Goal: Information Seeking & Learning: Learn about a topic

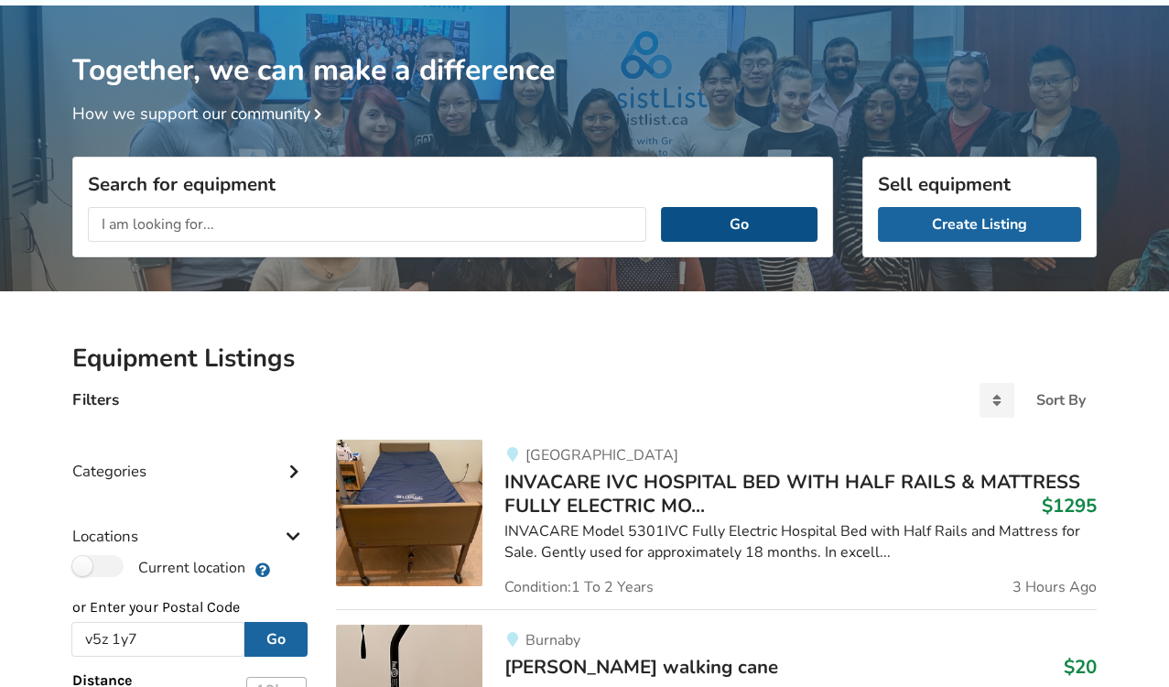
click at [700, 223] on button "Go" at bounding box center [739, 224] width 157 height 35
click at [703, 224] on button "Go" at bounding box center [739, 224] width 157 height 35
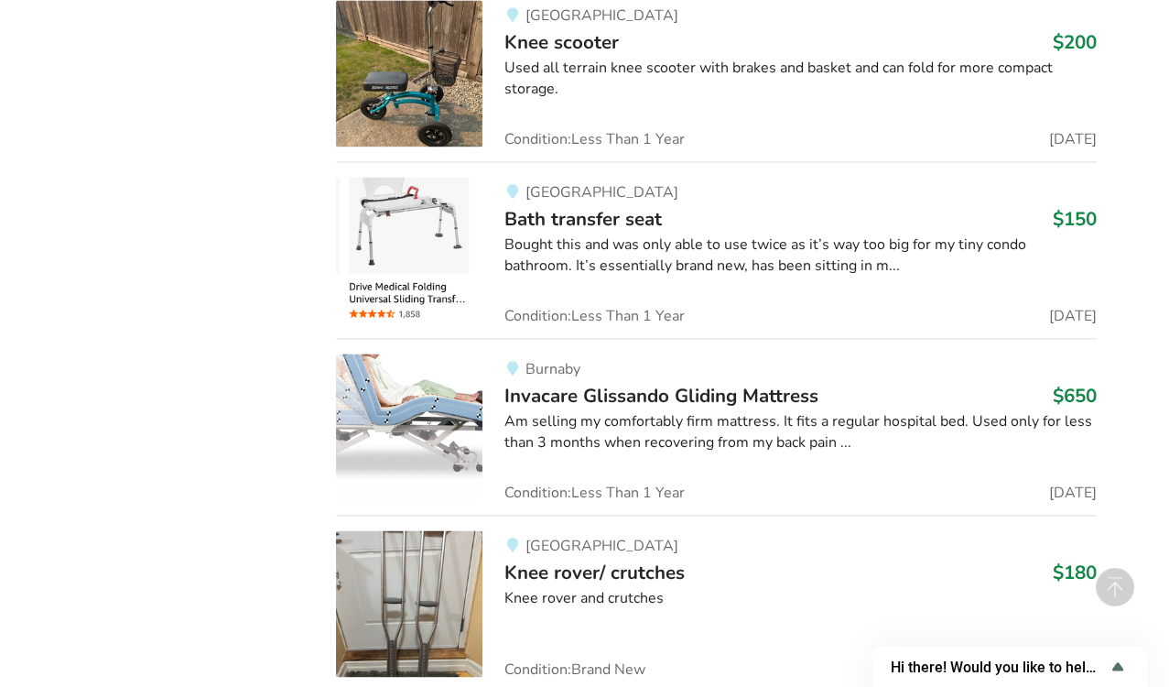
scroll to position [3956, 0]
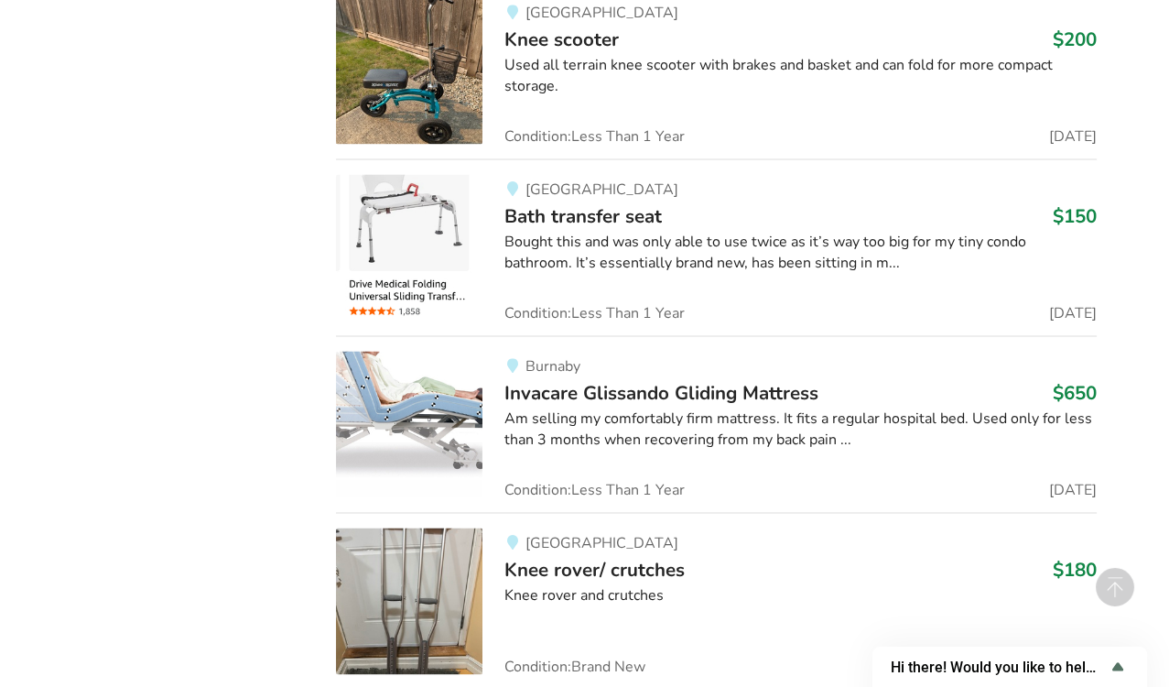
click at [635, 626] on div "North Vancouver Knee rover/ crutches $180 Knee rover and crutches Condition: Br…" at bounding box center [790, 600] width 614 height 147
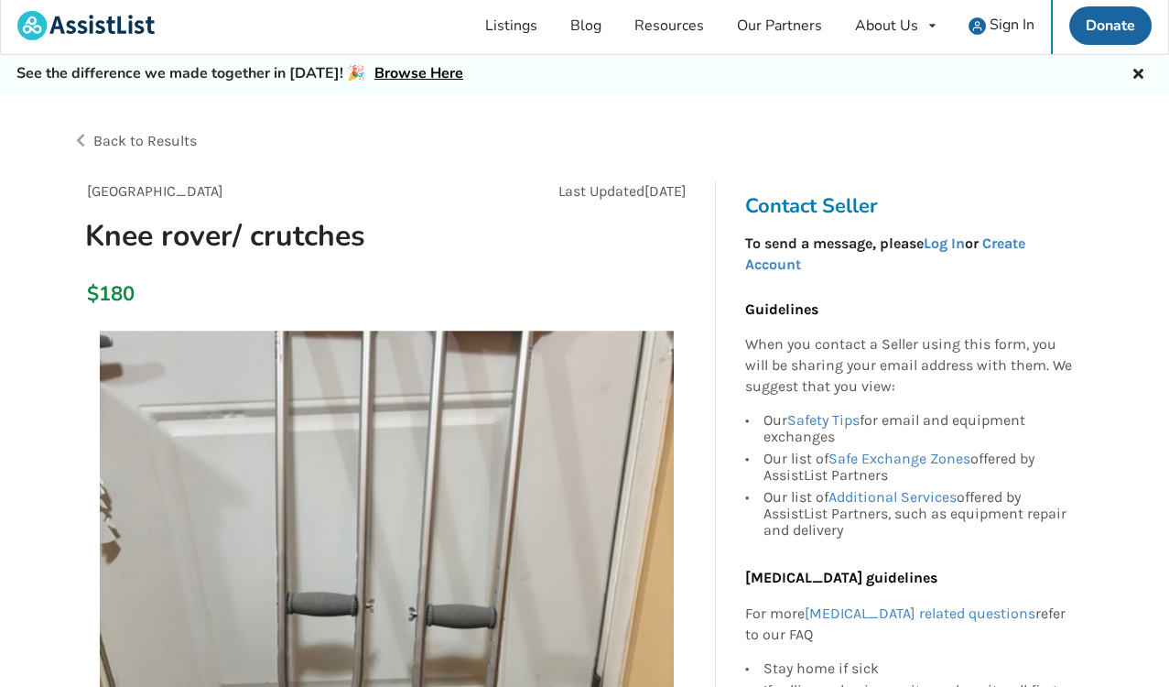
scroll to position [5, 0]
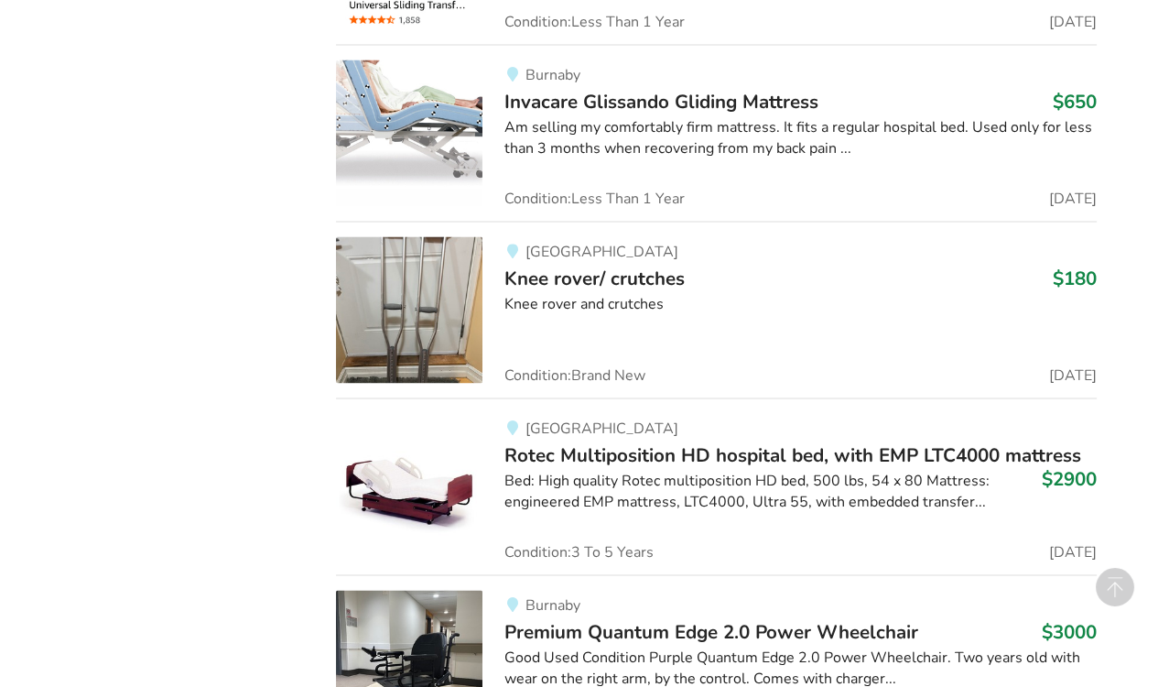
scroll to position [4344, 0]
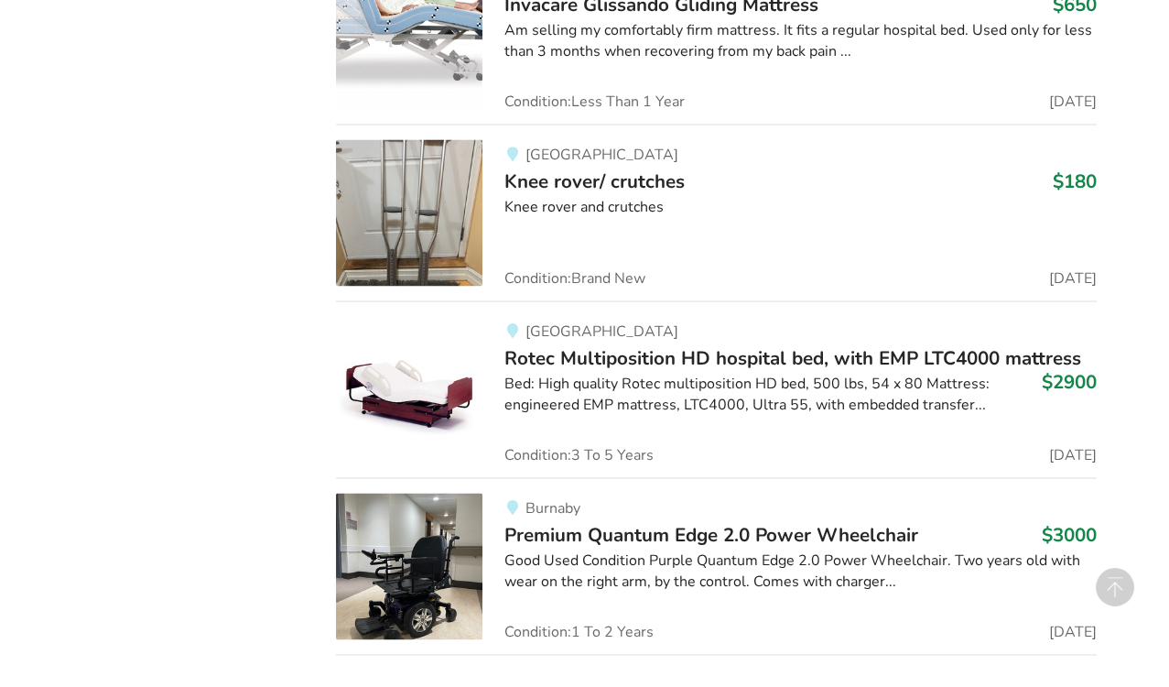
click at [546, 402] on div "Vancouver Rotec Multiposition HD hospital bed, with EMP LTC4000 mattress $2900 …" at bounding box center [790, 389] width 614 height 147
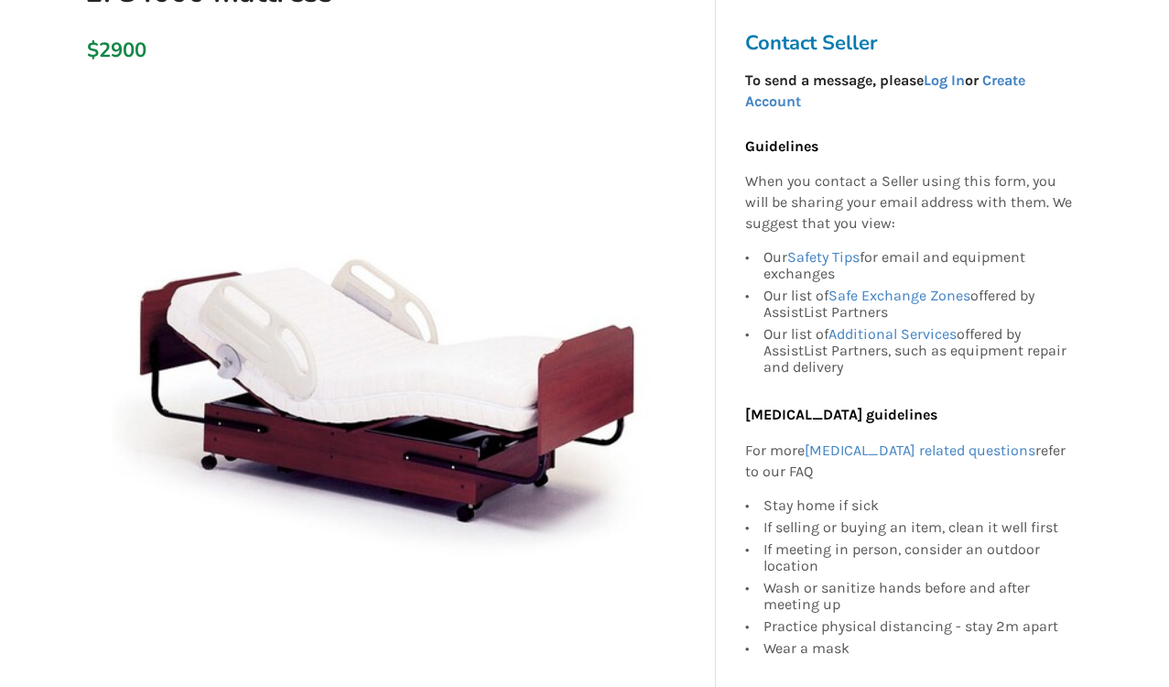
scroll to position [330, 0]
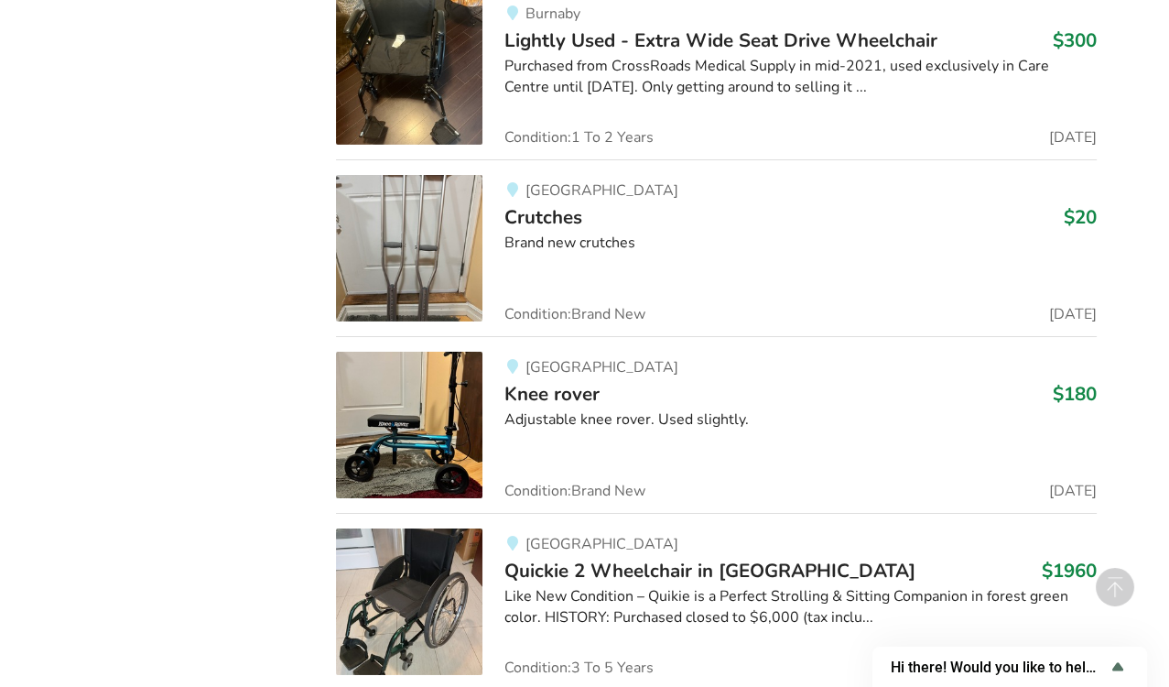
scroll to position [8803, 0]
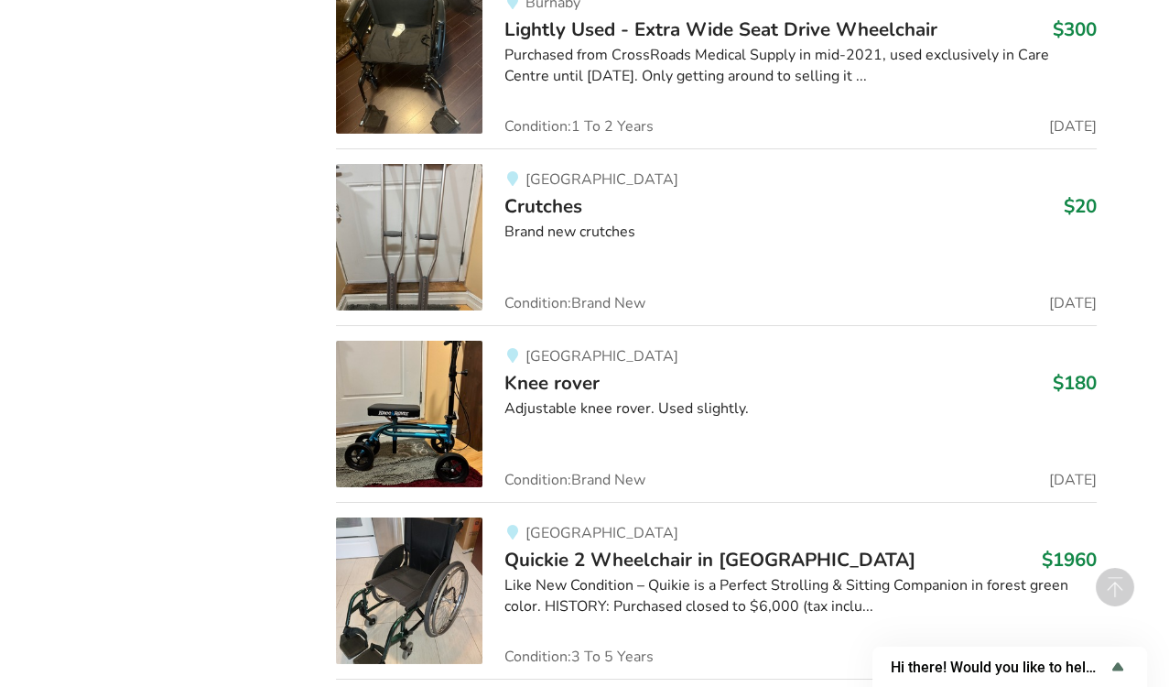
click at [364, 583] on img at bounding box center [409, 590] width 147 height 147
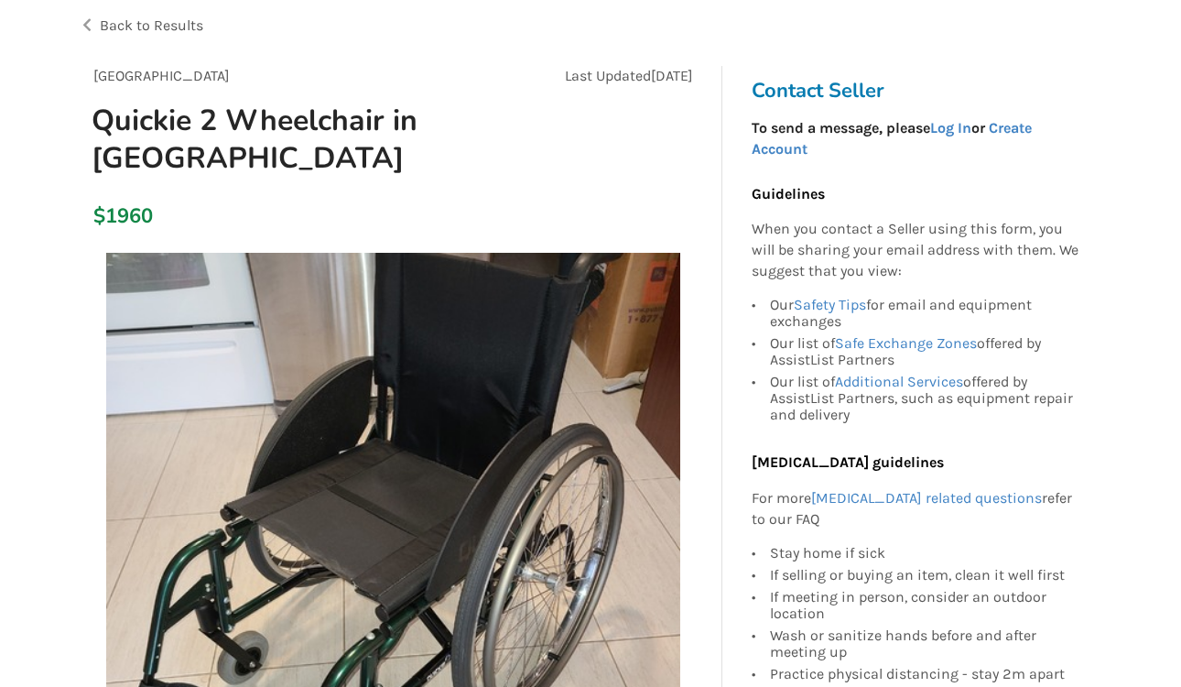
scroll to position [120, 0]
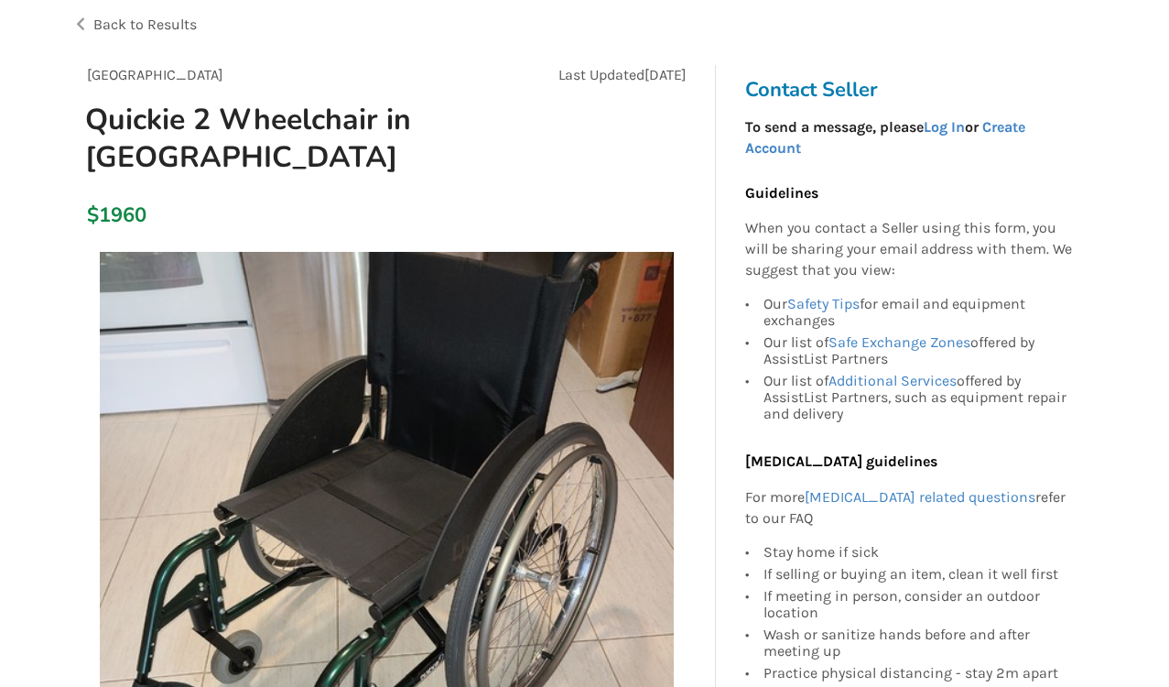
click at [365, 582] on img at bounding box center [387, 539] width 574 height 574
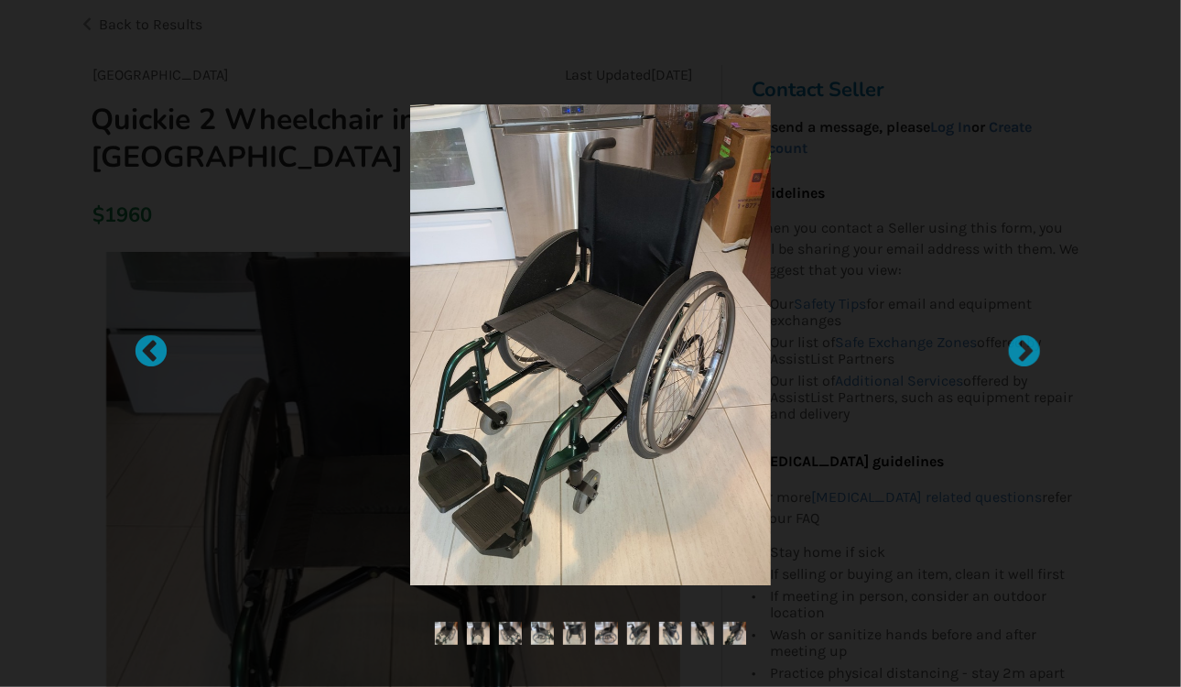
click at [469, 631] on img at bounding box center [478, 633] width 23 height 23
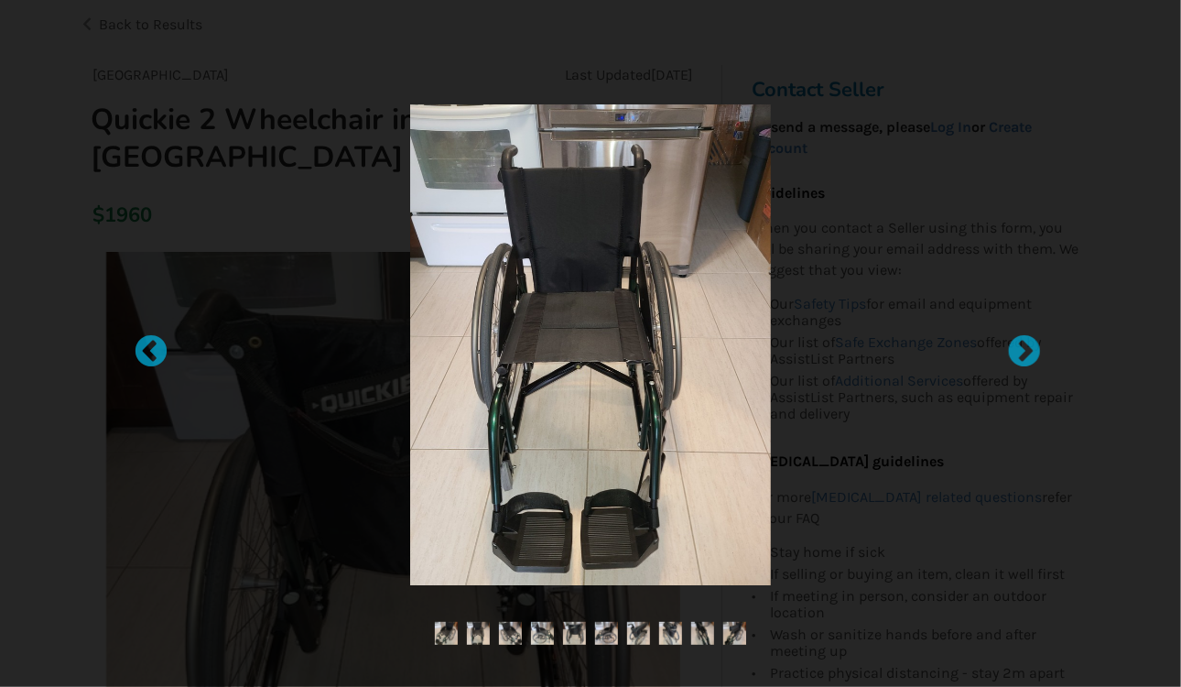
click at [508, 635] on img at bounding box center [510, 633] width 23 height 23
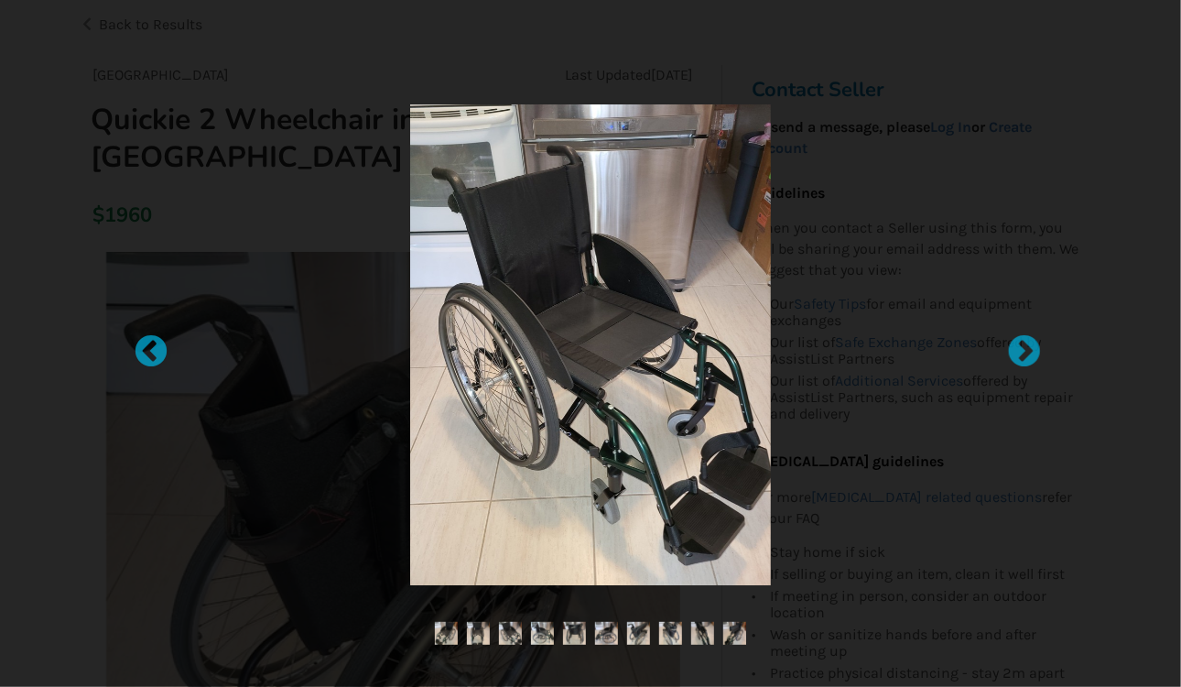
click at [544, 637] on img at bounding box center [542, 633] width 23 height 23
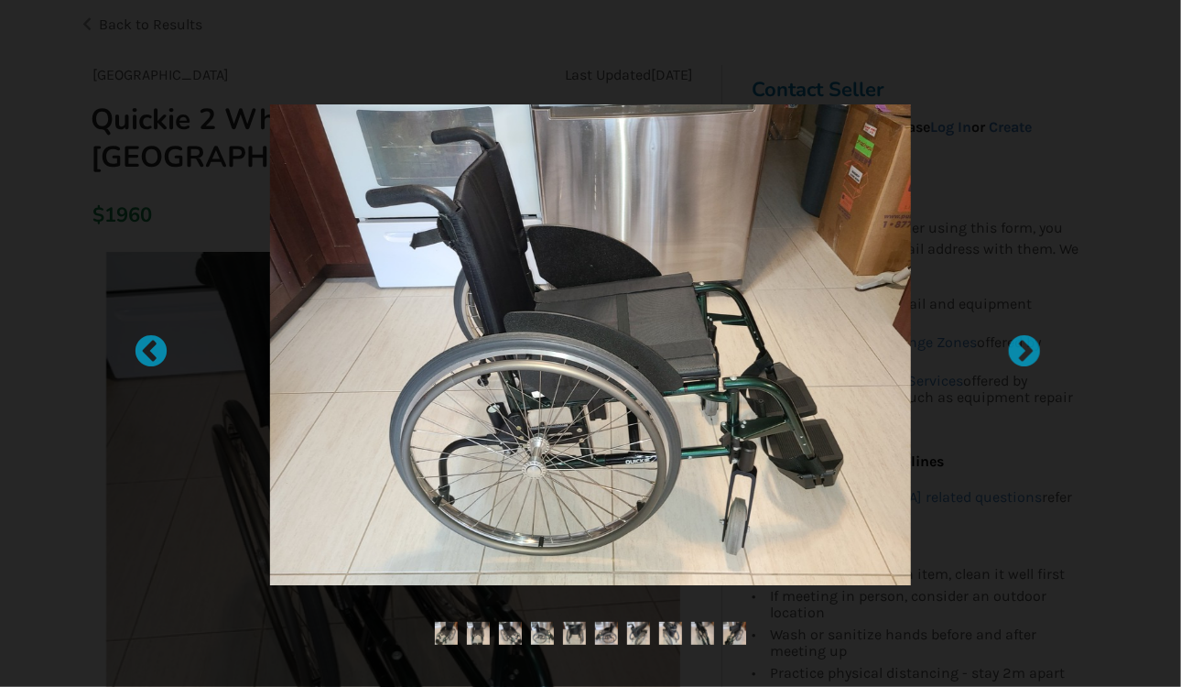
click at [580, 634] on img at bounding box center [574, 633] width 23 height 23
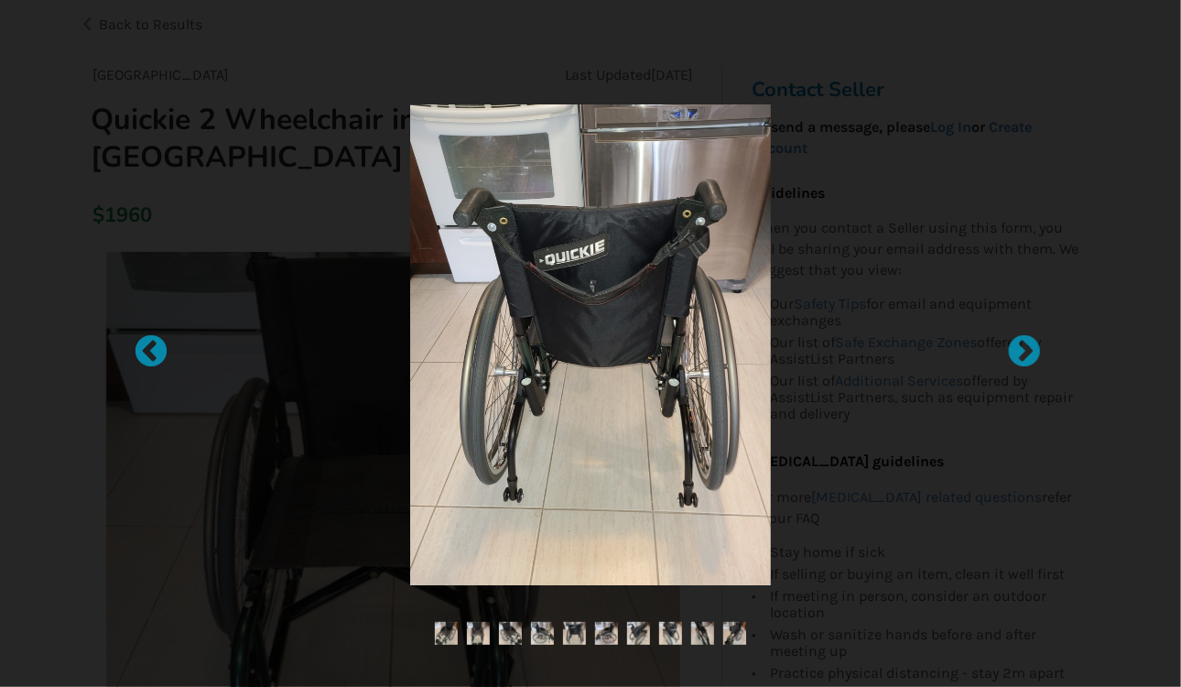
click at [604, 636] on img at bounding box center [606, 633] width 23 height 23
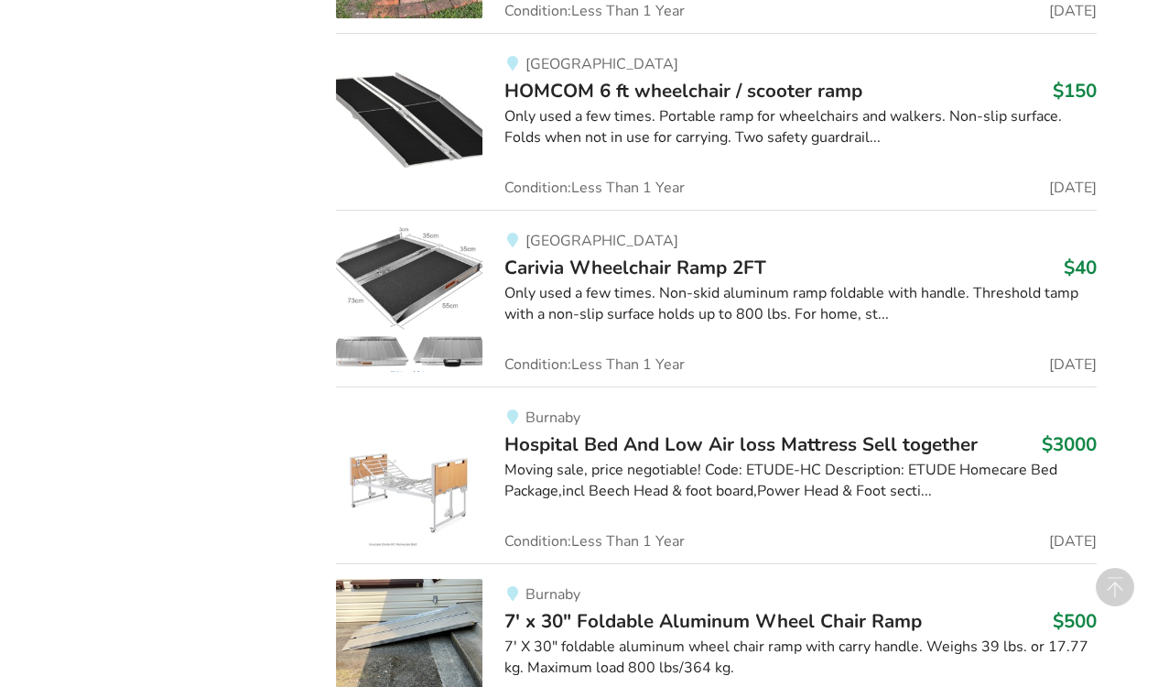
scroll to position [10562, 0]
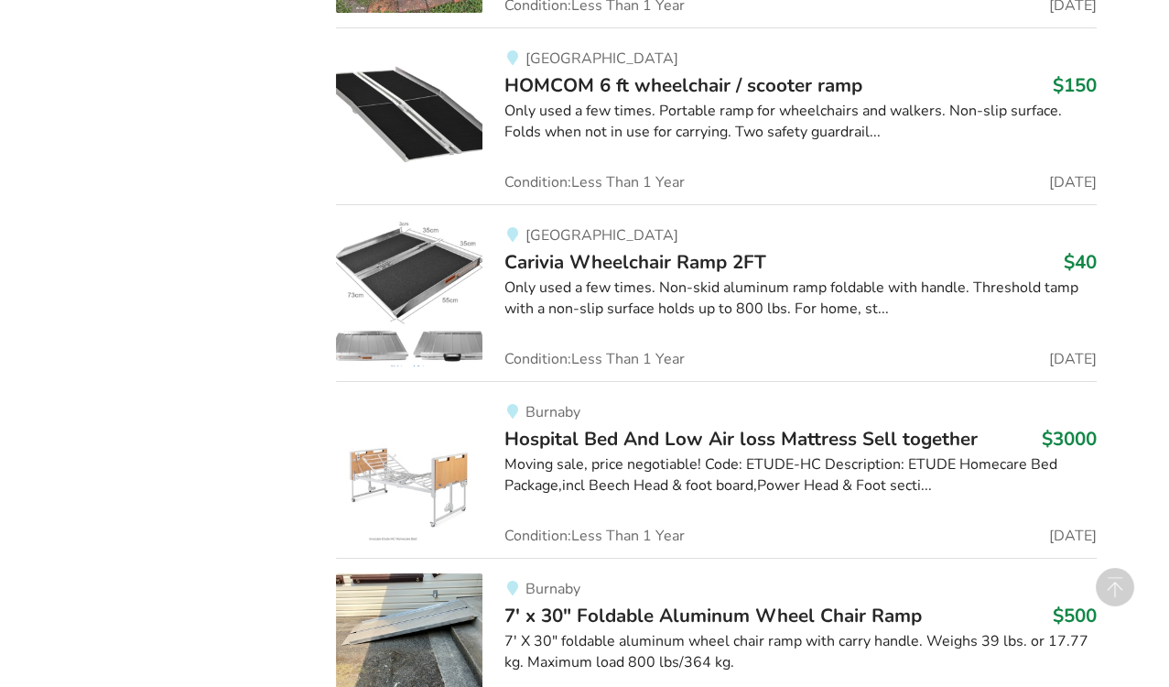
click at [533, 631] on div "7' X 30" foldable aluminum wheel chair ramp with carry handle. Weighs 39 lbs. o…" at bounding box center [801, 652] width 592 height 42
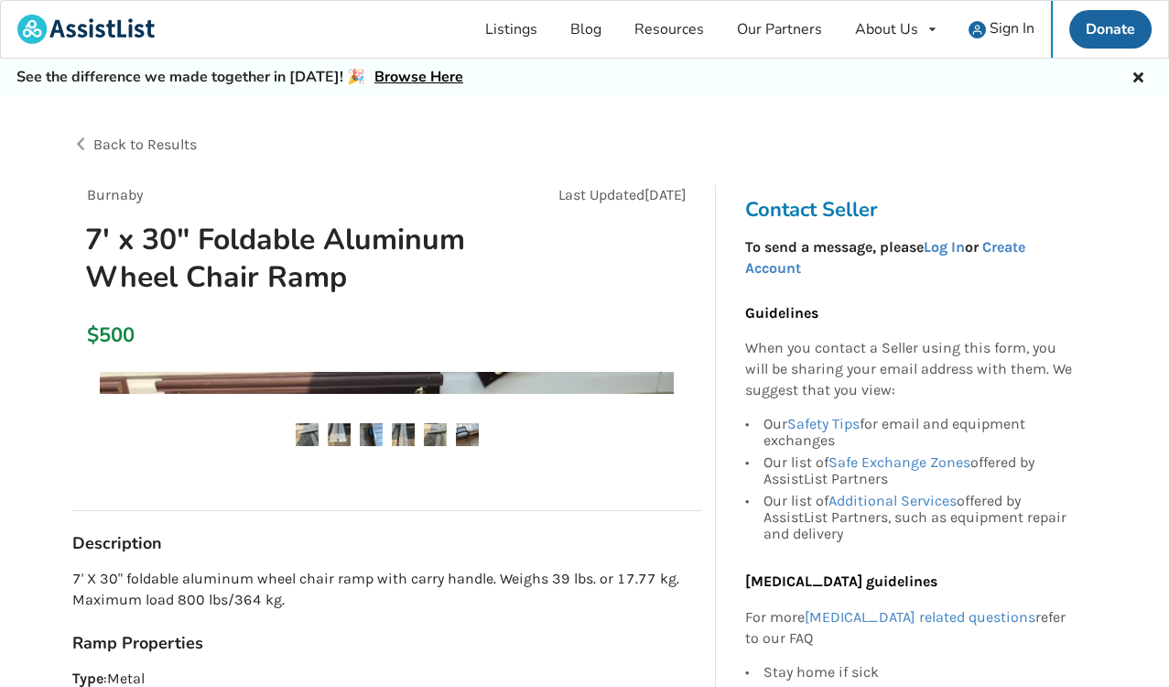
click at [533, 618] on div "Burnaby Last Updated [DATE] 7' x 30" Foldable Aluminum Wheel Chair Ramp $500 Bu…" at bounding box center [386, 508] width 629 height 646
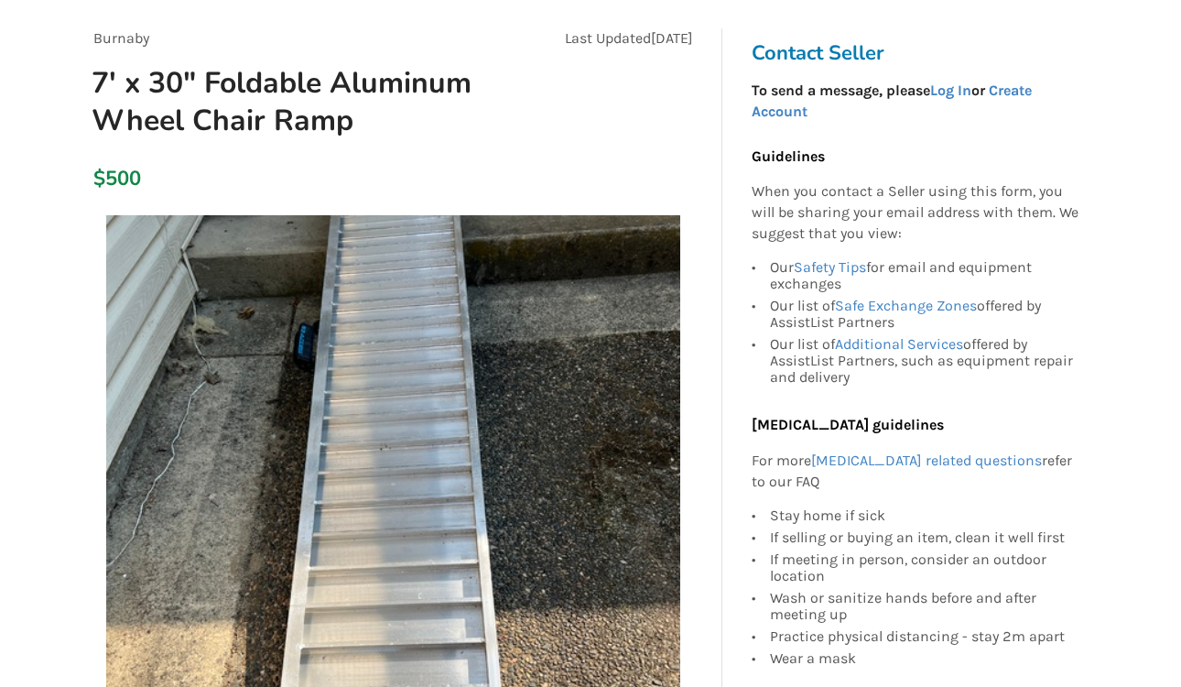
scroll to position [156, 0]
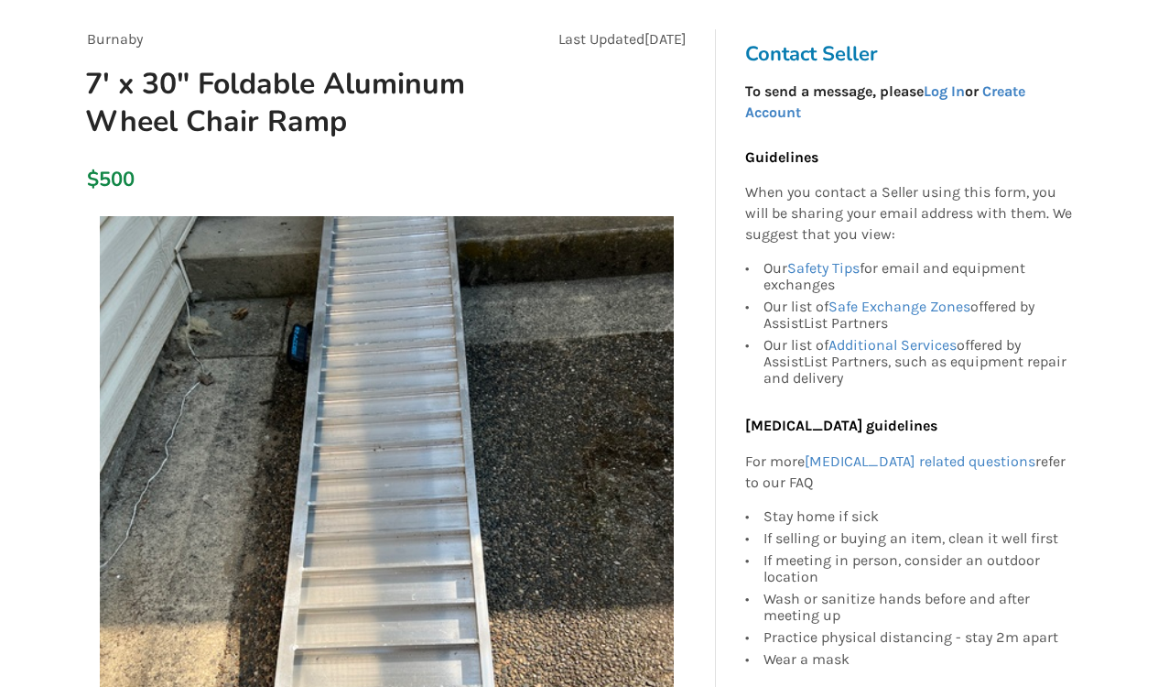
click at [118, 617] on img at bounding box center [387, 503] width 574 height 574
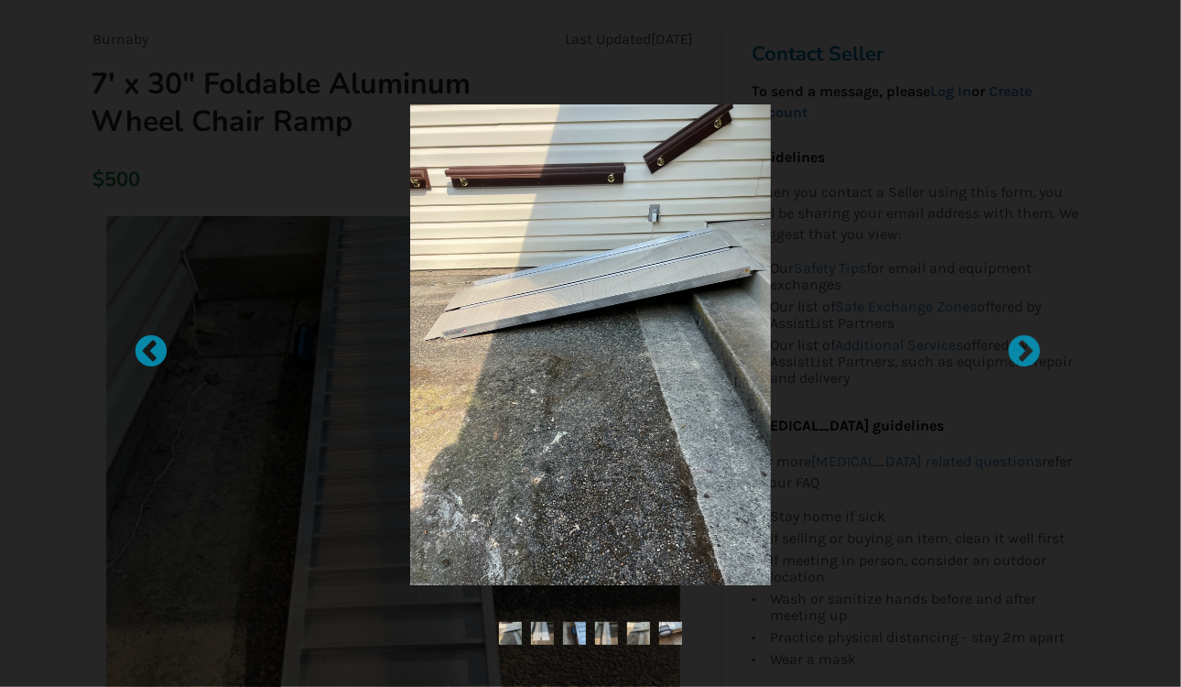
click at [153, 331] on div at bounding box center [590, 343] width 1181 height 687
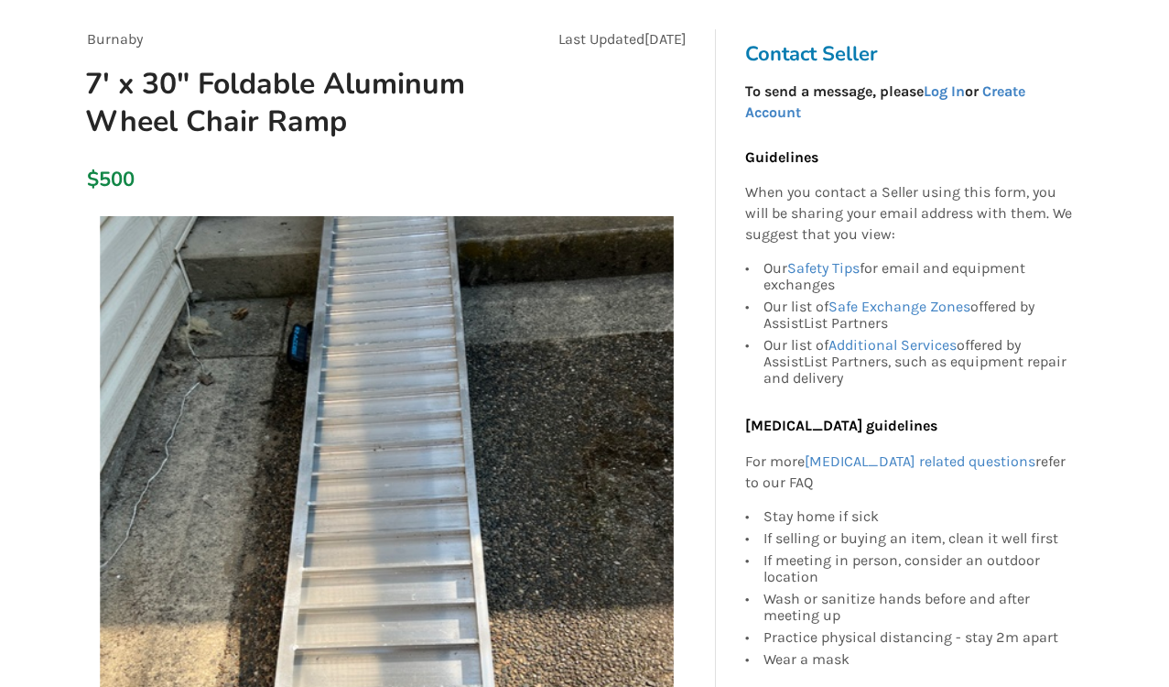
click at [147, 348] on img at bounding box center [387, 503] width 574 height 574
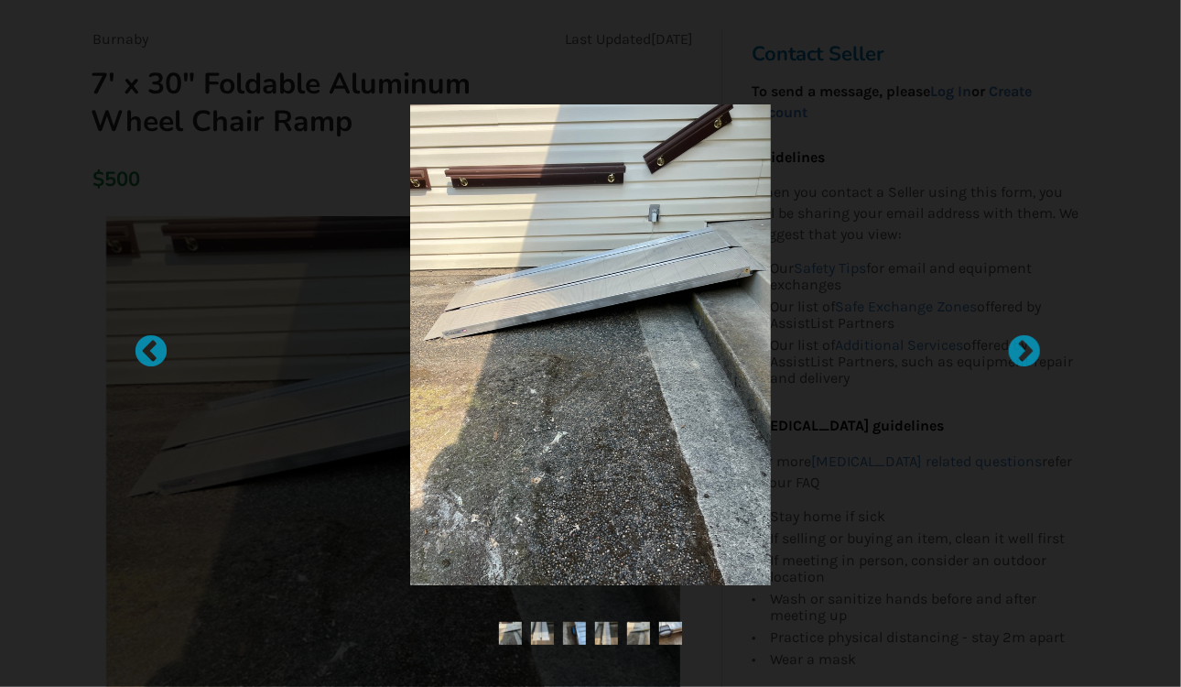
click at [138, 321] on div at bounding box center [590, 343] width 1181 height 687
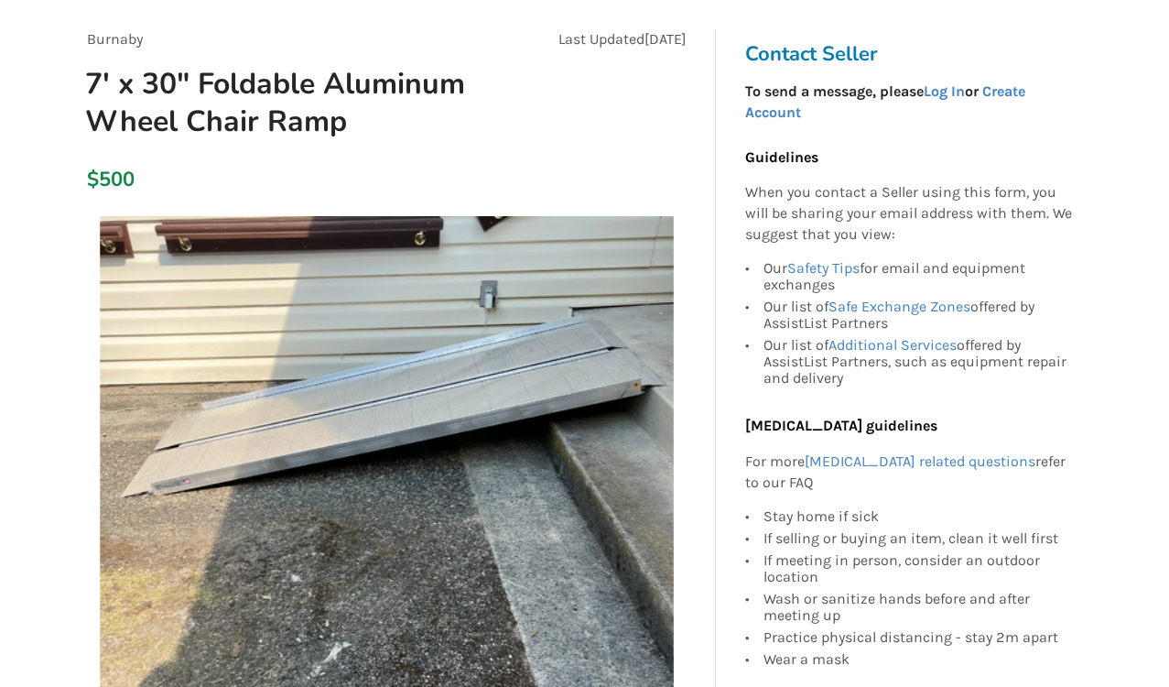
click at [138, 321] on img at bounding box center [387, 503] width 574 height 574
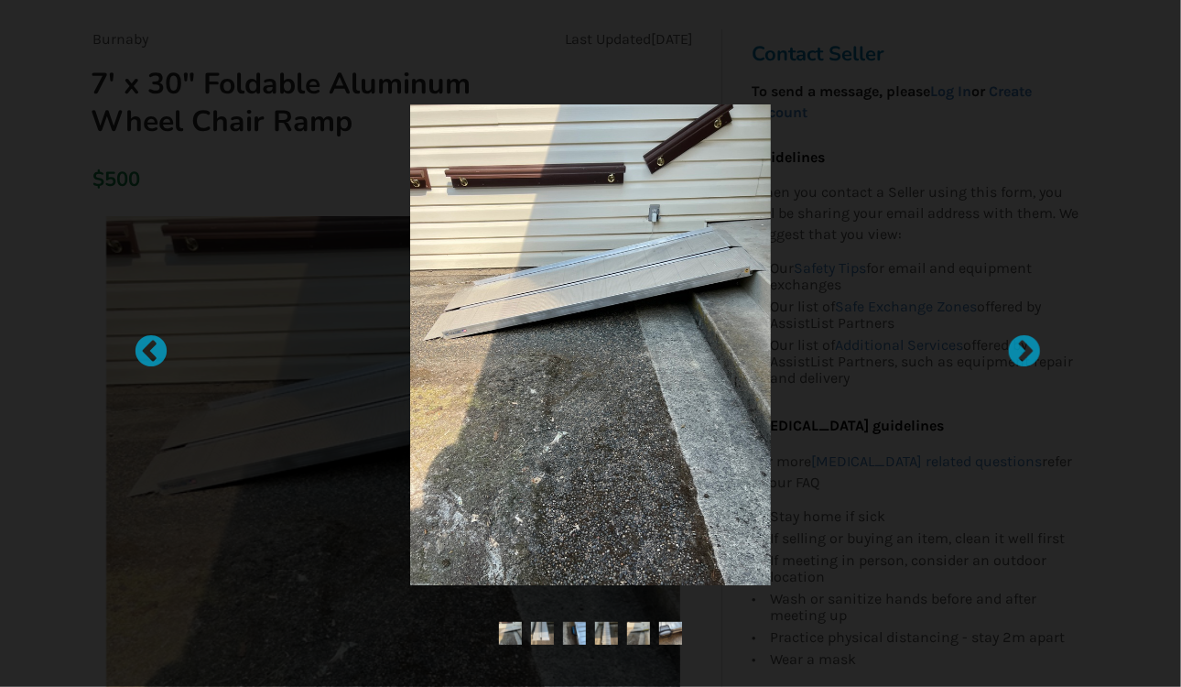
click at [138, 321] on div at bounding box center [590, 343] width 1181 height 687
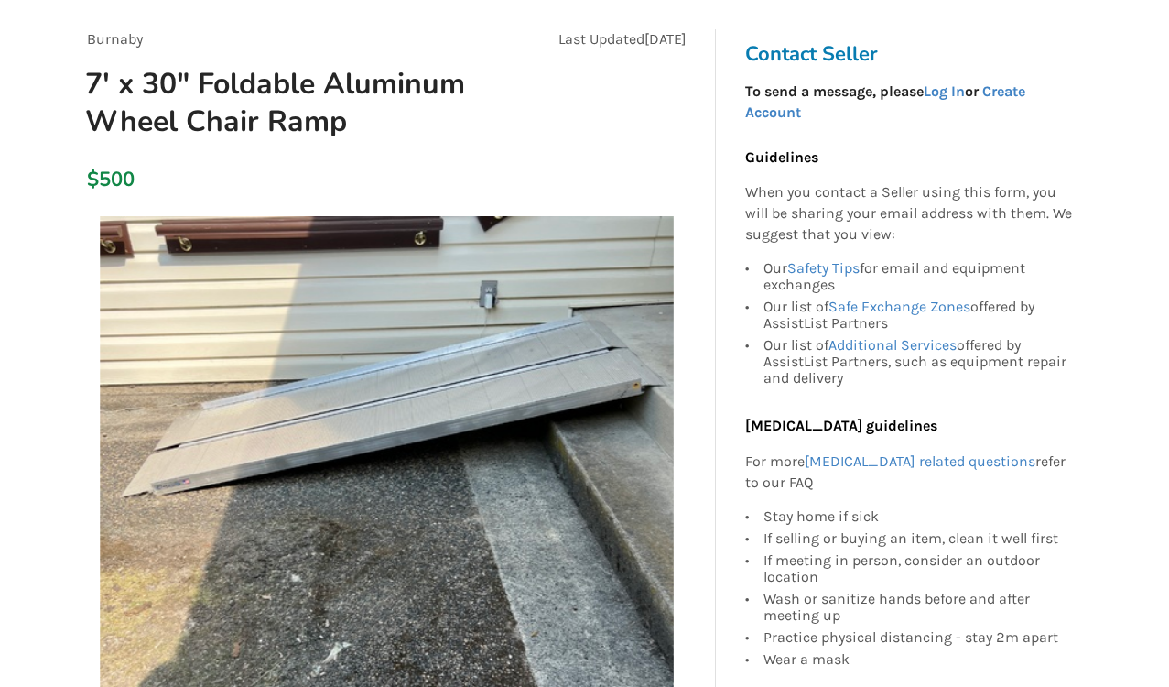
click at [138, 321] on img at bounding box center [387, 503] width 574 height 574
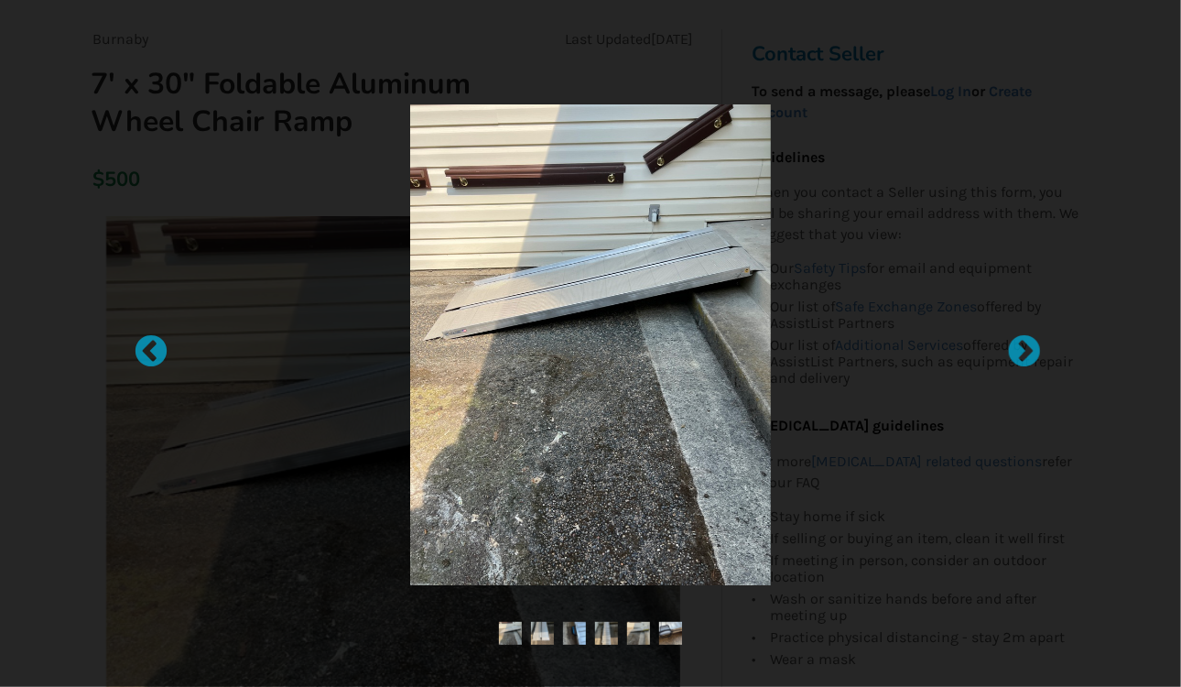
click at [138, 321] on div at bounding box center [590, 343] width 1181 height 687
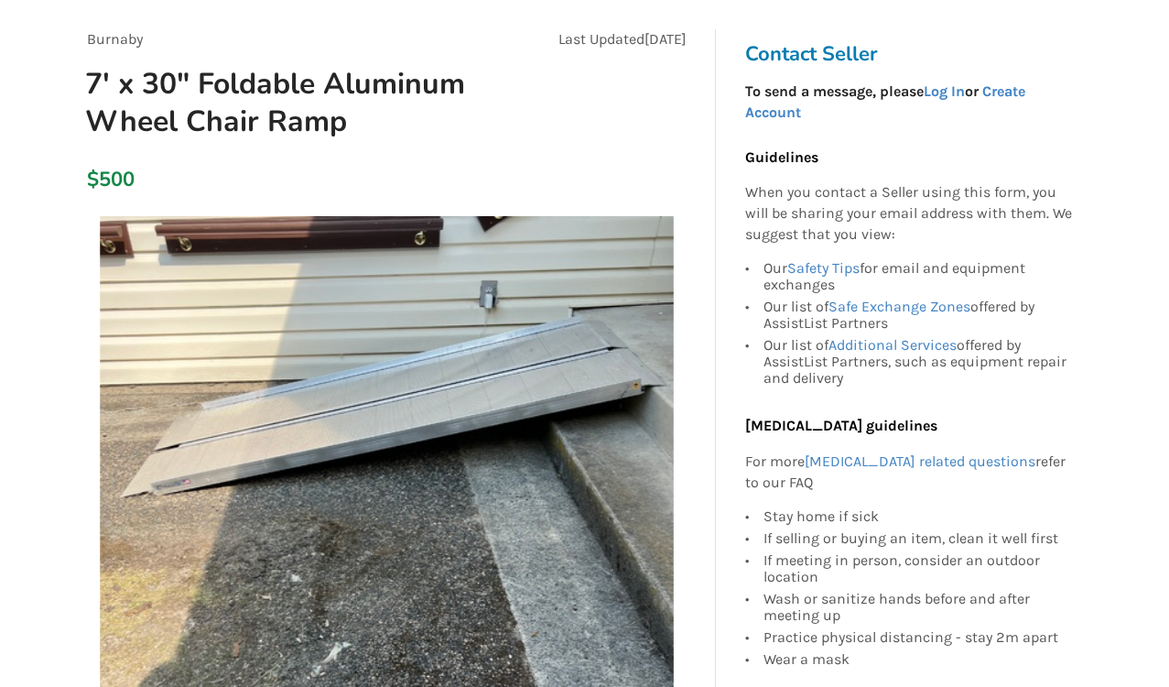
click at [138, 321] on img at bounding box center [387, 503] width 574 height 574
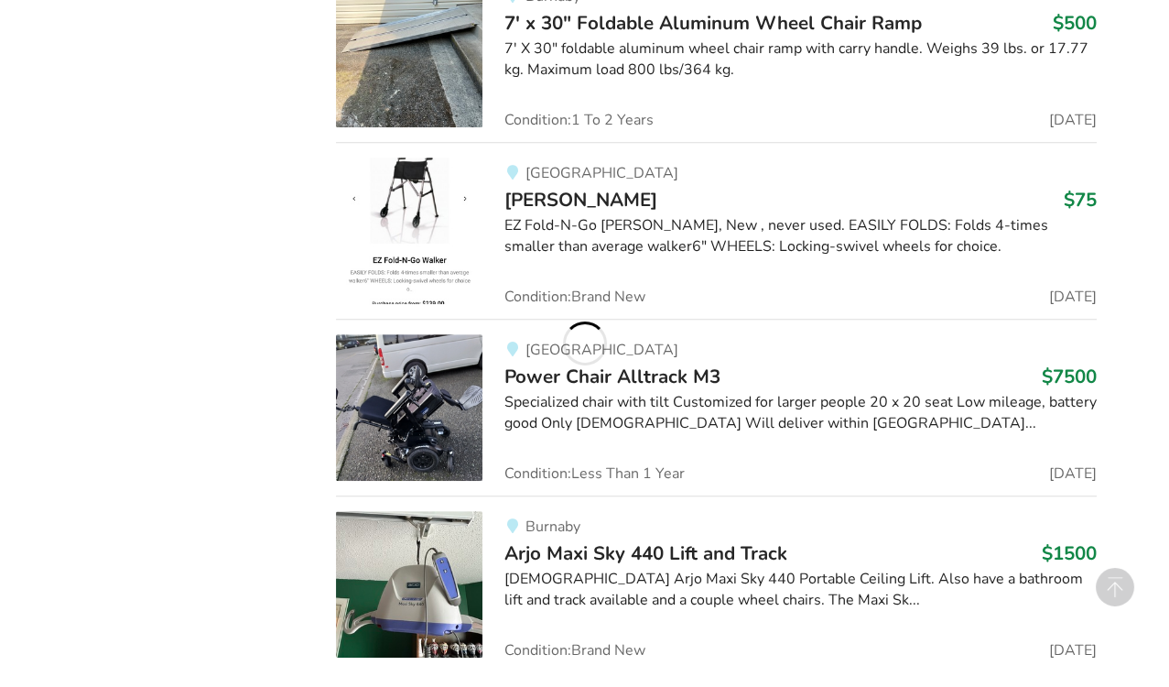
scroll to position [11155, 0]
click at [373, 531] on img at bounding box center [409, 583] width 147 height 147
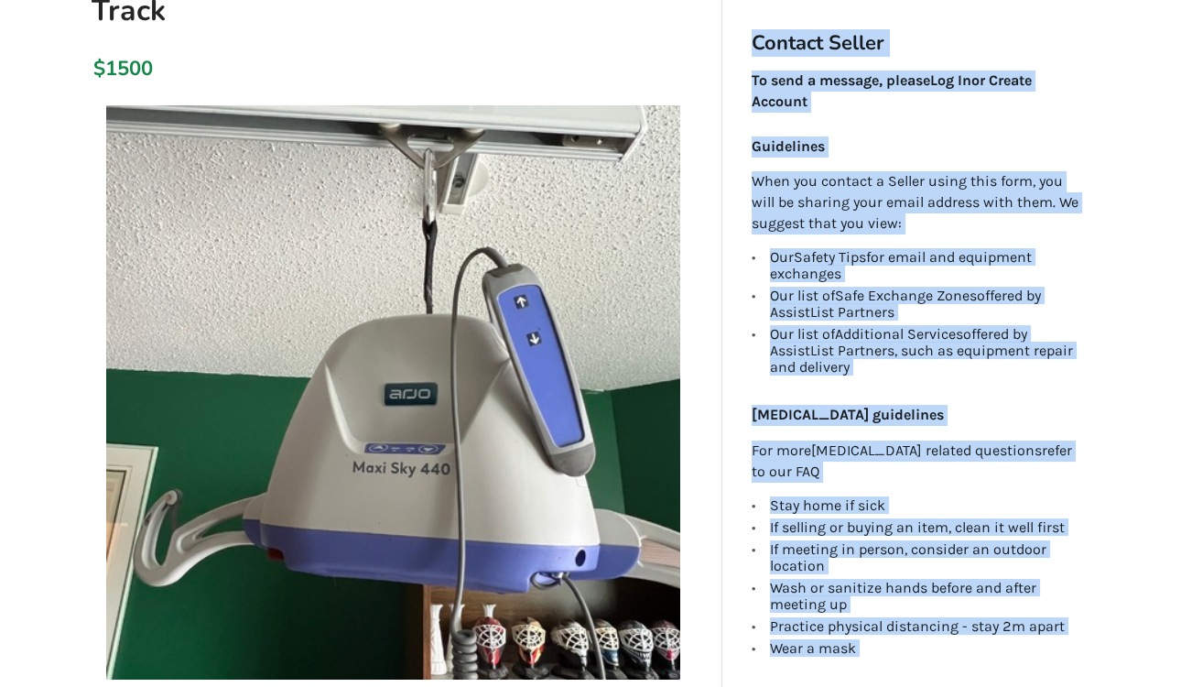
scroll to position [267, 0]
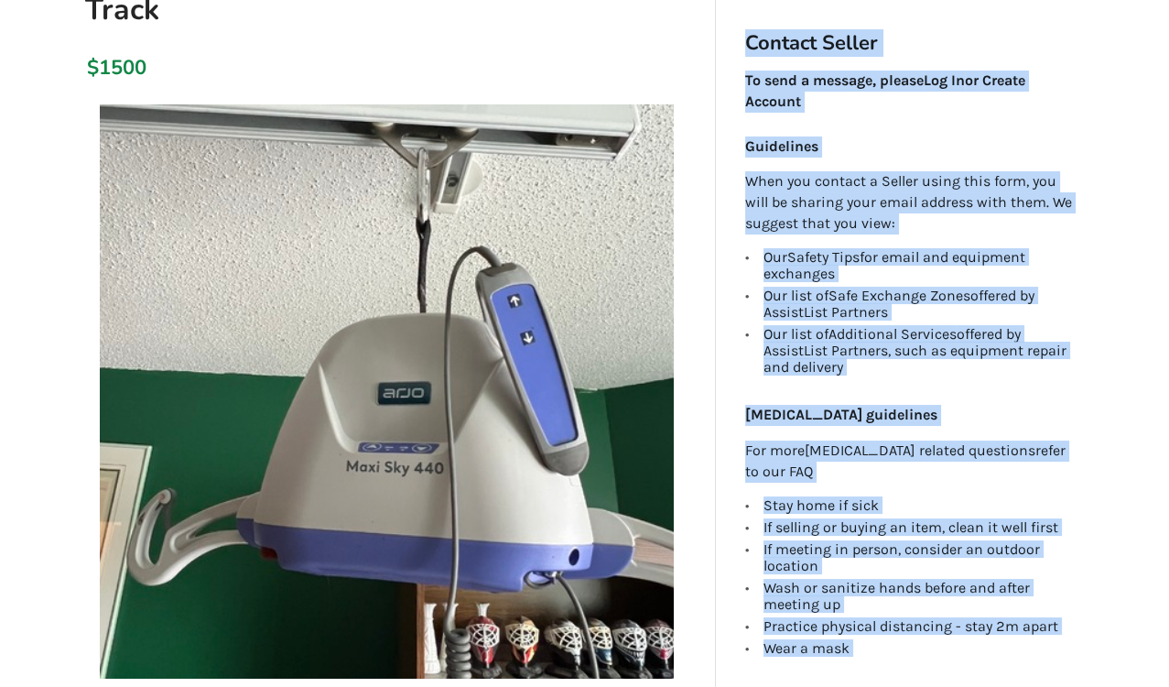
click at [373, 531] on img at bounding box center [387, 391] width 574 height 574
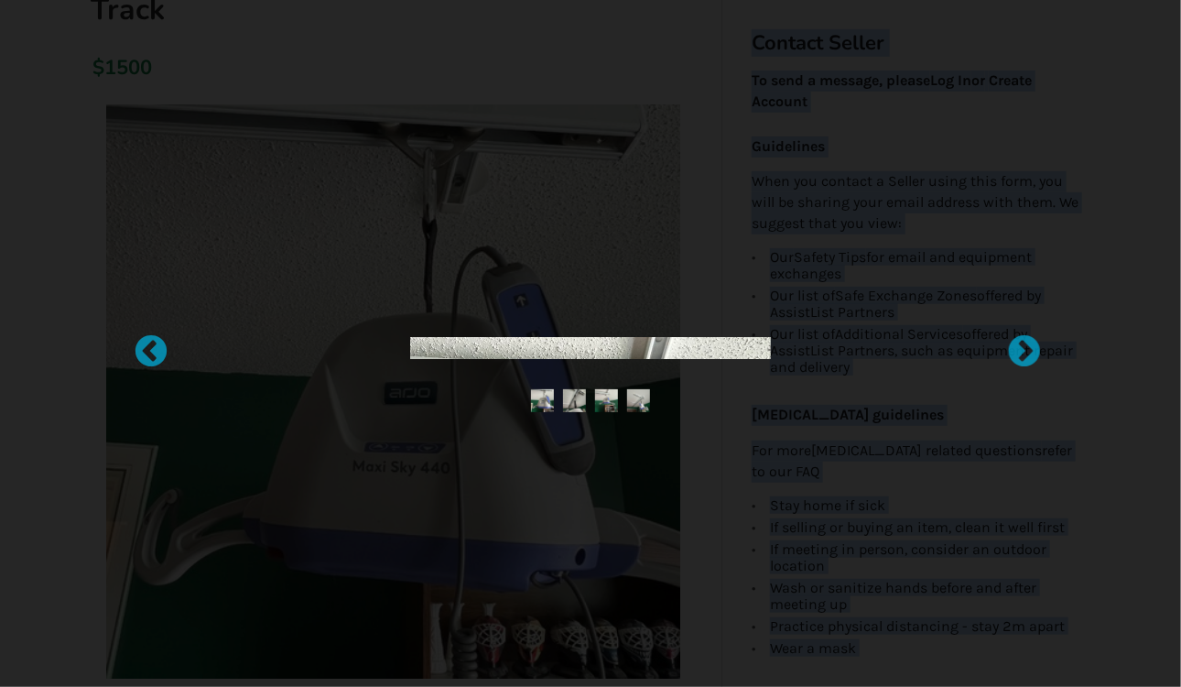
click at [373, 531] on div at bounding box center [590, 343] width 1181 height 687
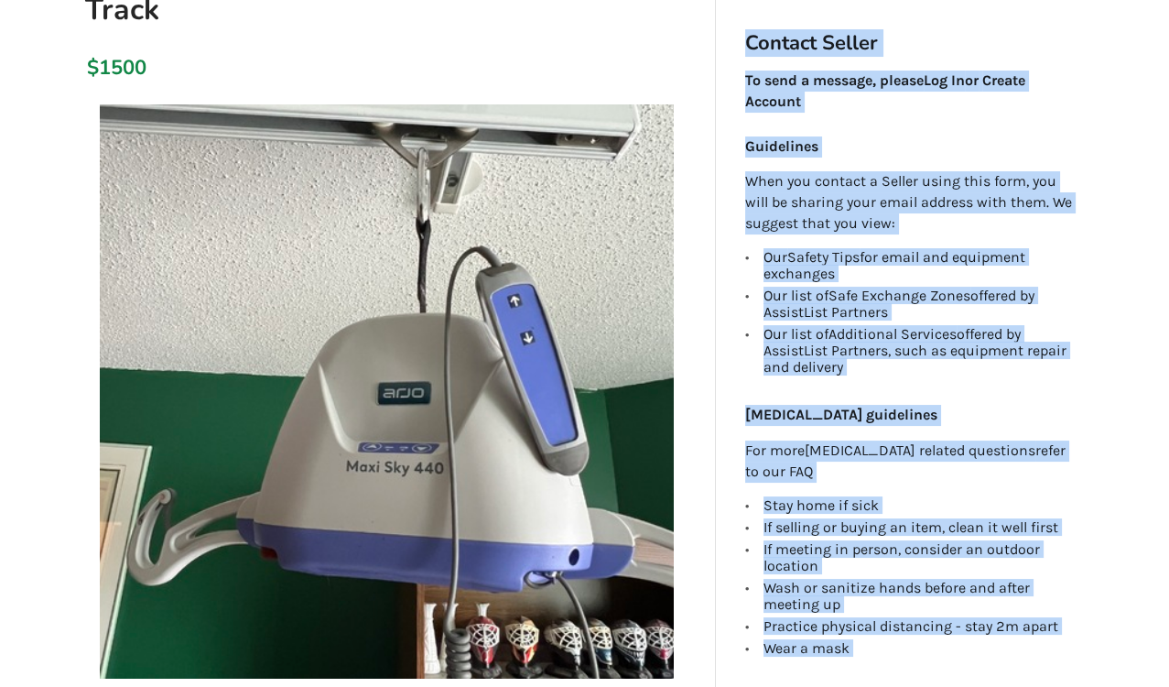
click at [373, 531] on img at bounding box center [387, 391] width 574 height 574
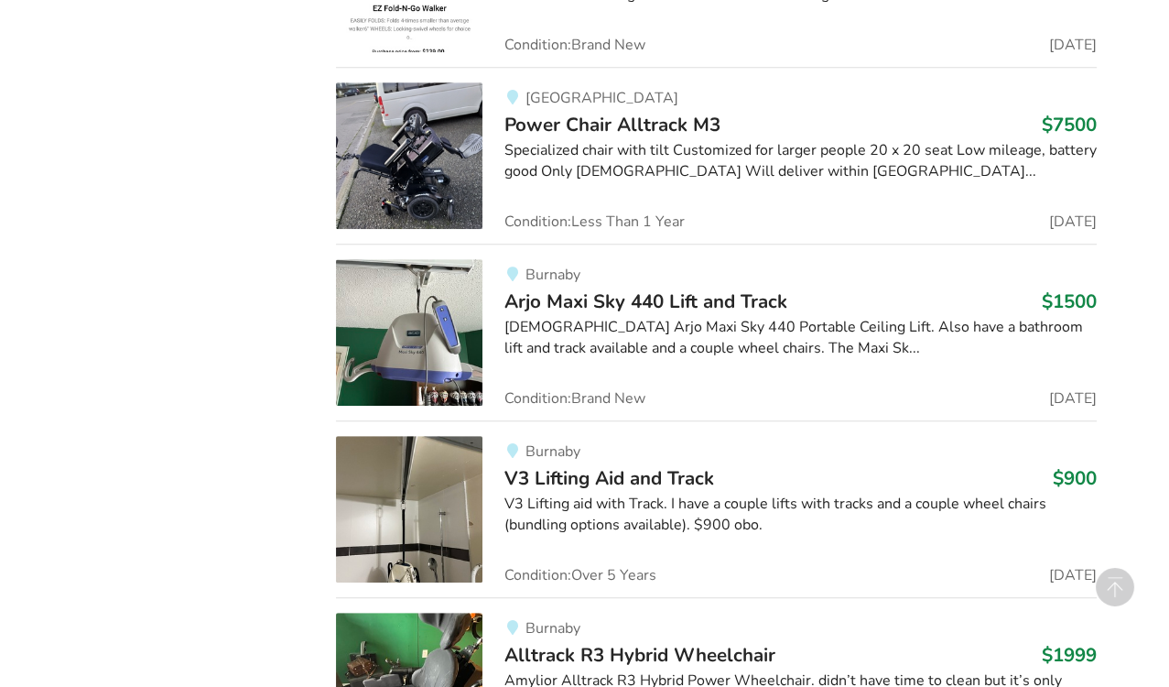
scroll to position [11409, 0]
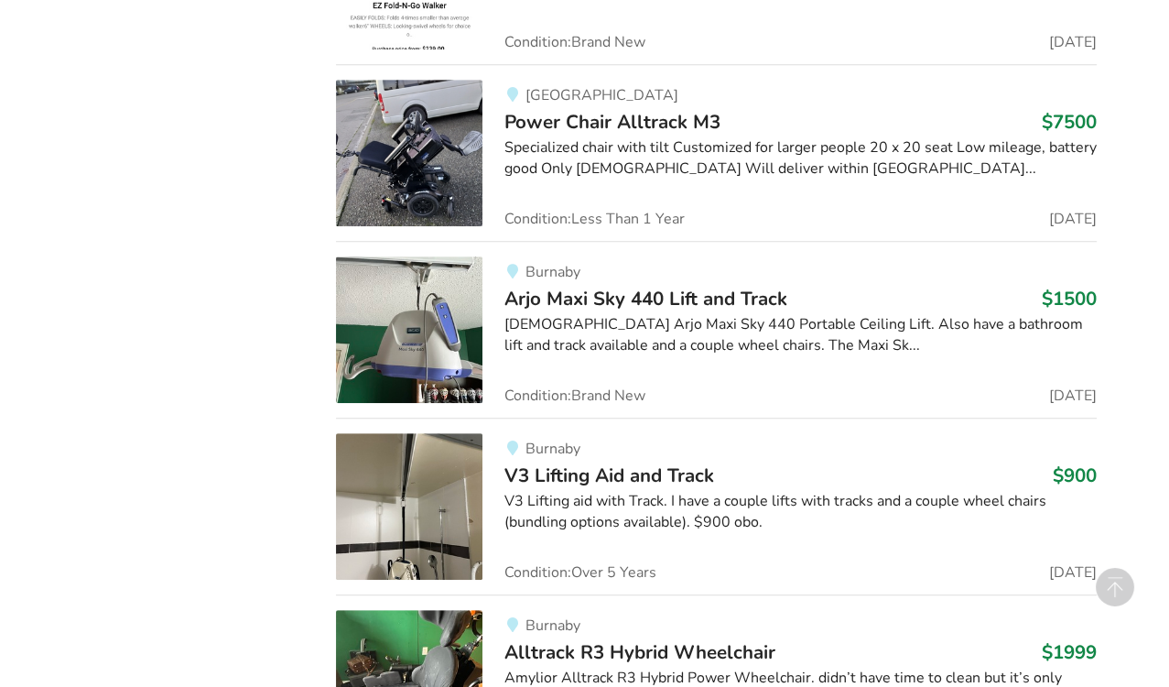
click at [557, 445] on div "Burnaby V3 Lifting Aid and Track $900 V3 Lifting aid with Track. I have a coupl…" at bounding box center [790, 506] width 614 height 147
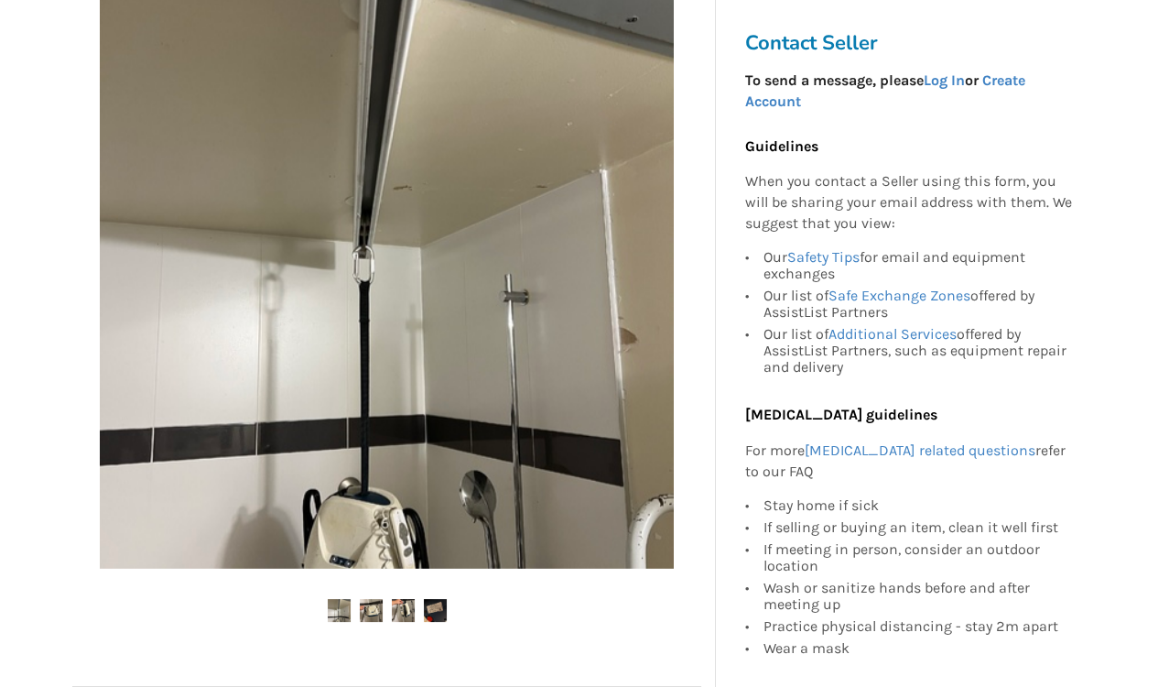
scroll to position [341, 0]
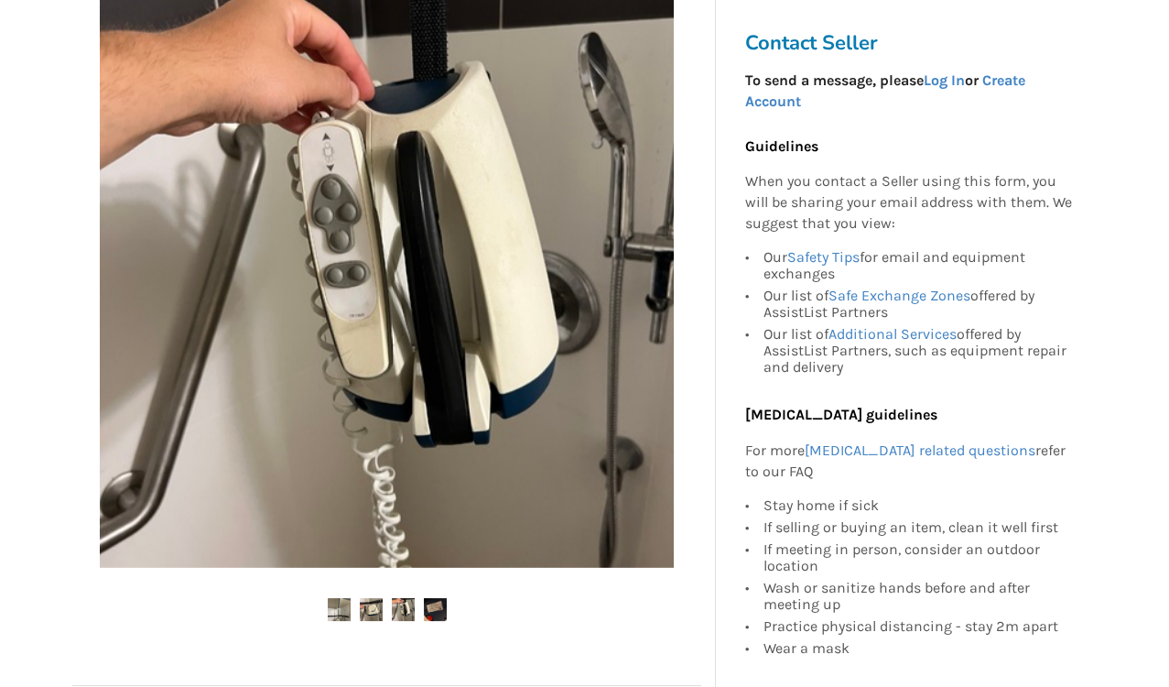
click at [348, 641] on div at bounding box center [386, 319] width 629 height 671
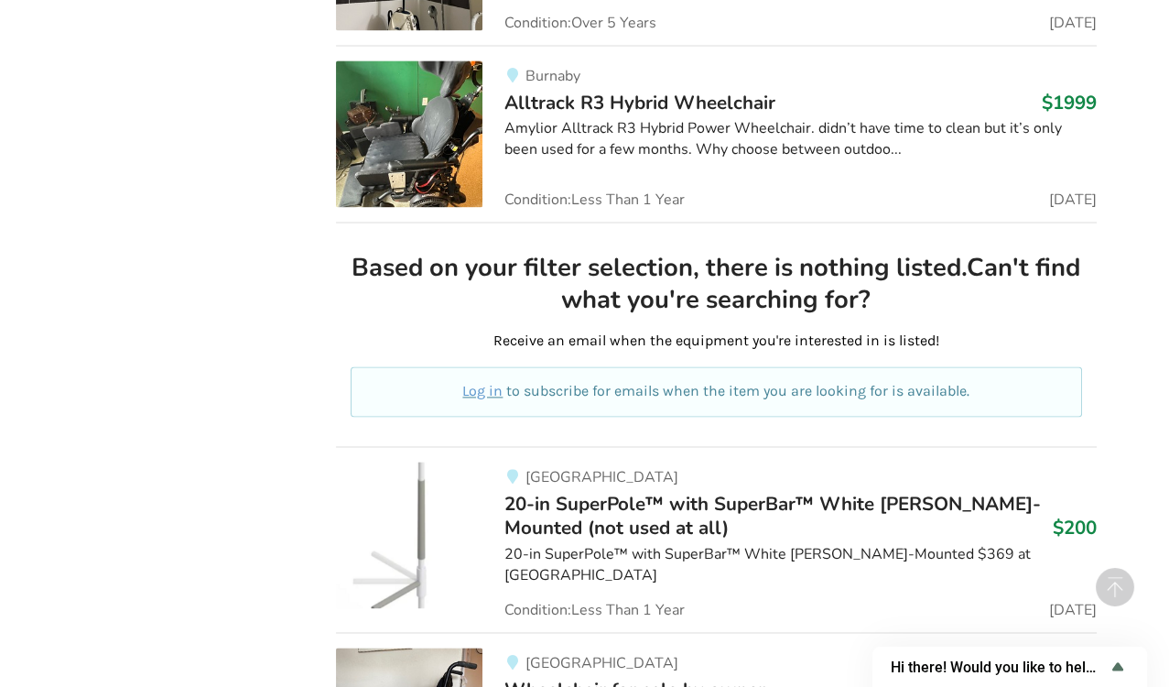
scroll to position [13726, 0]
click at [596, 490] on span "20-in SuperPole™ with SuperBar™ White [PERSON_NAME]-Mounted (not used at all)" at bounding box center [773, 514] width 537 height 49
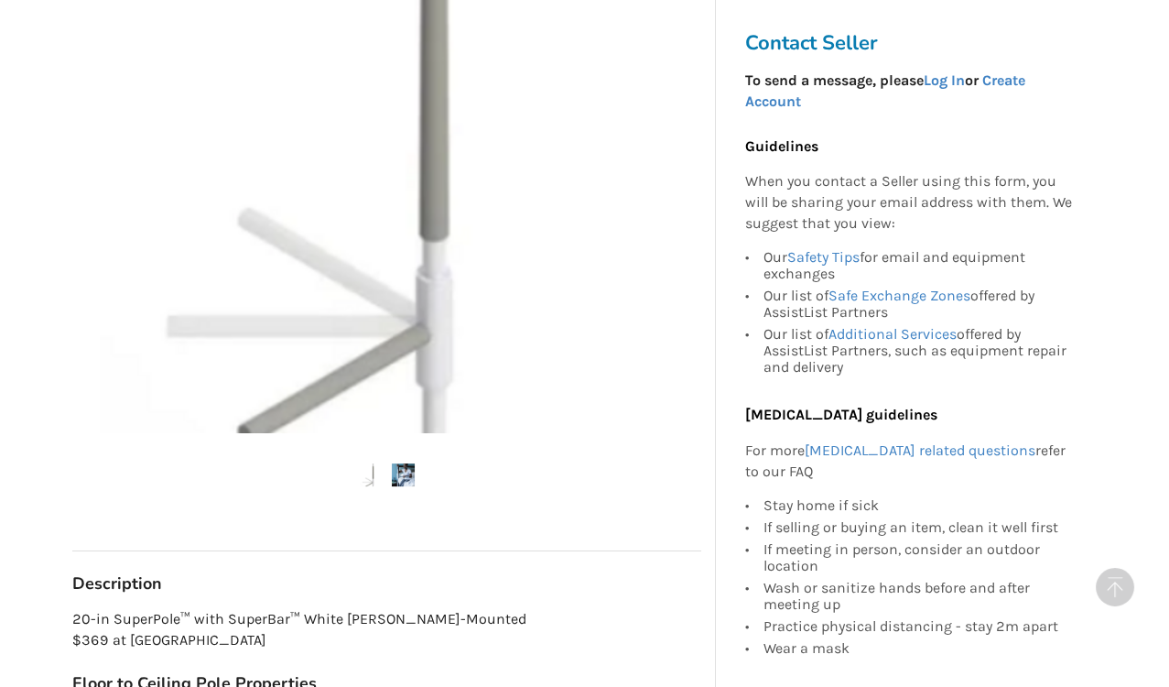
scroll to position [588, 0]
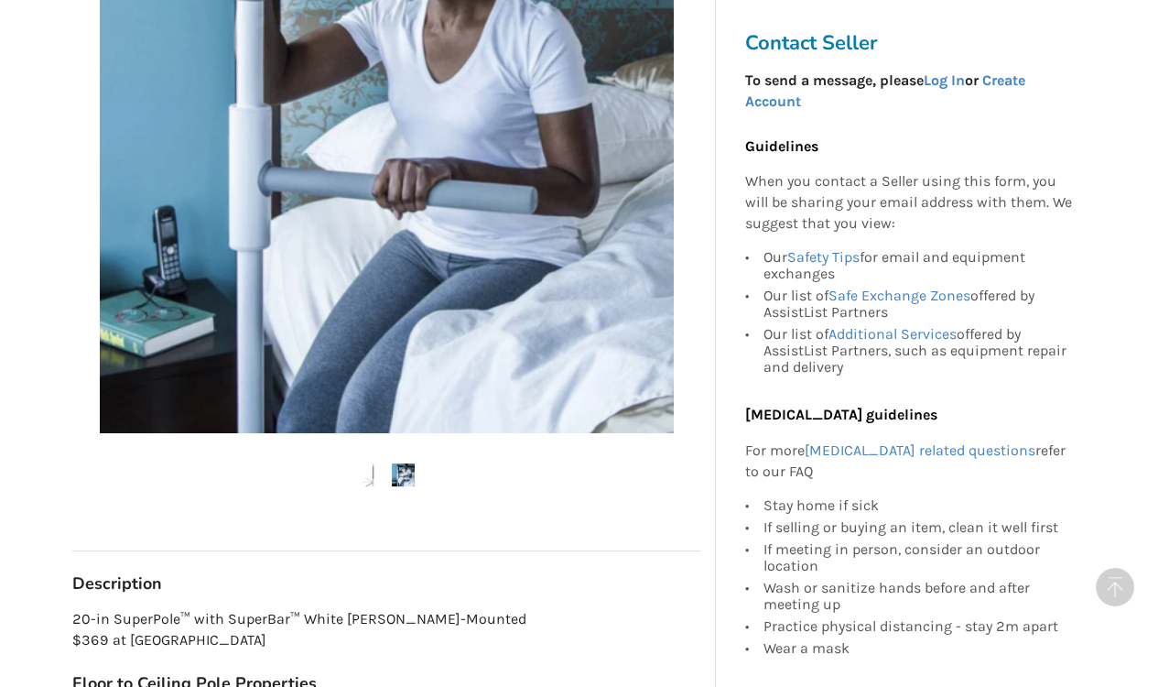
click at [596, 450] on div at bounding box center [386, 185] width 629 height 671
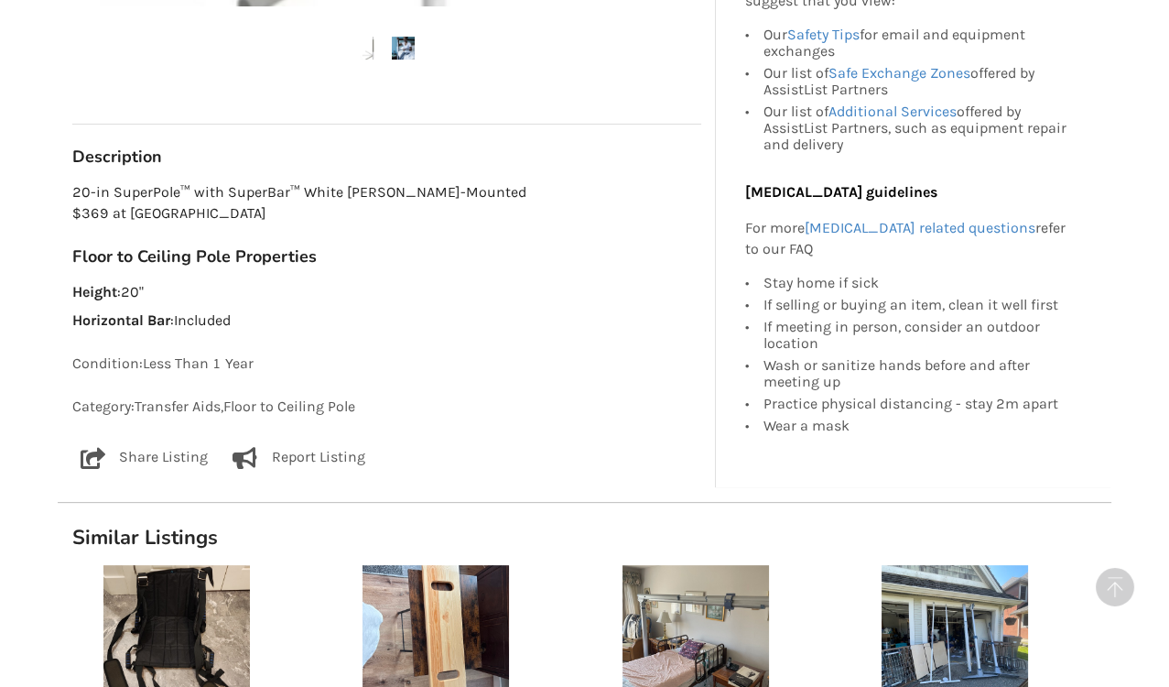
scroll to position [1015, 0]
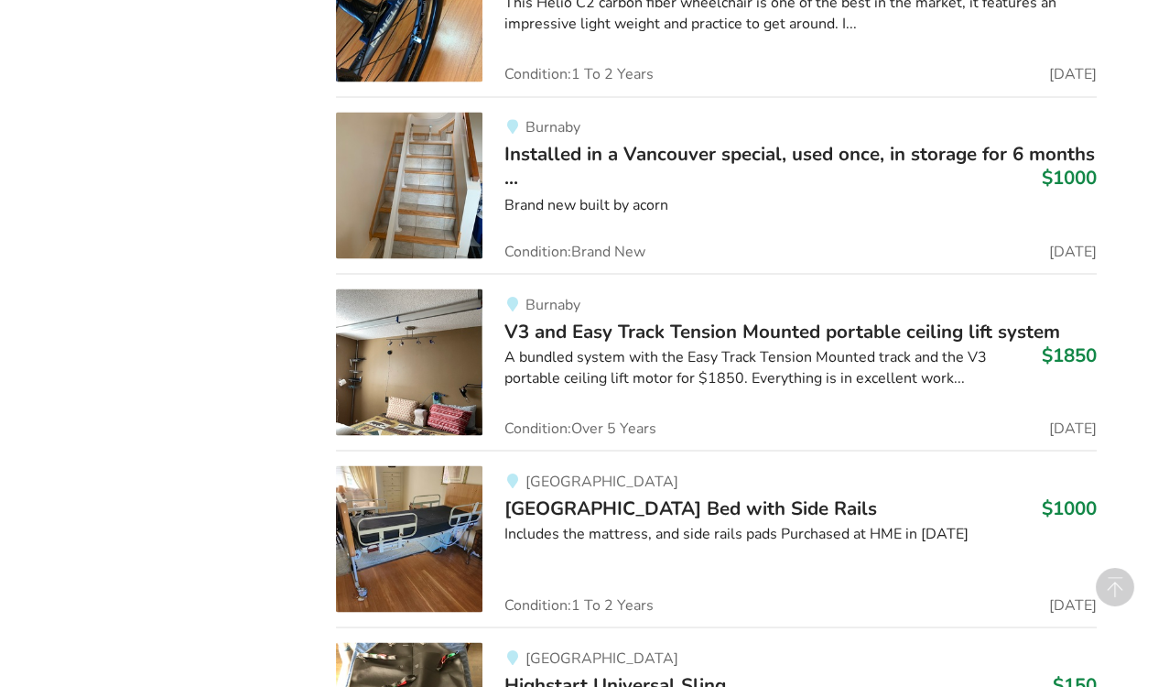
scroll to position [14792, 0]
click at [414, 467] on img at bounding box center [409, 537] width 147 height 147
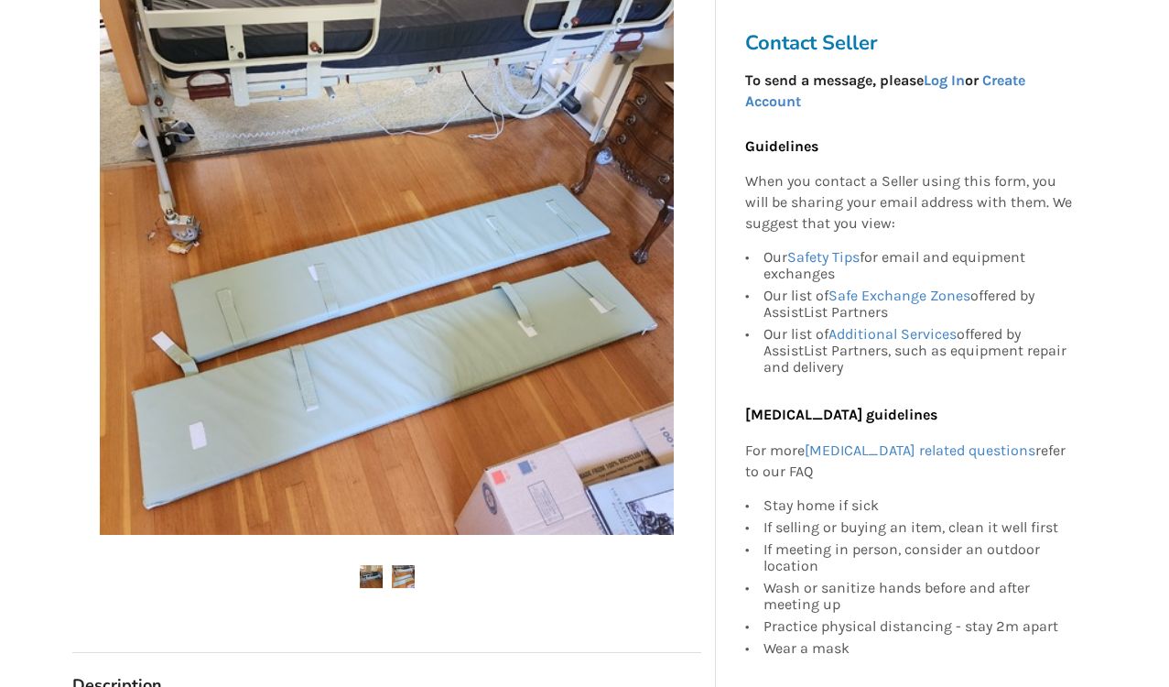
scroll to position [412, 0]
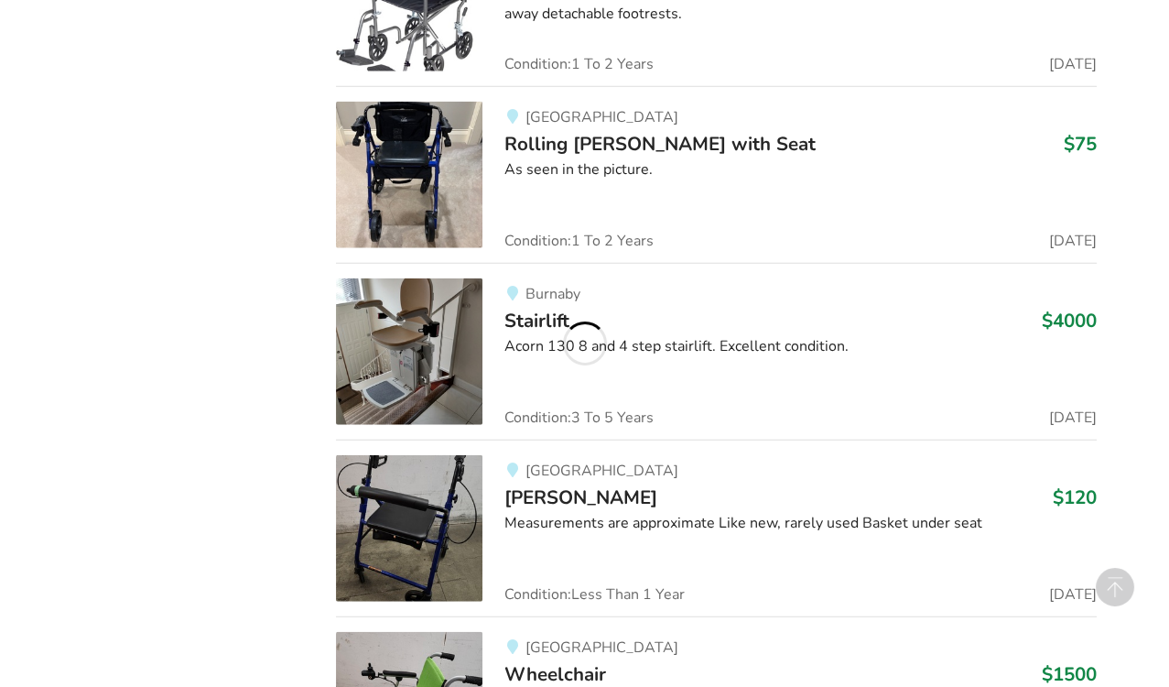
scroll to position [16616, 0]
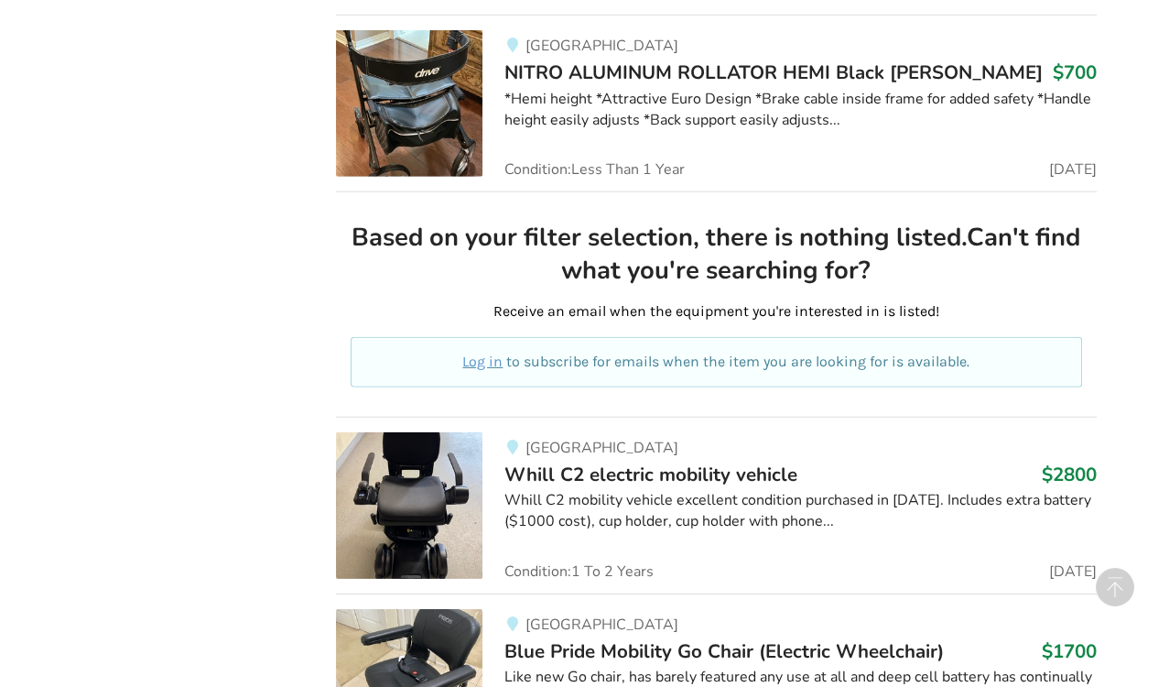
scroll to position [18458, 0]
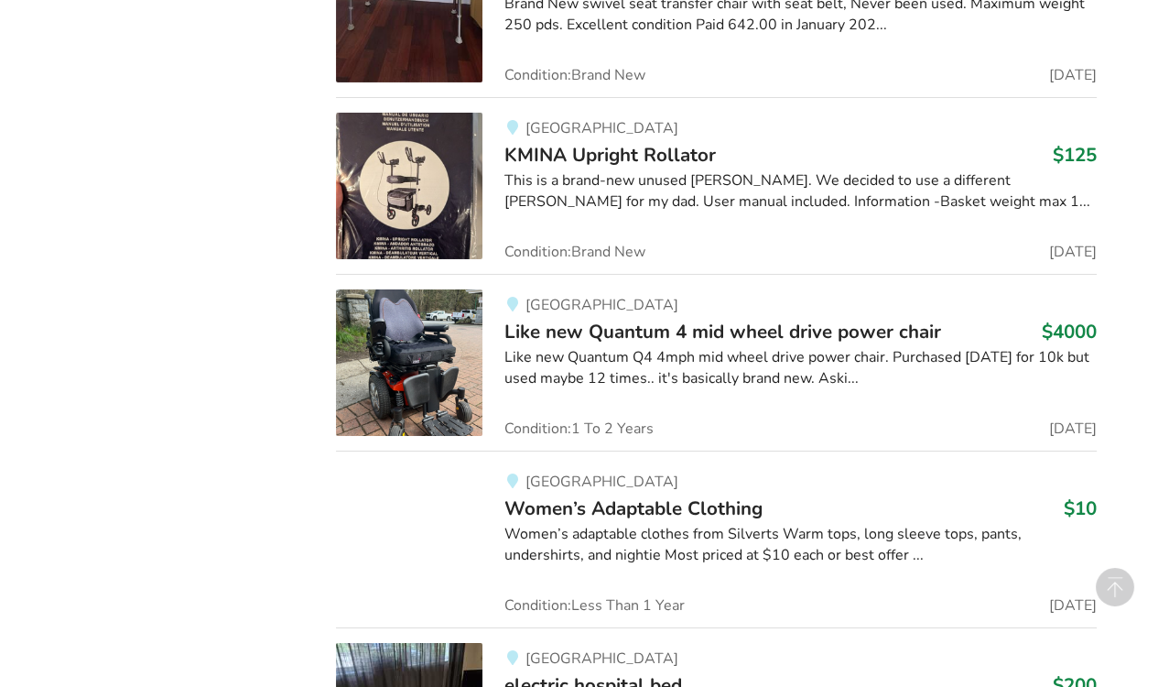
scroll to position [19357, 0]
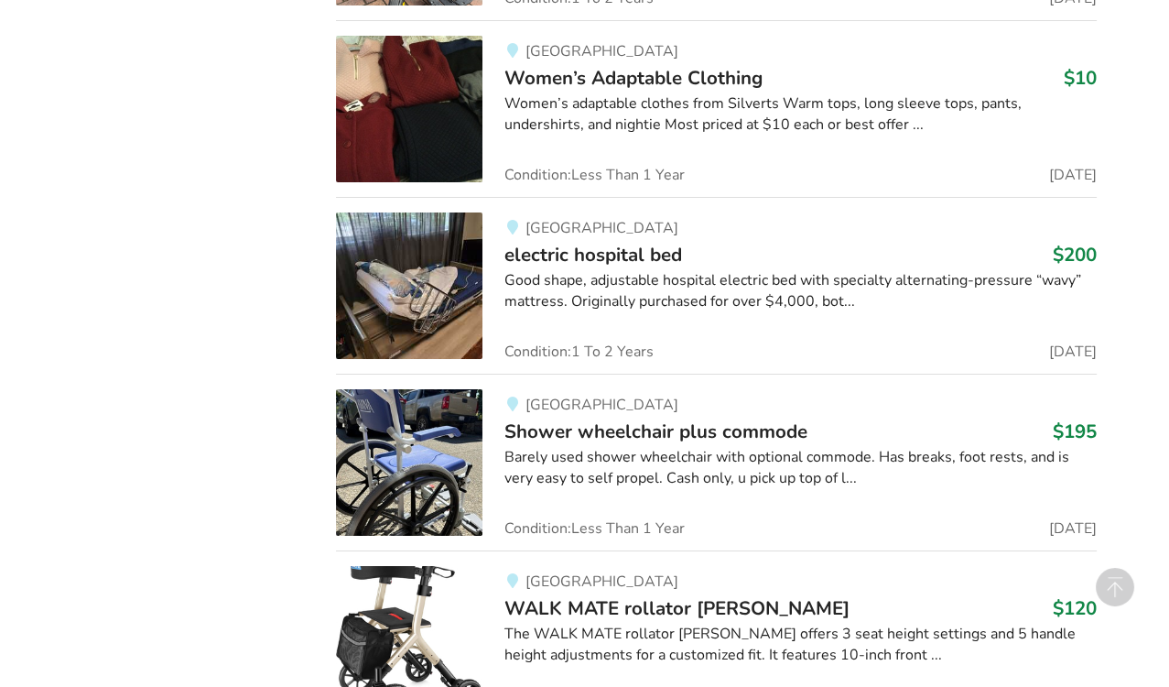
scroll to position [19695, 0]
click at [355, 393] on img at bounding box center [409, 462] width 147 height 147
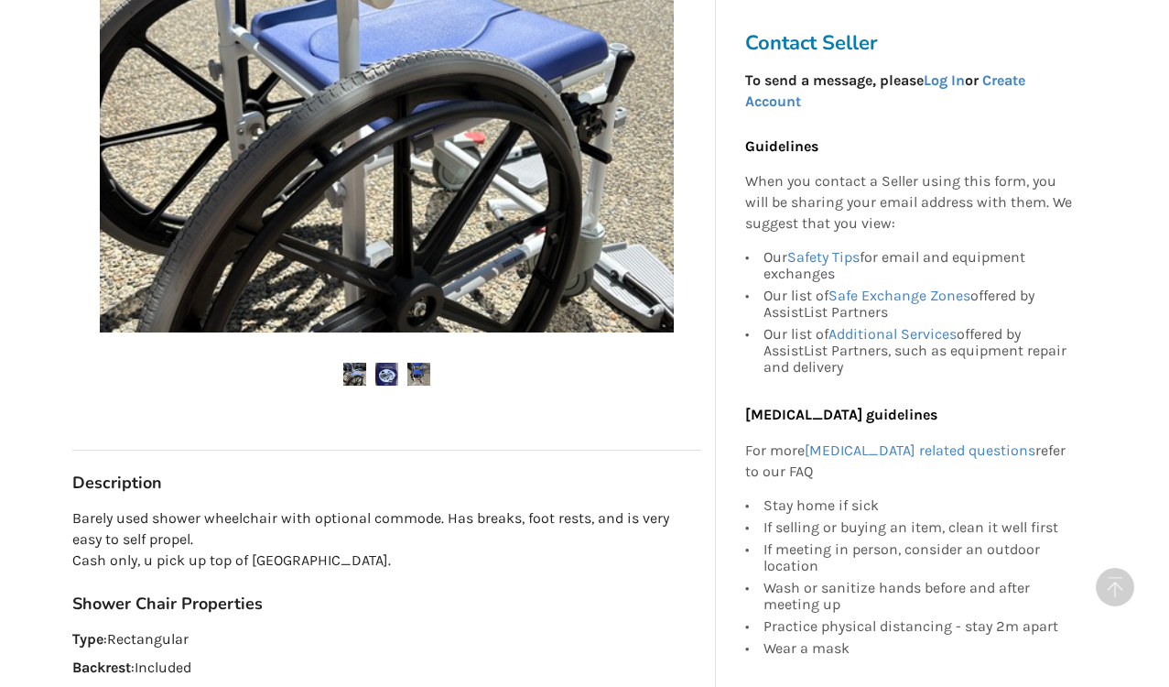
scroll to position [614, 0]
click at [355, 393] on div at bounding box center [386, 83] width 629 height 671
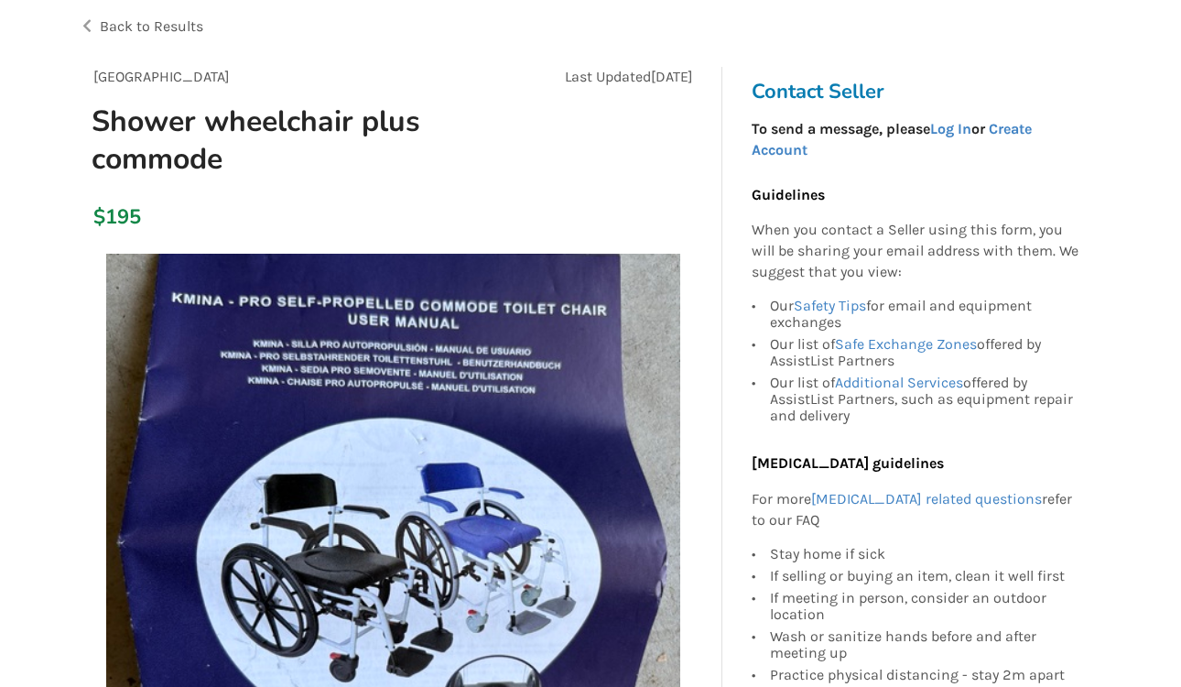
scroll to position [117, 0]
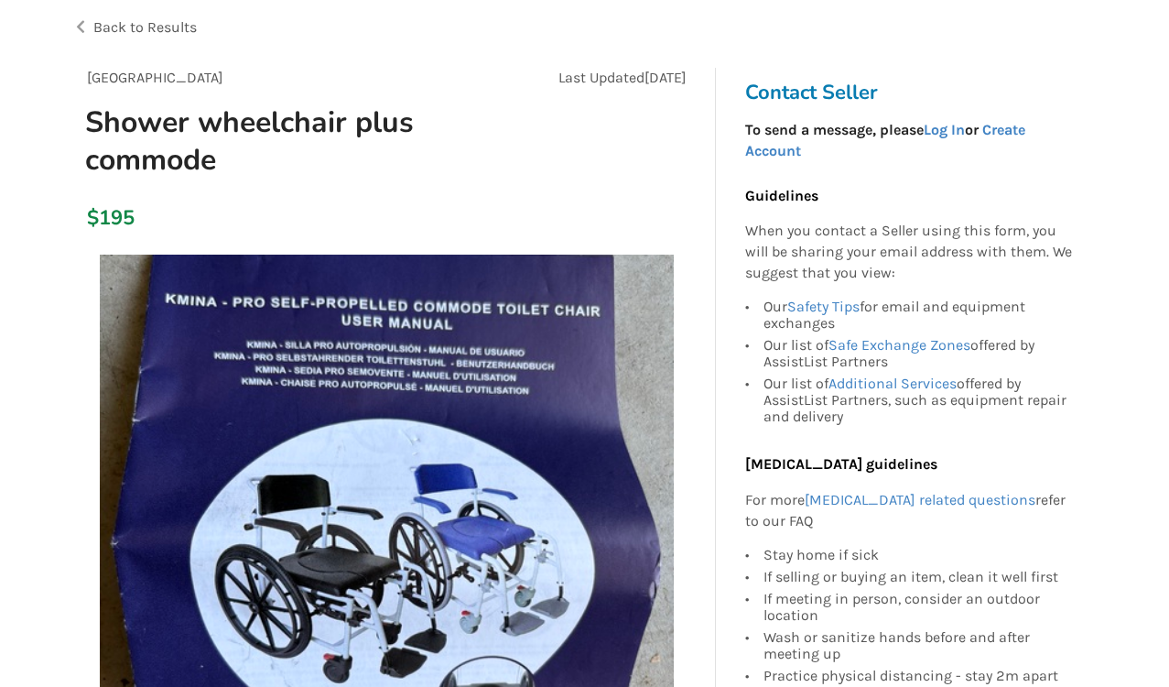
click at [355, 393] on img at bounding box center [387, 542] width 574 height 574
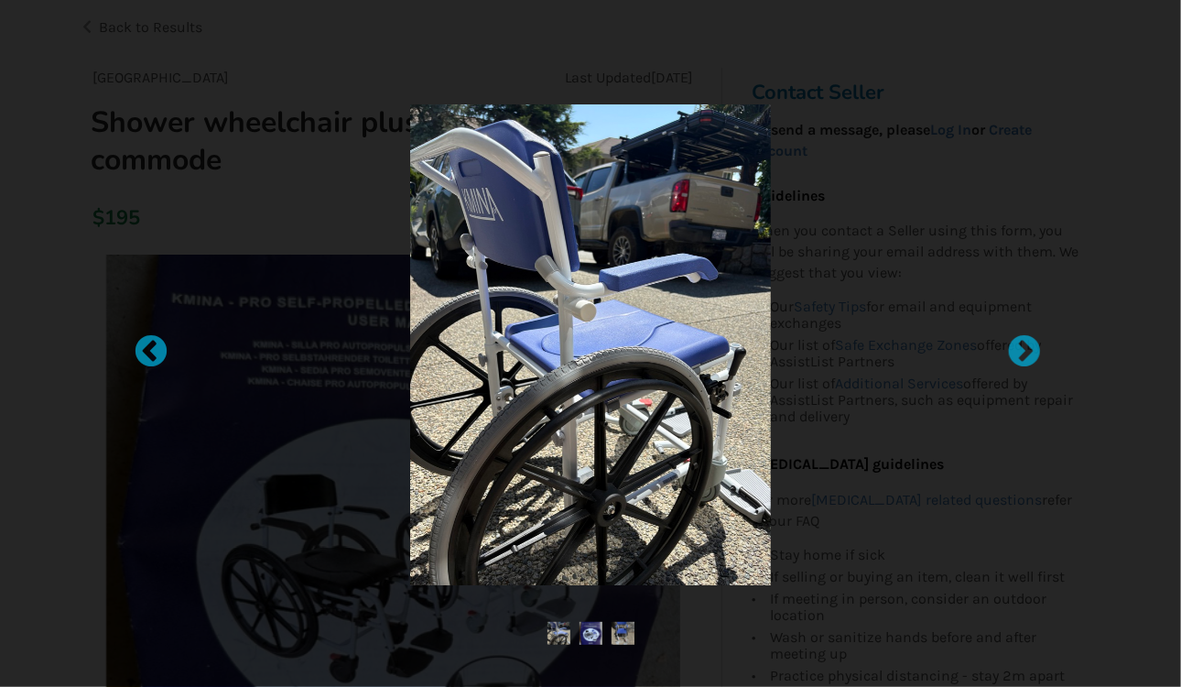
click at [355, 393] on div at bounding box center [591, 343] width 780 height 496
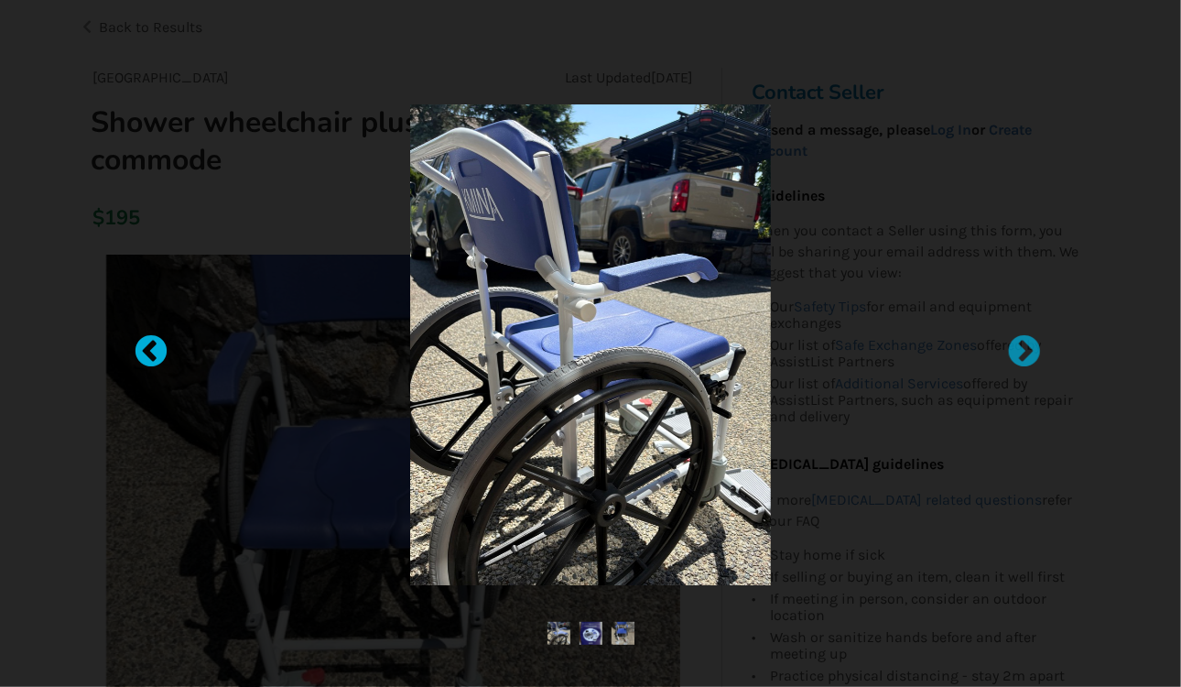
click at [147, 349] on div at bounding box center [142, 343] width 18 height 18
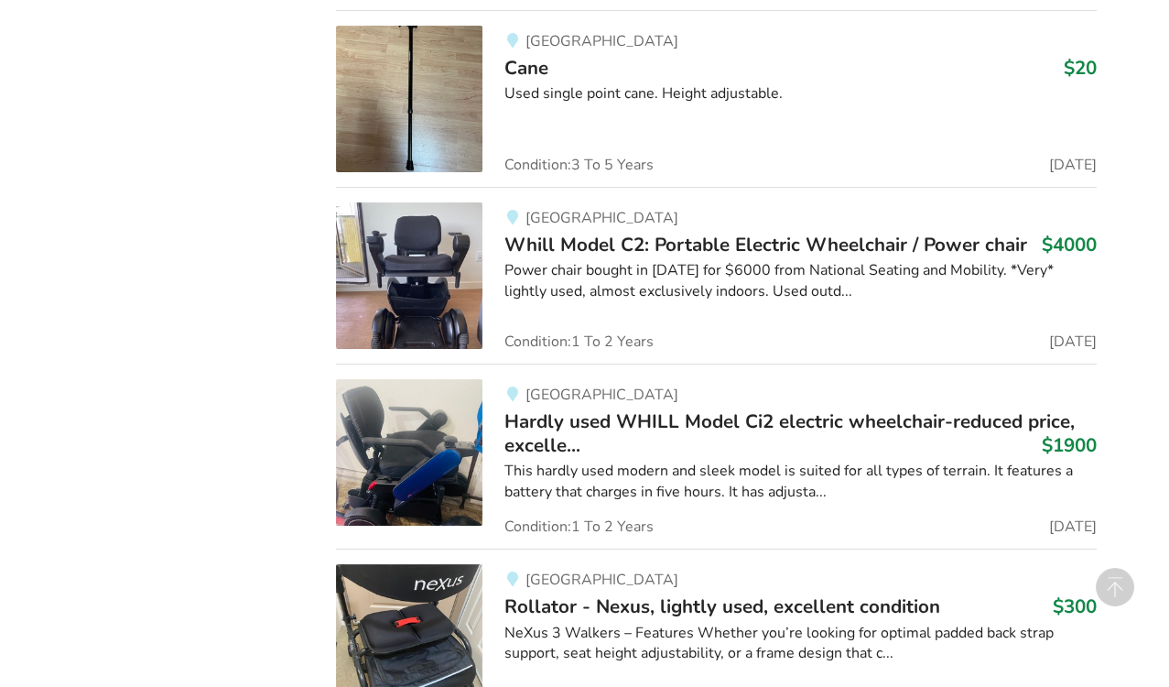
scroll to position [20590, 0]
drag, startPoint x: 388, startPoint y: 493, endPoint x: 430, endPoint y: 480, distance: 44.0
click at [430, 548] on link "Vancouver Rollator - Nexus, lightly used, excellent condition $300 NeXus 3 Walk…" at bounding box center [716, 636] width 761 height 177
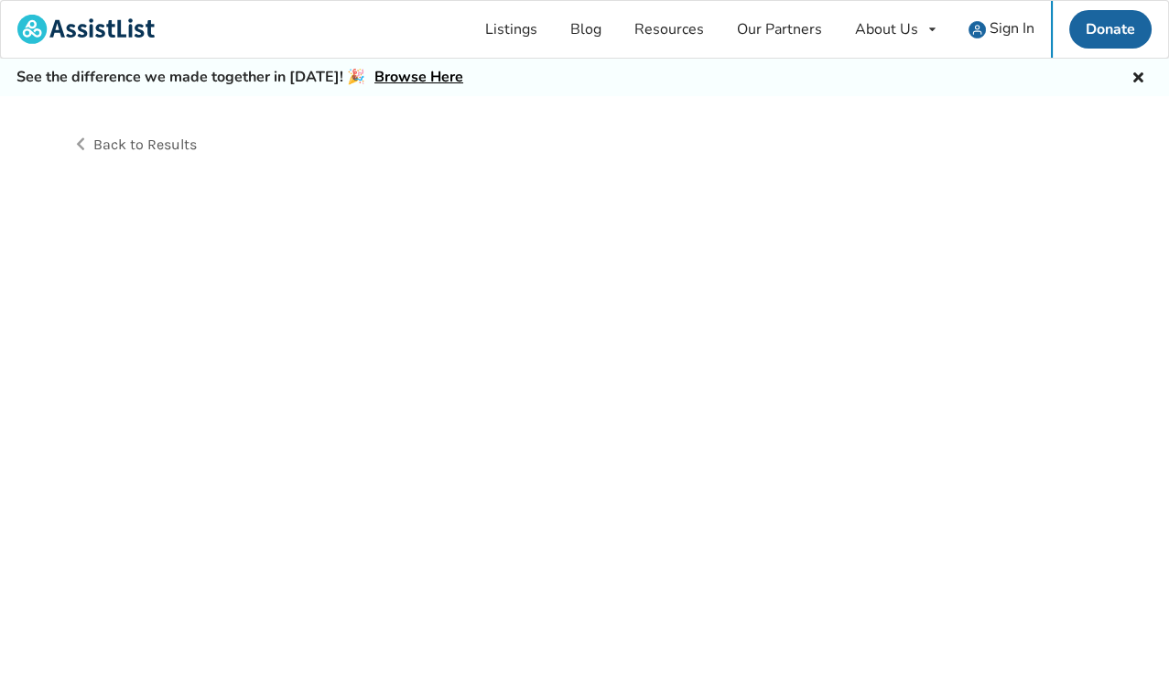
click at [430, 480] on div "Back to Results" at bounding box center [584, 412] width 1169 height 632
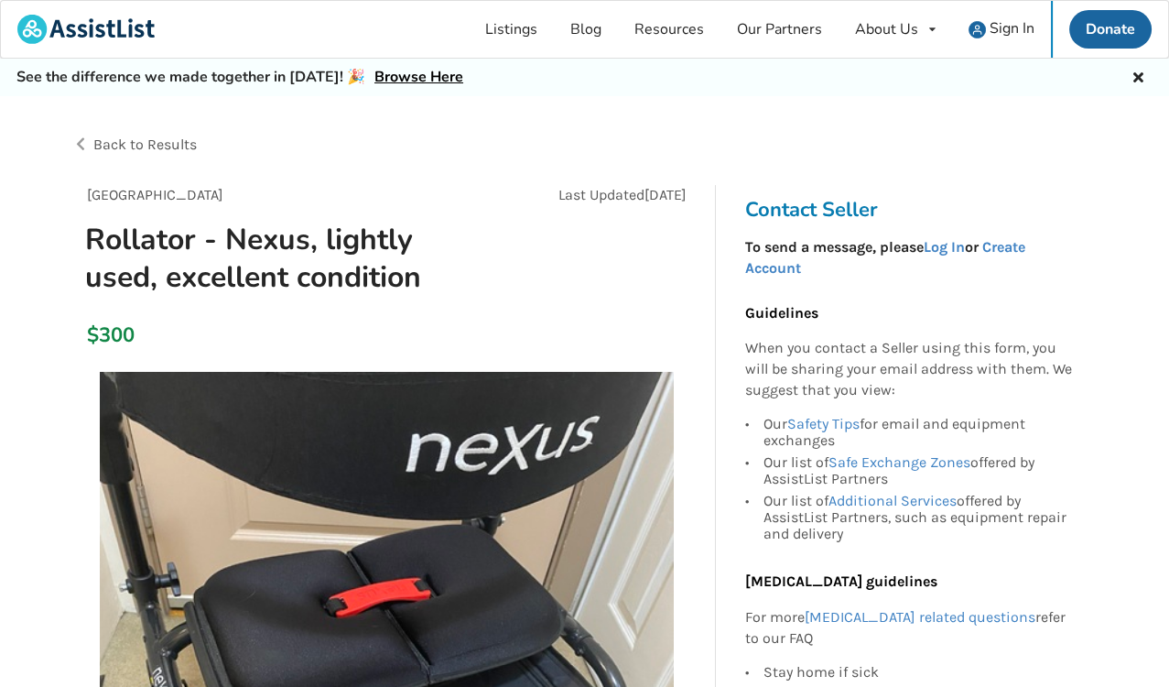
click at [430, 480] on img at bounding box center [387, 659] width 574 height 574
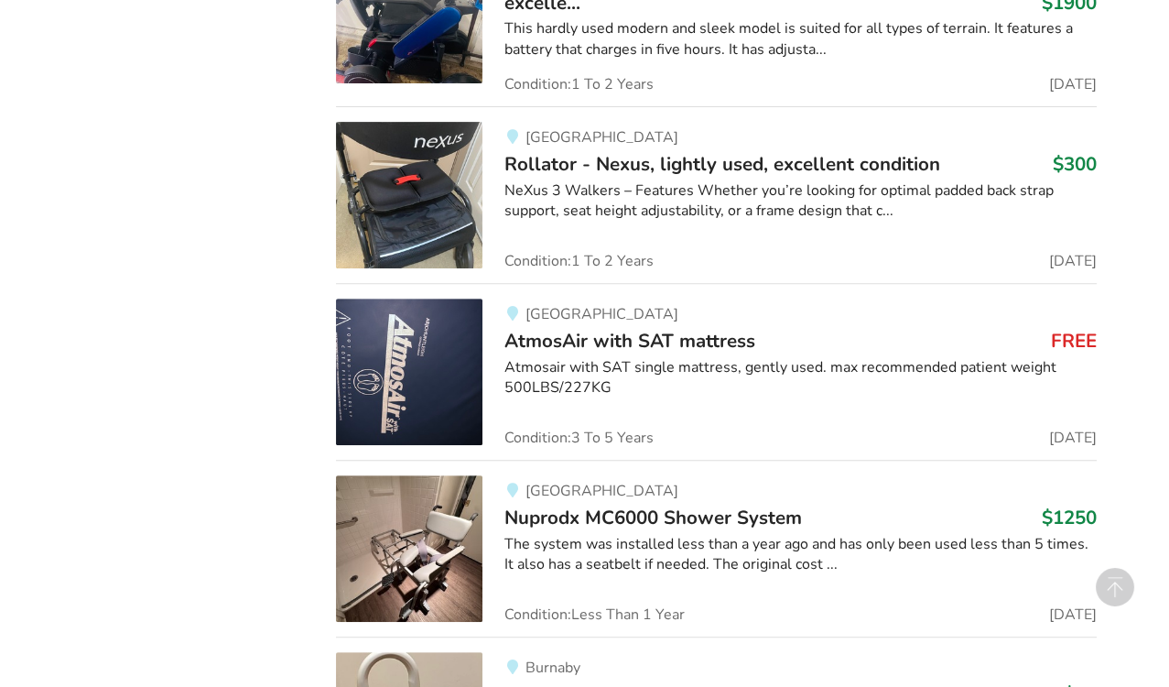
scroll to position [21032, 0]
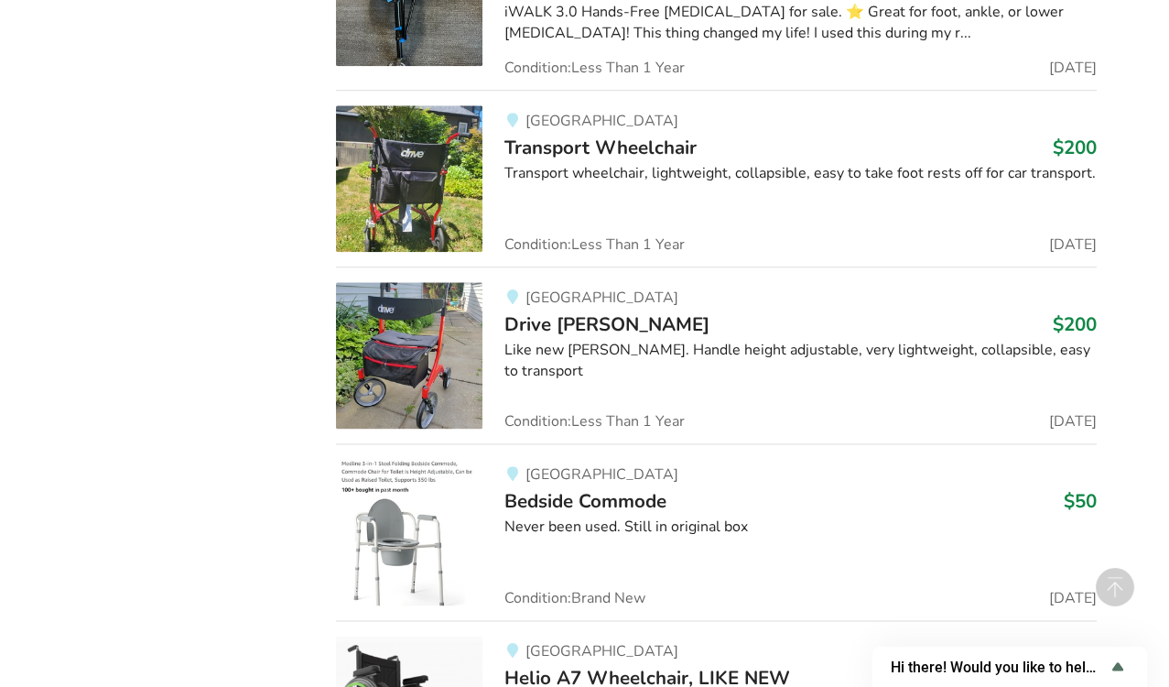
scroll to position [23410, 0]
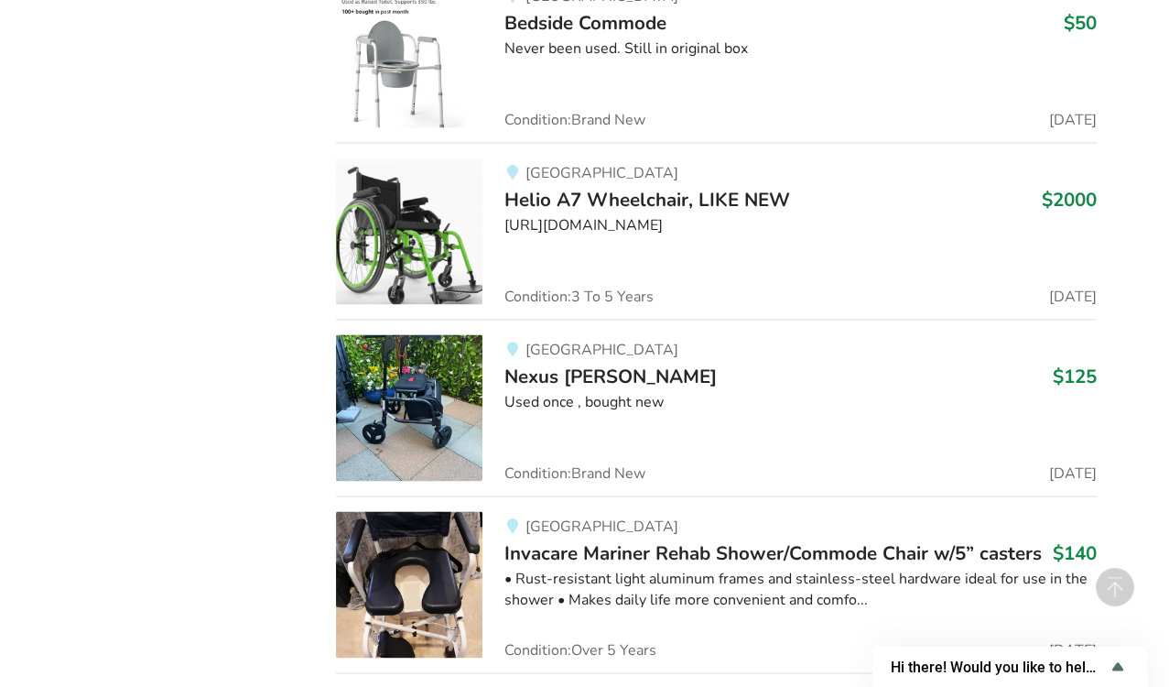
scroll to position [23894, 0]
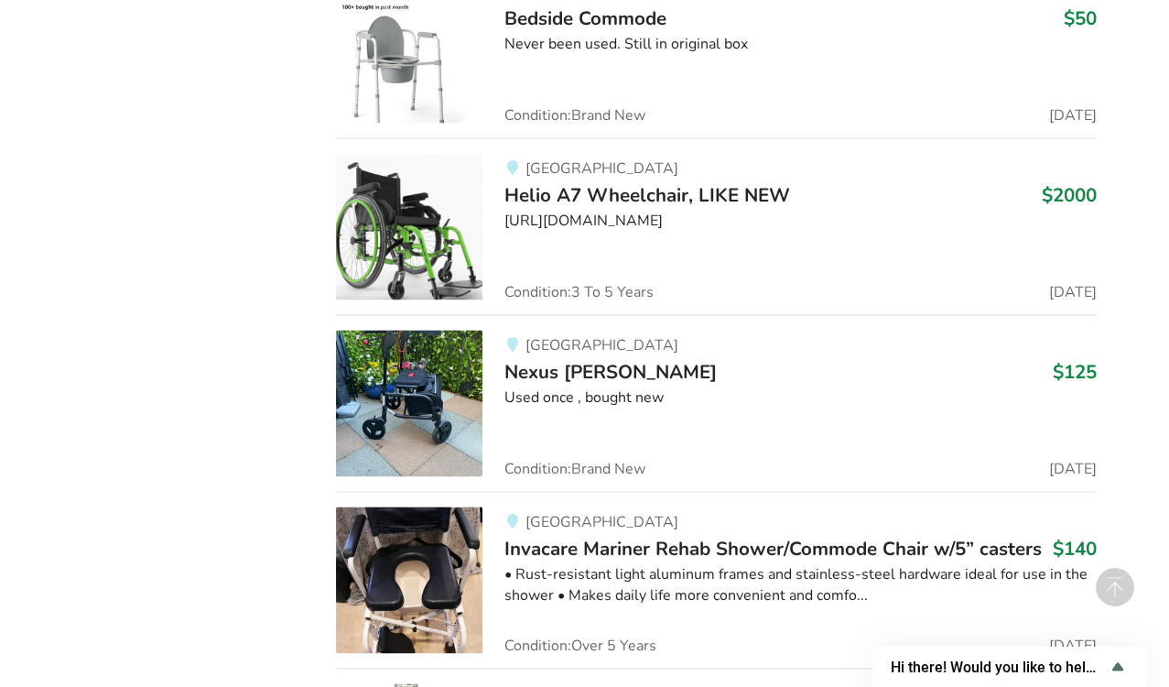
click at [411, 506] on img at bounding box center [409, 579] width 147 height 147
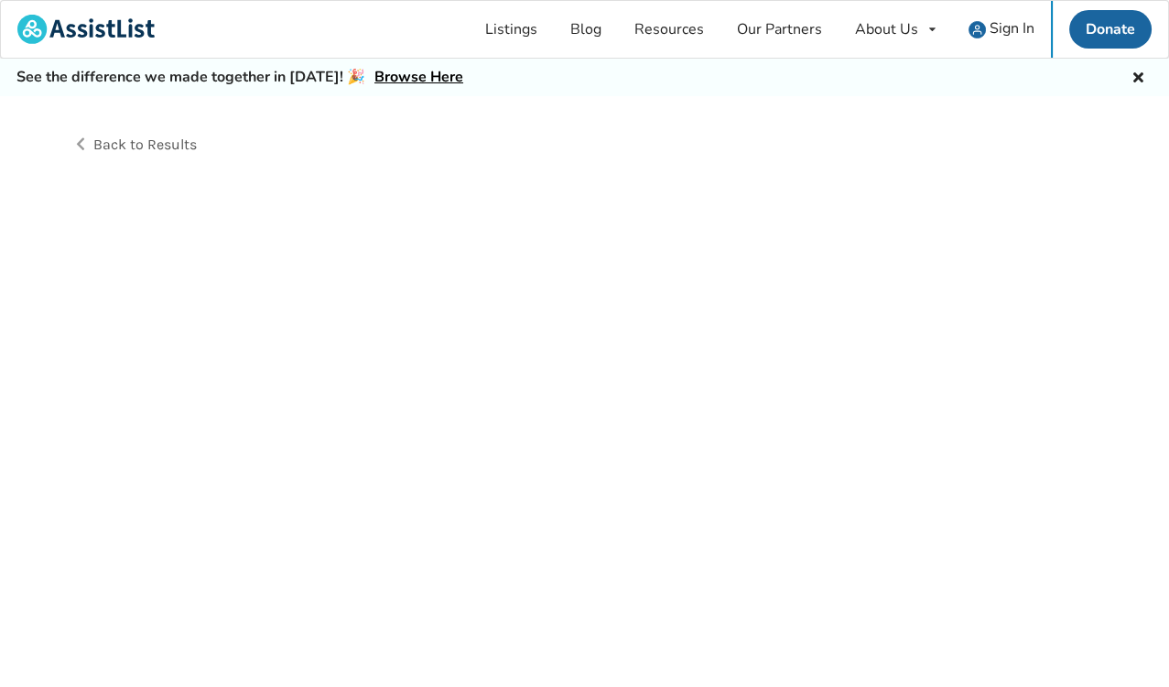
click at [411, 475] on div "Back to Results" at bounding box center [584, 412] width 1169 height 632
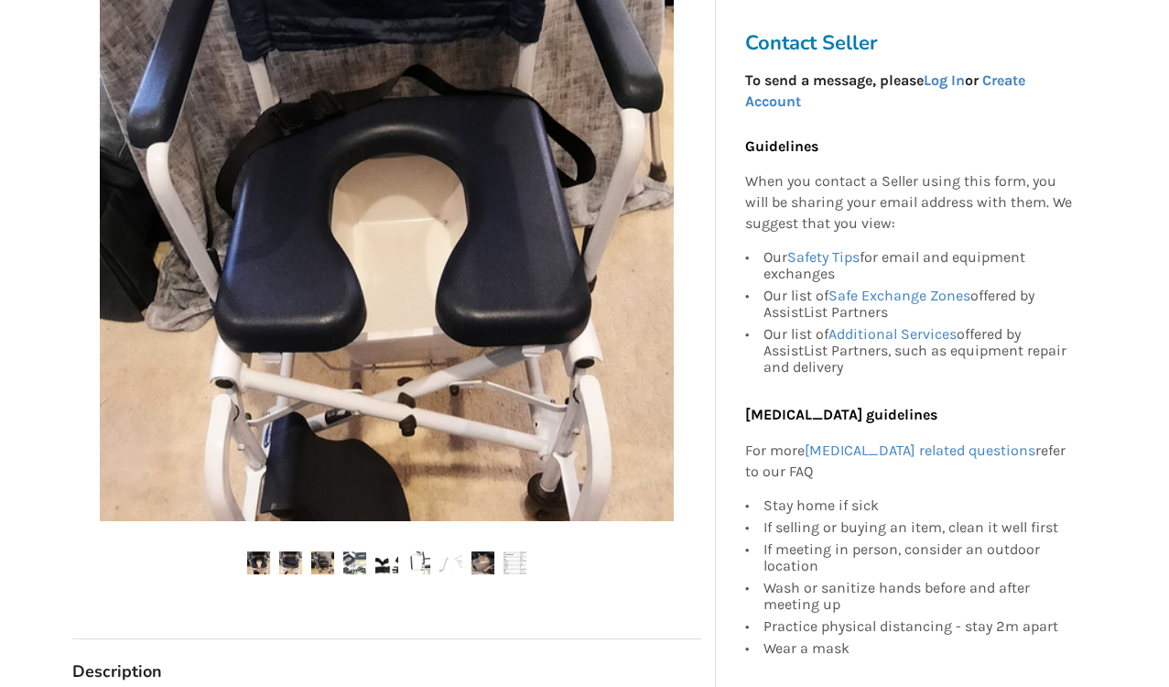
scroll to position [467, 0]
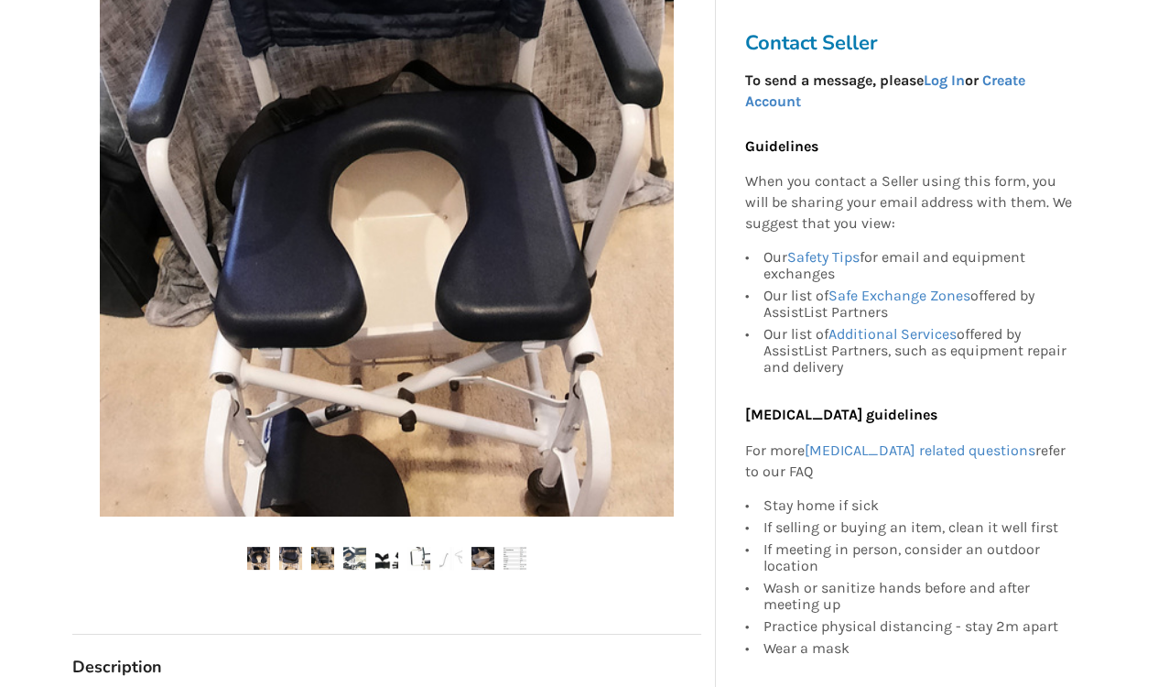
click at [264, 554] on img at bounding box center [258, 558] width 23 height 23
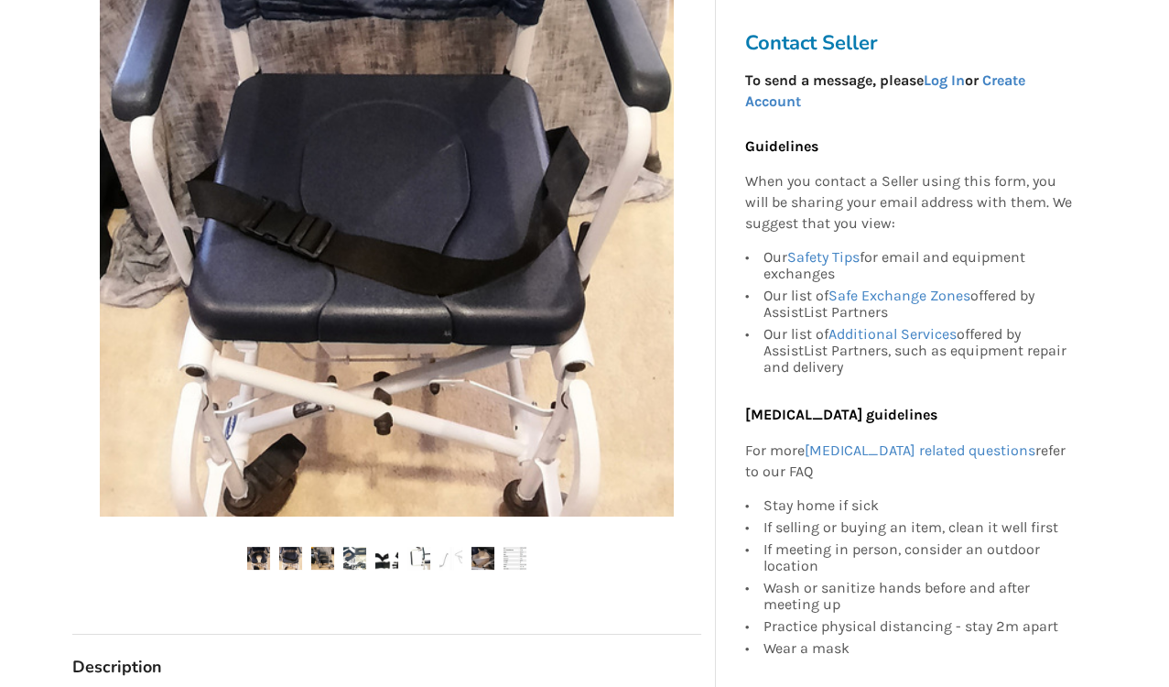
click at [284, 559] on img at bounding box center [290, 558] width 23 height 23
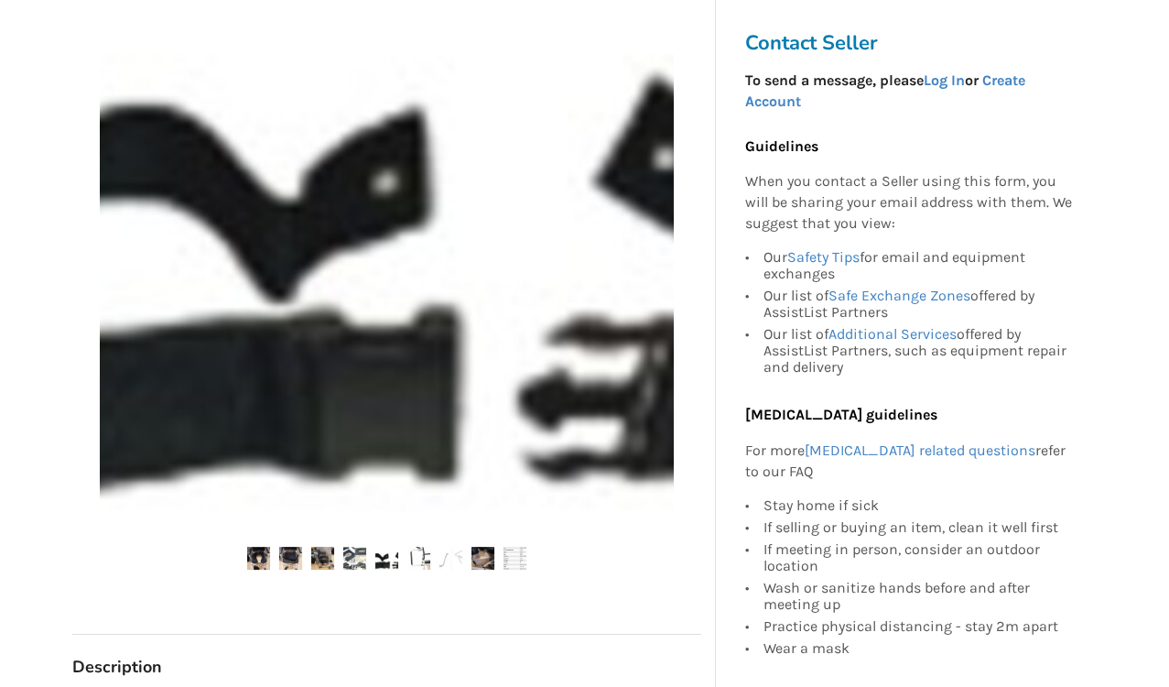
click at [351, 550] on img at bounding box center [354, 558] width 23 height 23
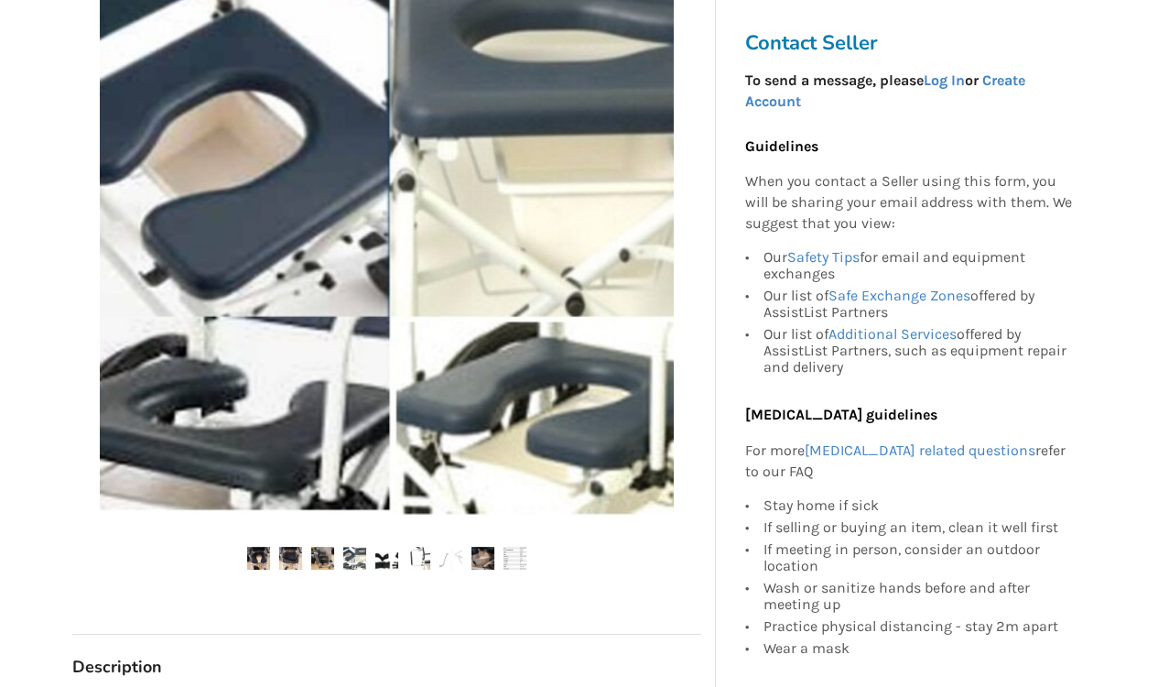
click at [382, 552] on img at bounding box center [386, 558] width 23 height 23
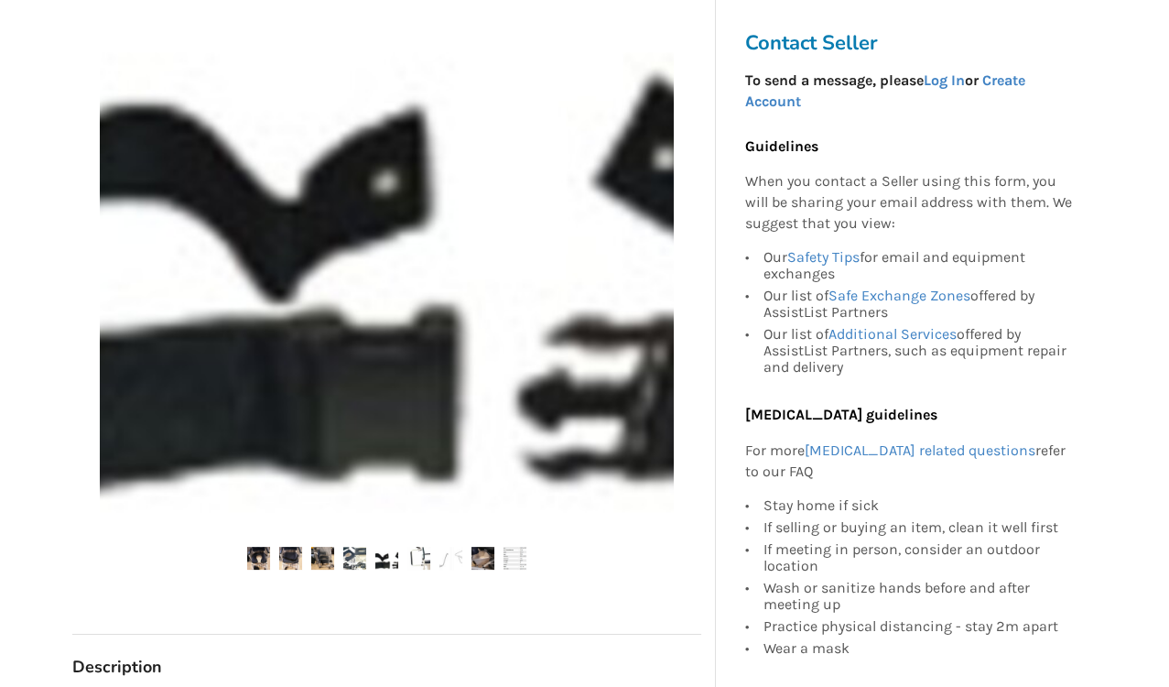
click at [420, 553] on img at bounding box center [418, 558] width 23 height 23
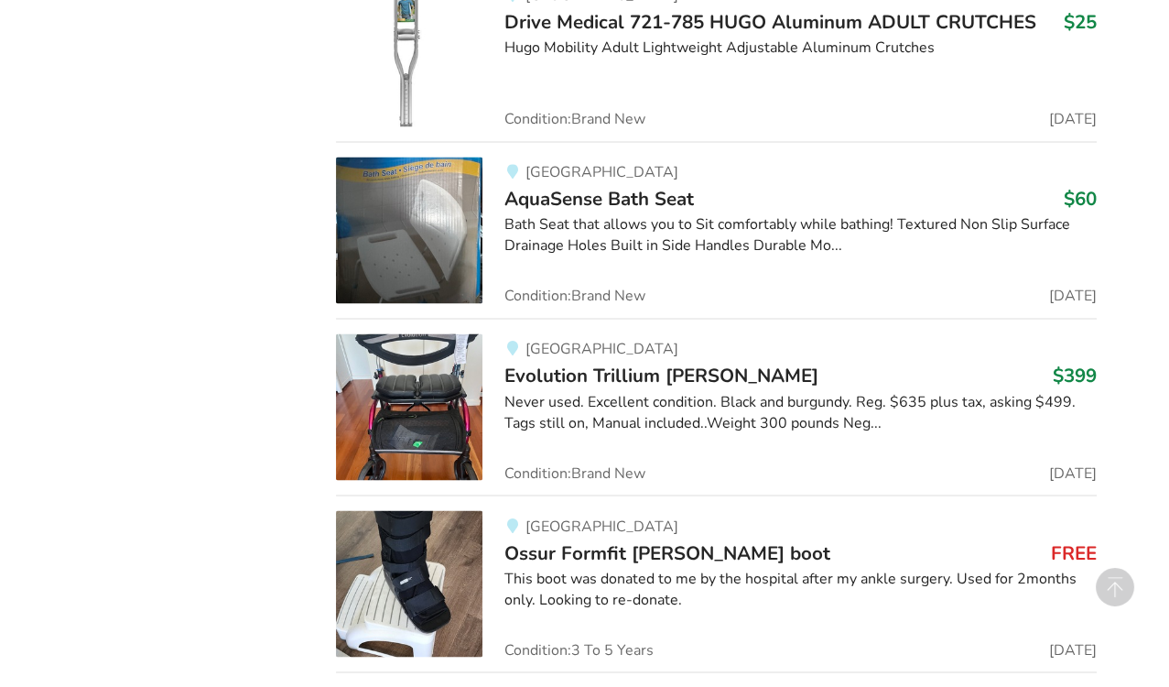
scroll to position [24702, 0]
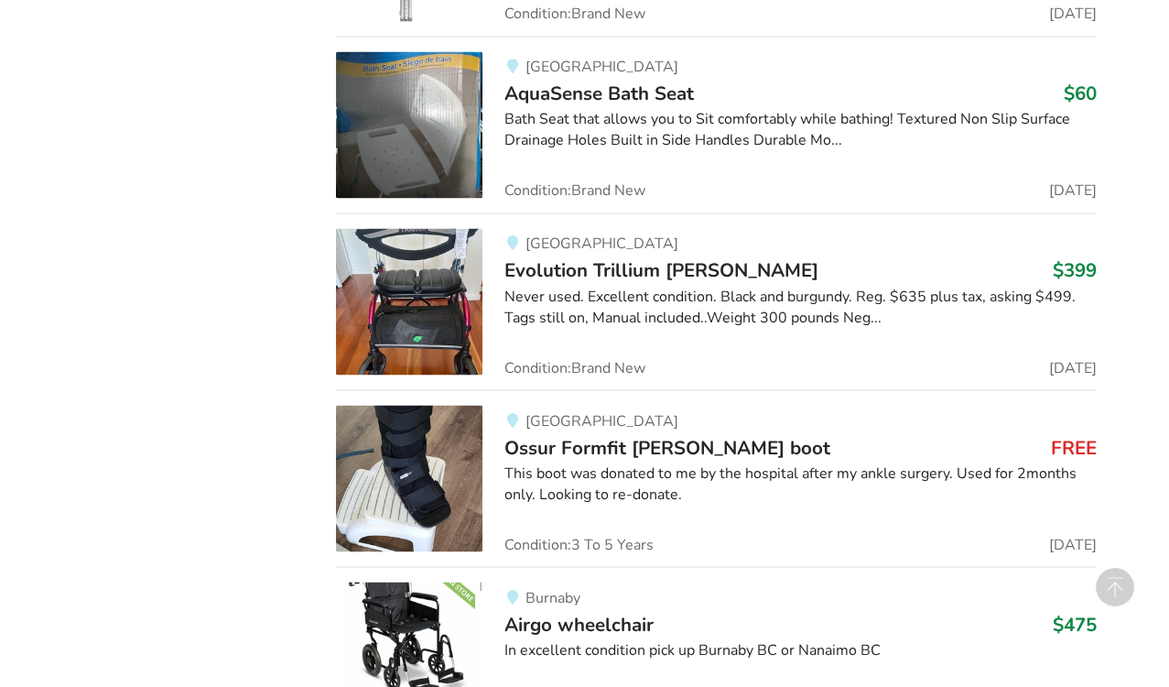
click at [602, 581] on div "Burnaby Airgo wheelchair $475 In excellent condition pick up Burnaby BC or Nana…" at bounding box center [790, 654] width 614 height 147
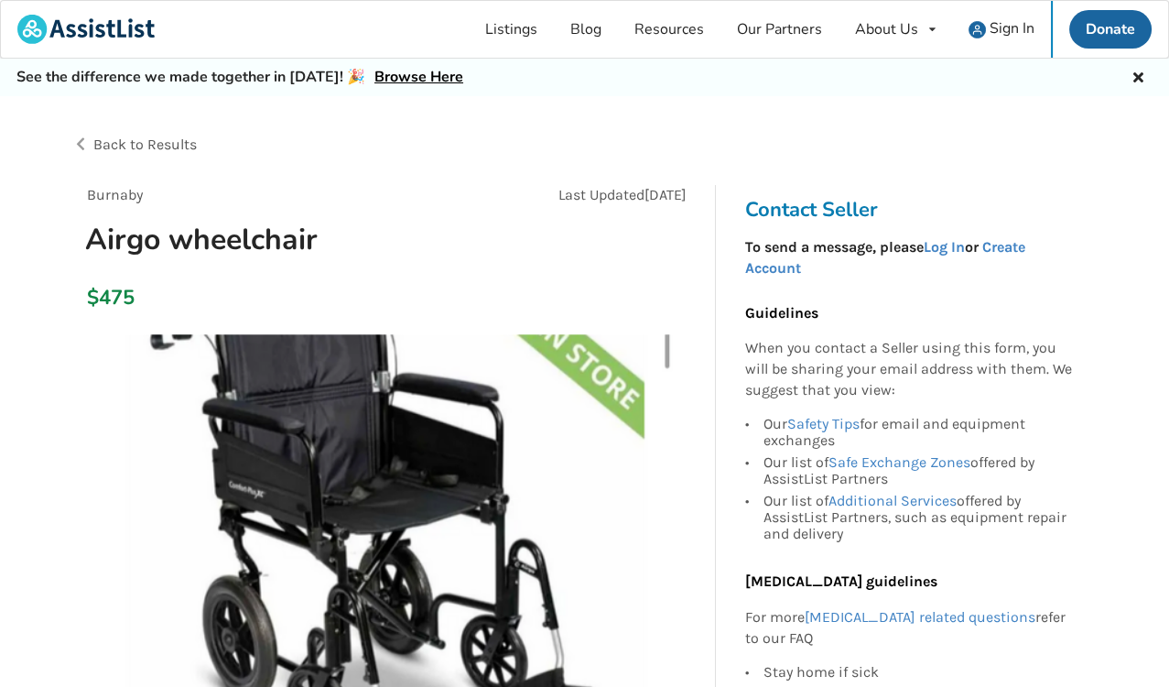
click at [602, 574] on img at bounding box center [387, 621] width 574 height 574
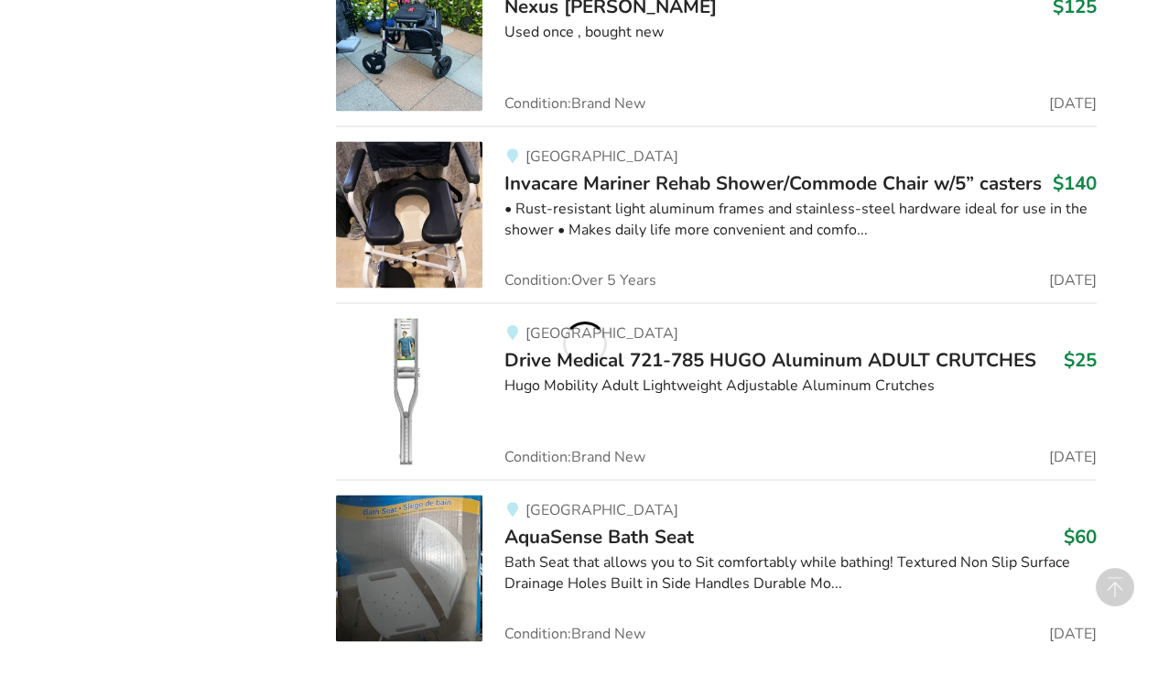
scroll to position [24702, 0]
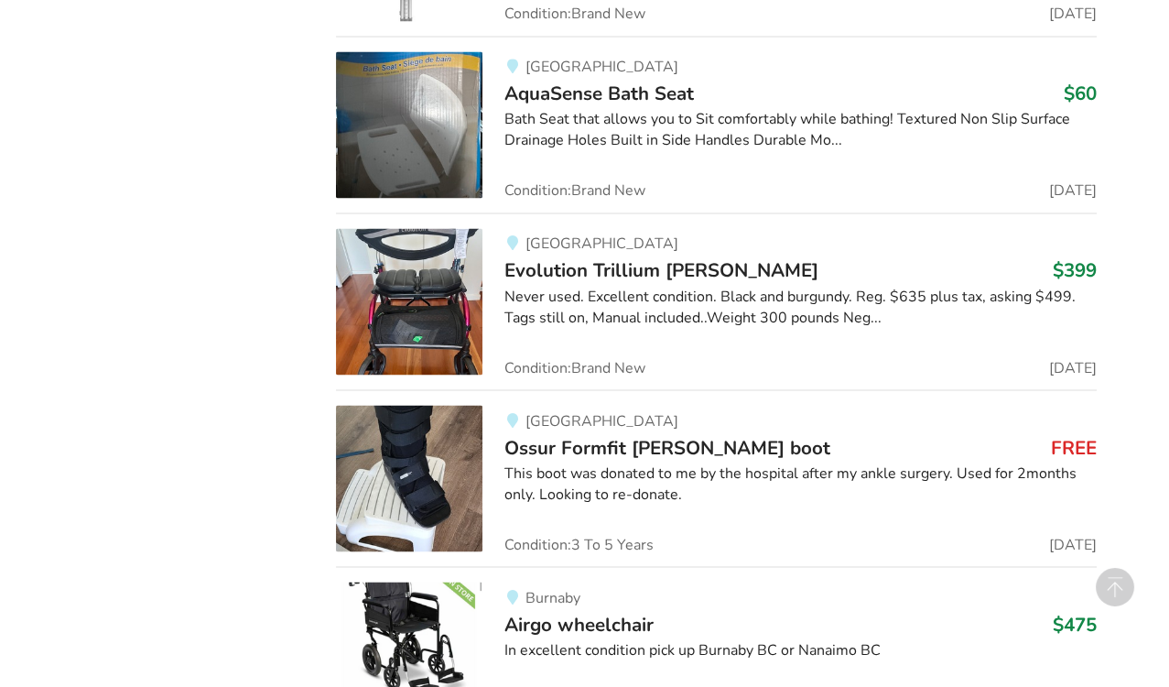
click at [542, 434] on span "Ossur Formfit [PERSON_NAME] boot" at bounding box center [668, 447] width 326 height 26
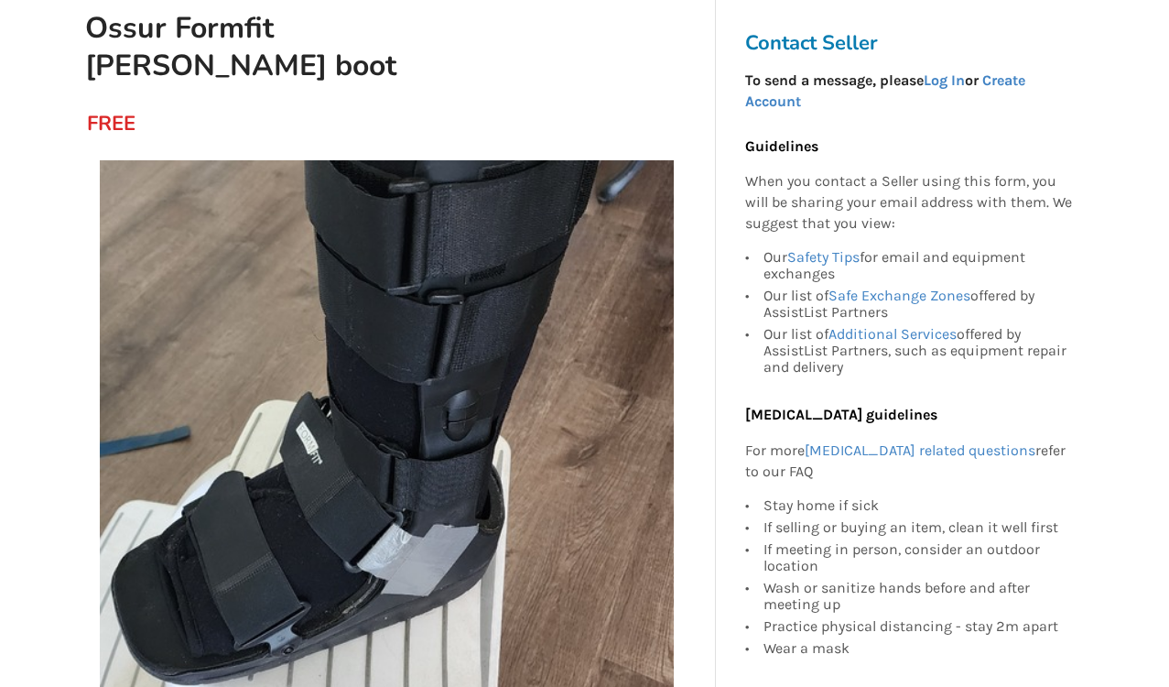
scroll to position [210, 0]
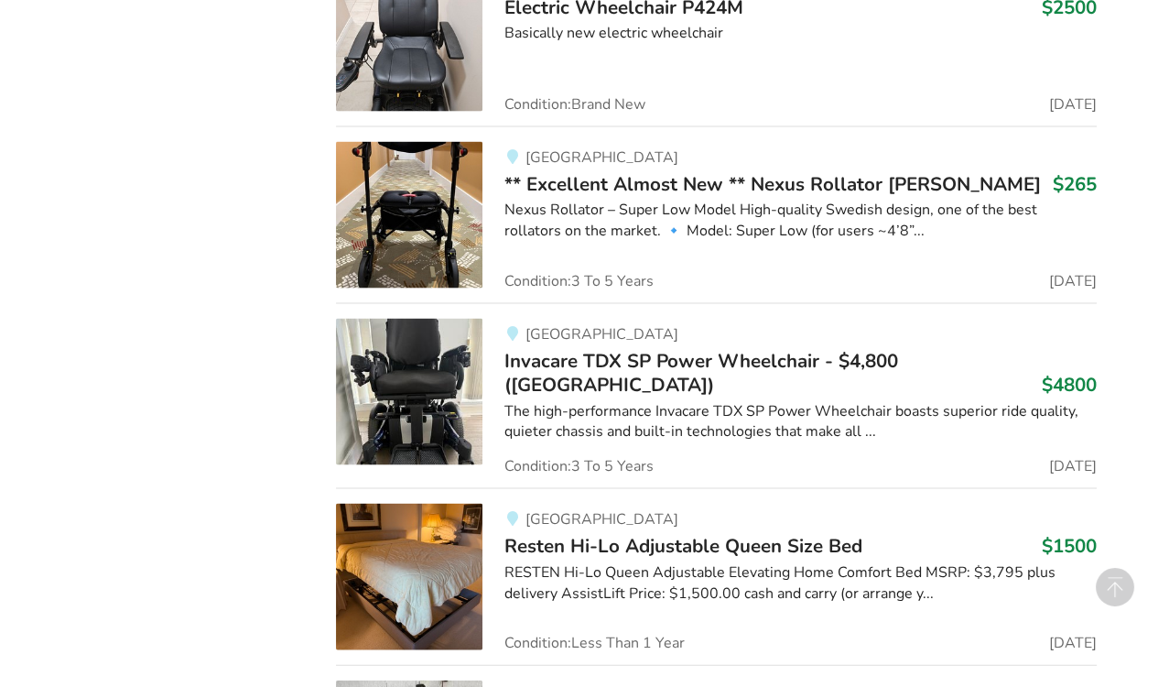
scroll to position [25676, 0]
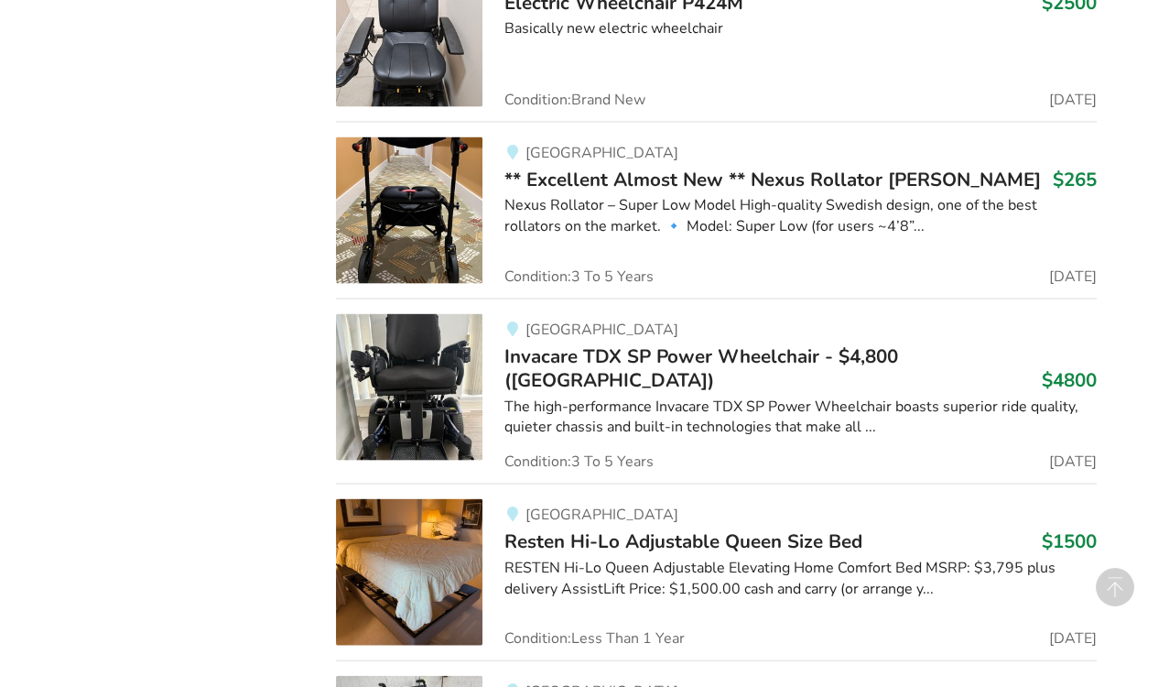
click at [487, 146] on div "Vancouver ** Excellent Almost New ** Nexus Rollator [PERSON_NAME] $265 Nexus Ro…" at bounding box center [790, 210] width 614 height 147
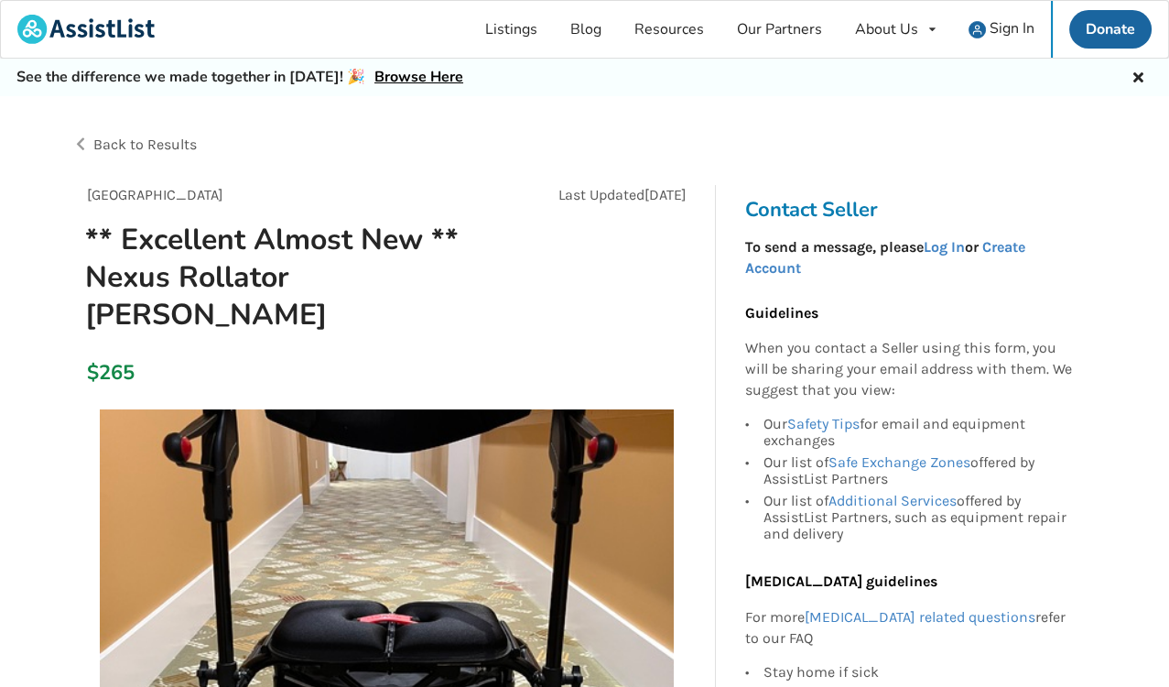
click at [487, 146] on div "Back to Results" at bounding box center [328, 144] width 513 height 51
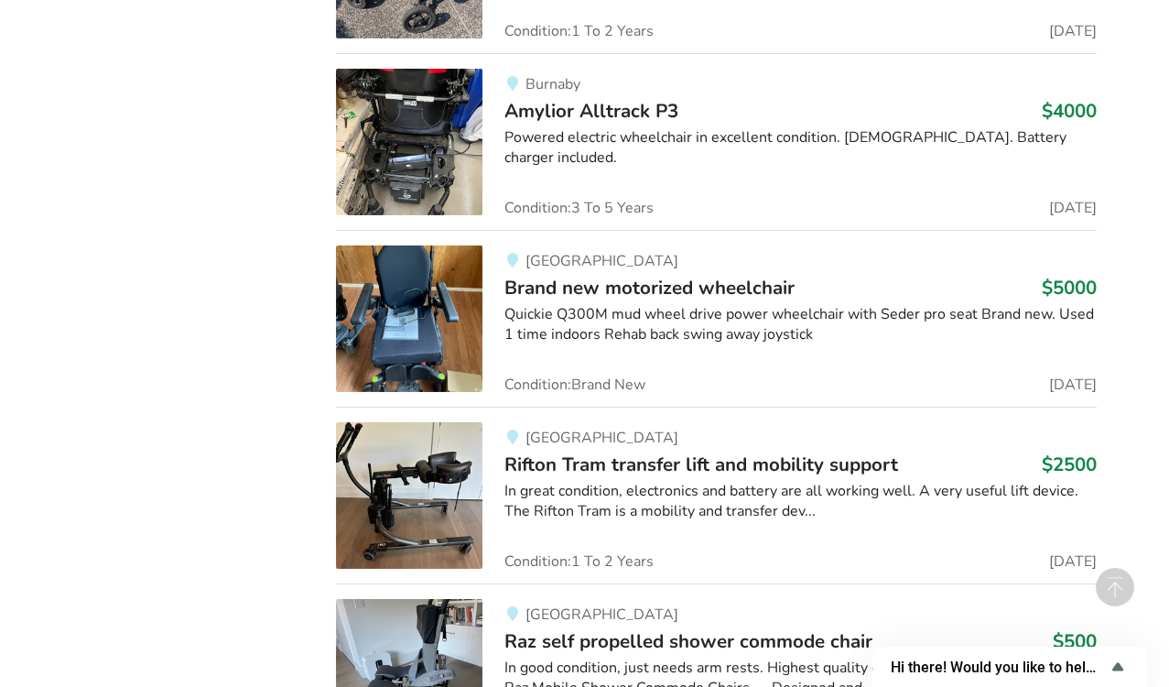
scroll to position [29169, 0]
click at [691, 598] on div "Vancouver Raz self propelled shower commode chair $500 In good condition, just …" at bounding box center [790, 671] width 614 height 147
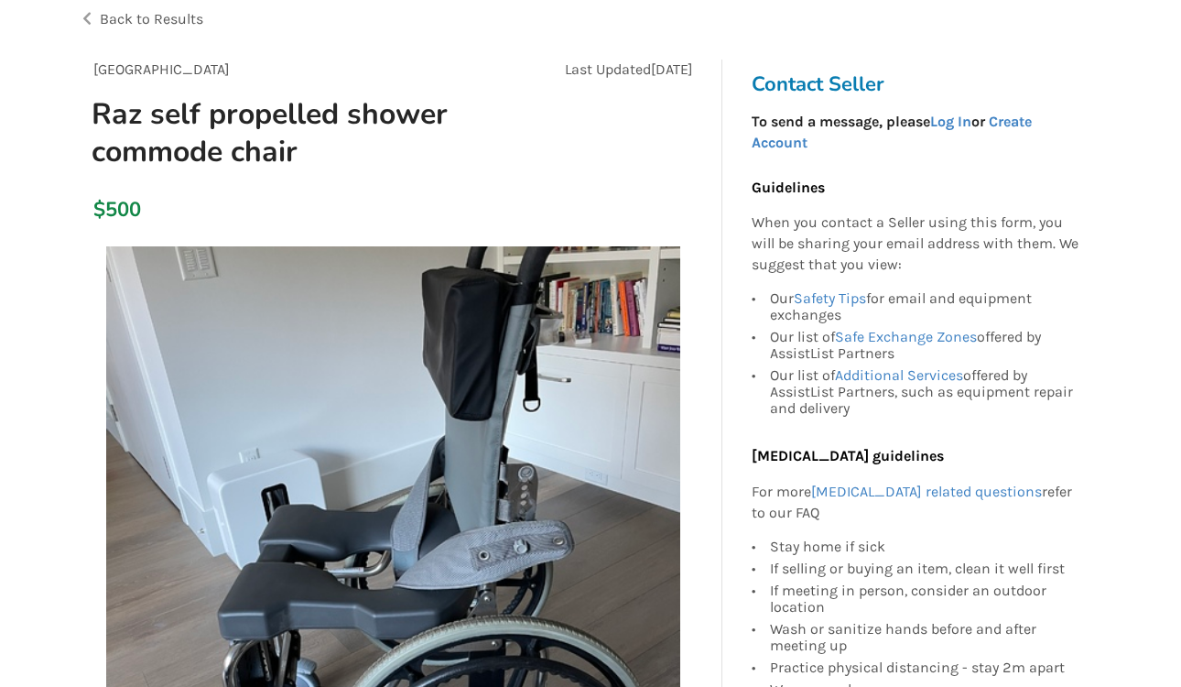
scroll to position [219, 0]
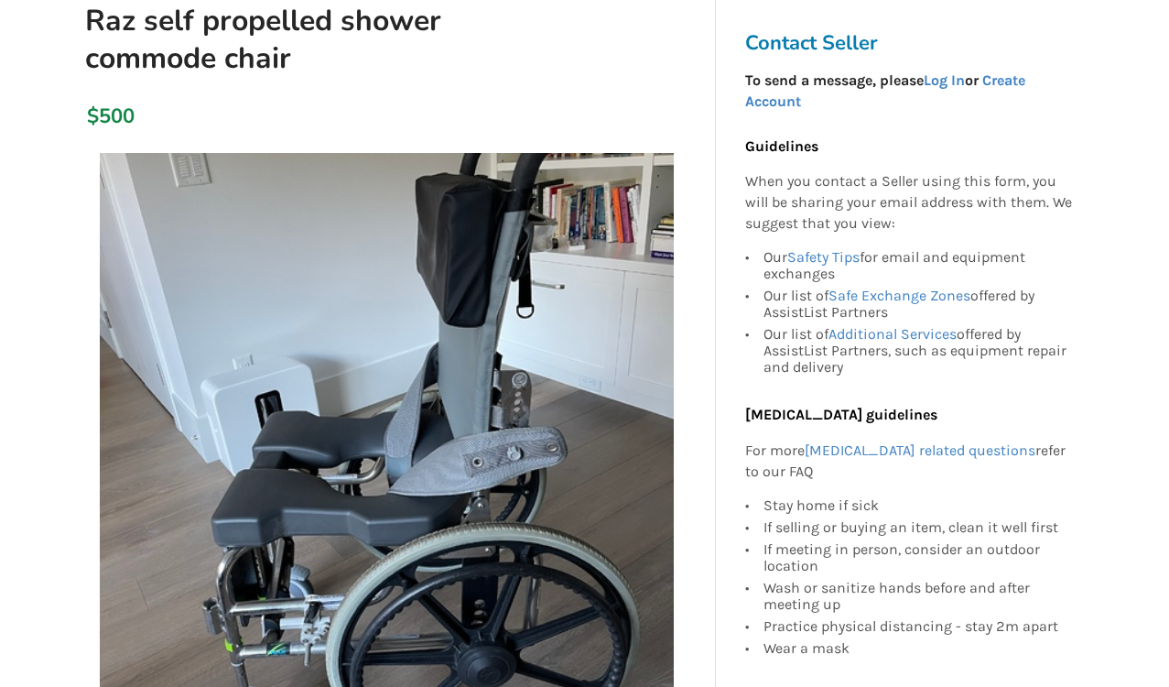
click at [577, 541] on img at bounding box center [387, 440] width 574 height 574
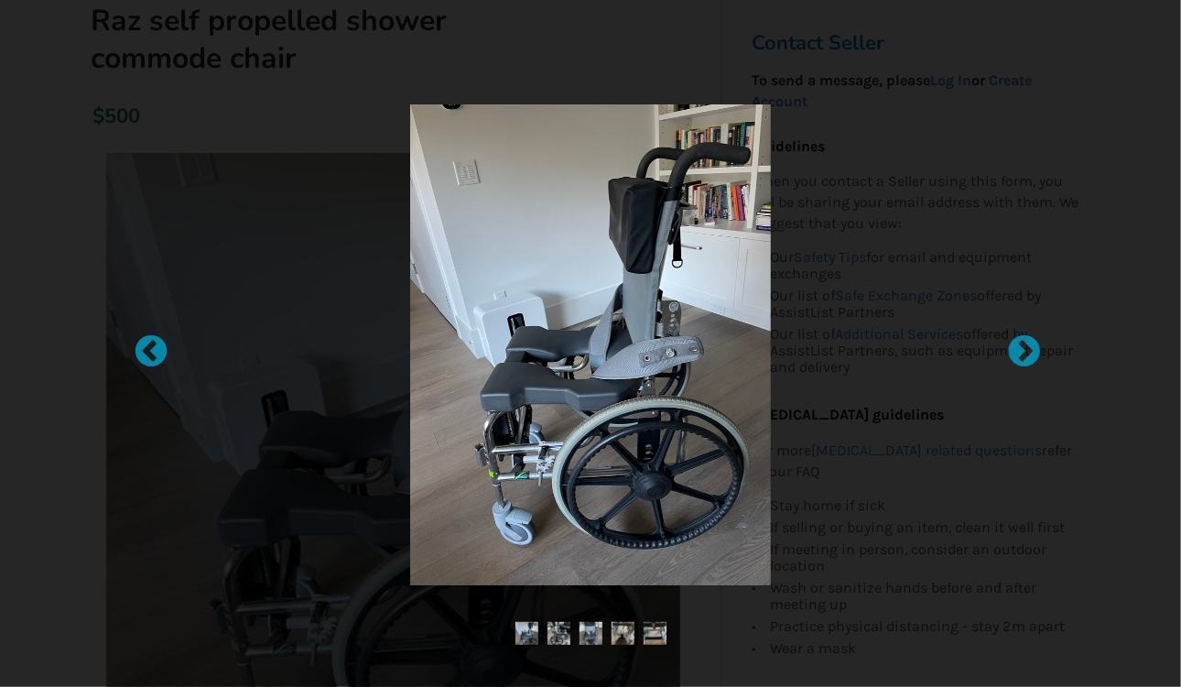
click at [577, 541] on img at bounding box center [590, 344] width 361 height 481
click at [557, 625] on img at bounding box center [559, 633] width 23 height 23
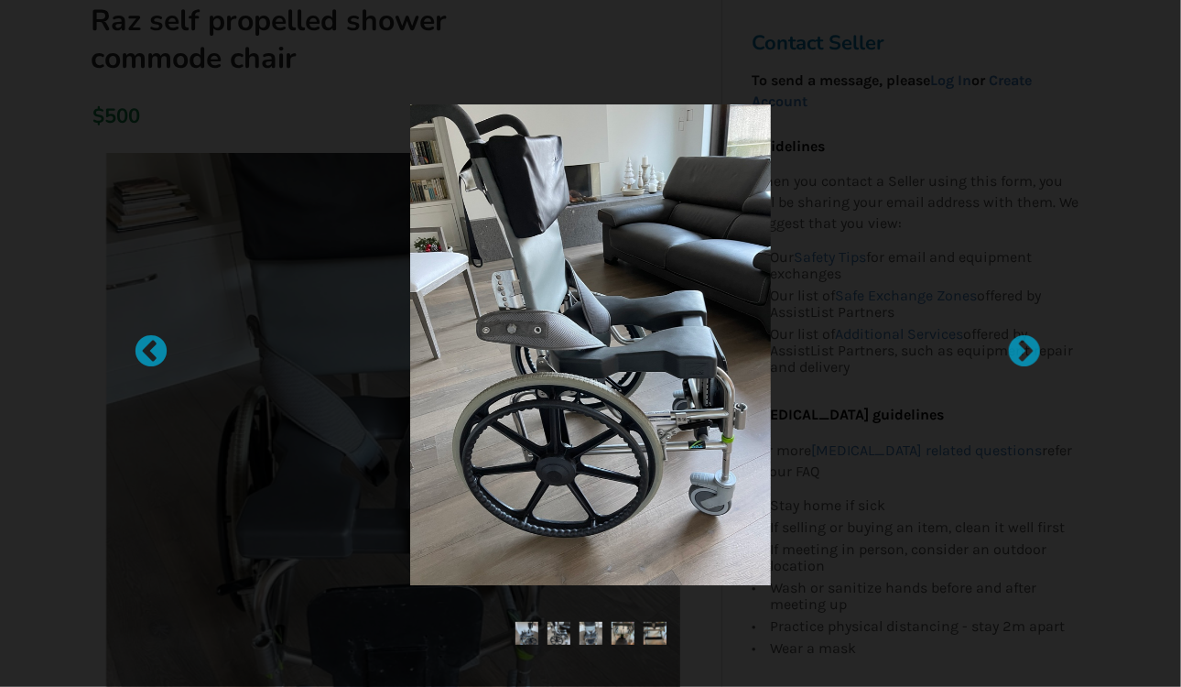
click at [589, 635] on img at bounding box center [591, 633] width 23 height 23
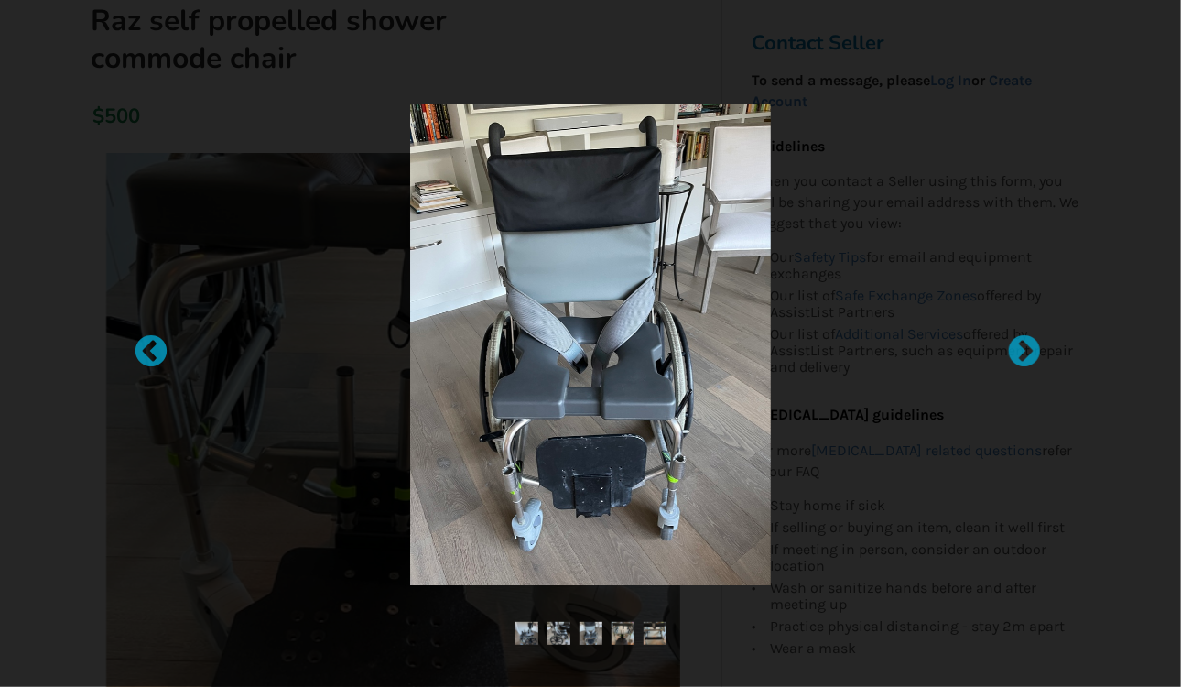
click at [589, 635] on img at bounding box center [591, 633] width 23 height 23
click at [622, 634] on img at bounding box center [623, 633] width 23 height 23
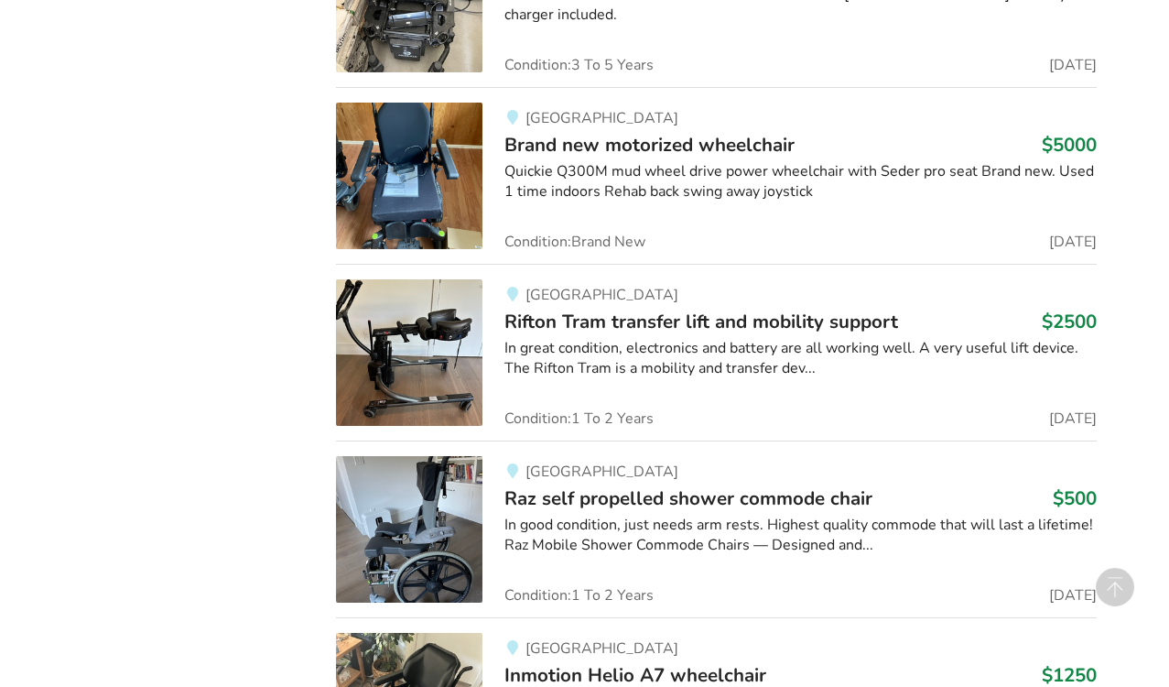
scroll to position [29312, 0]
click at [512, 661] on span "Inmotion Helio A7 wheelchair" at bounding box center [636, 674] width 262 height 26
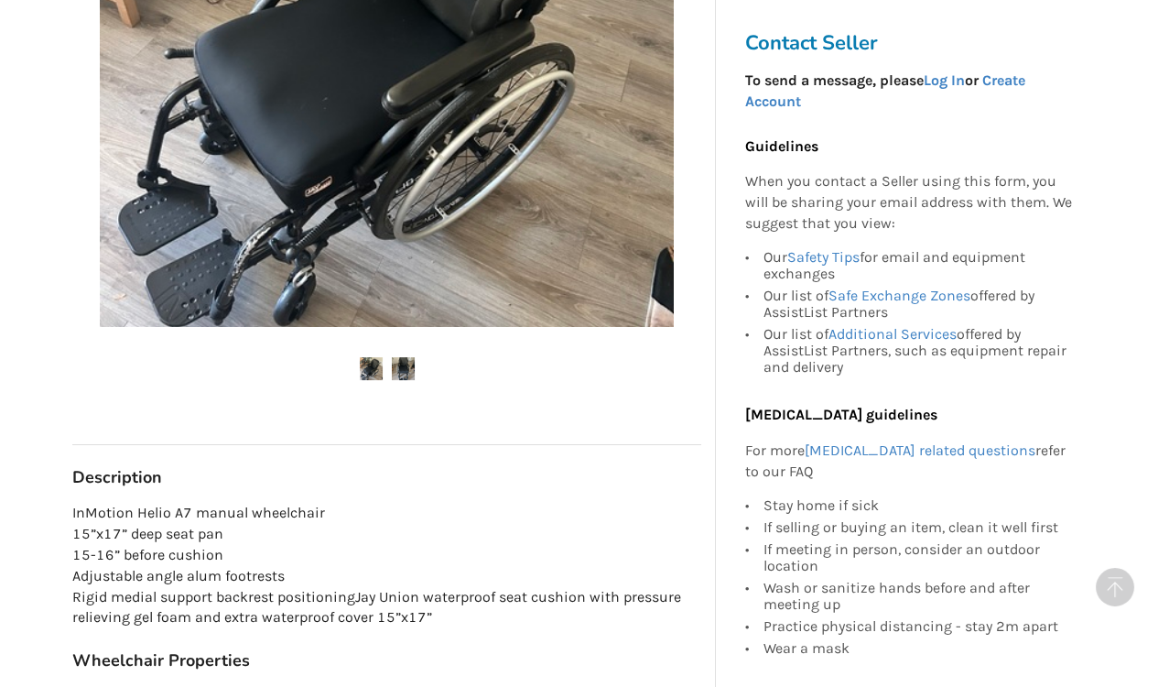
scroll to position [620, 0]
click at [516, 430] on div "North Vancouver [DATE] Inmotion Helio A7 wheelchair $1250" at bounding box center [387, 428] width 658 height 29
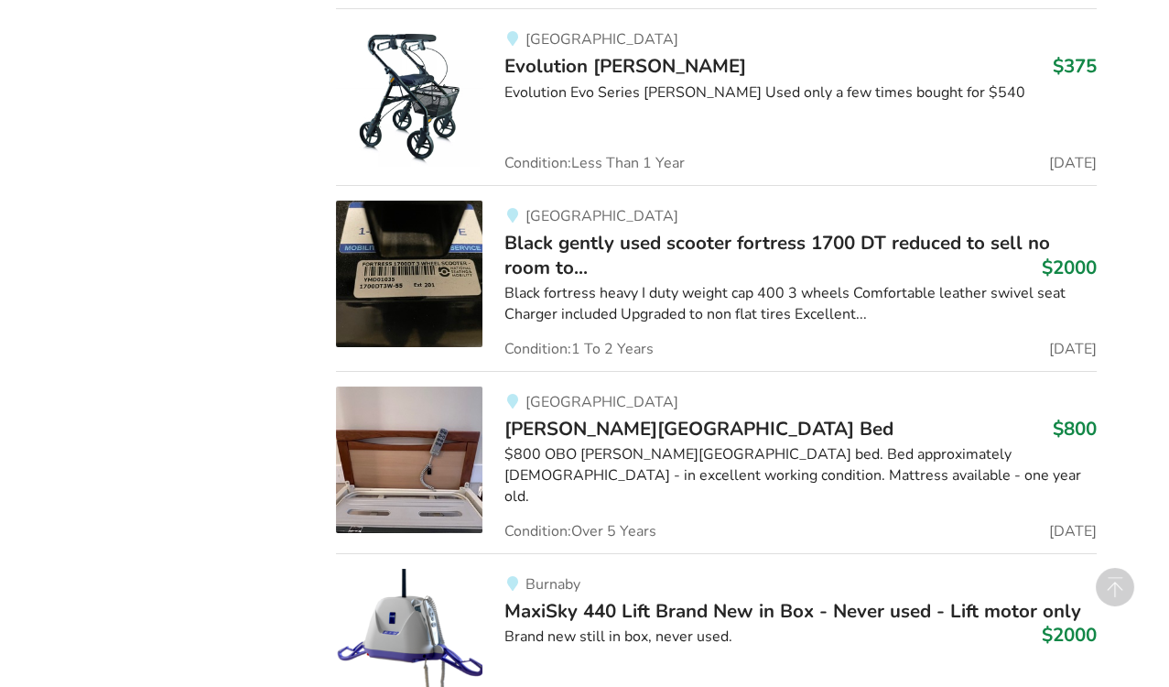
scroll to position [30274, 0]
click at [417, 568] on img at bounding box center [409, 641] width 147 height 147
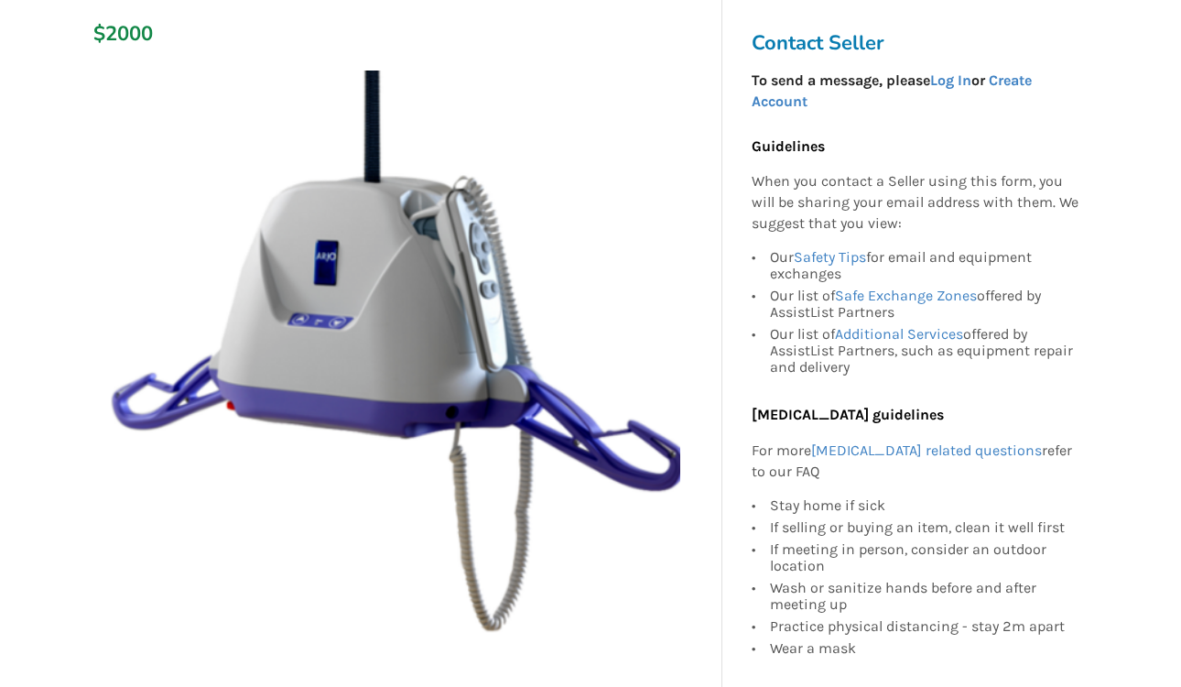
scroll to position [340, 0]
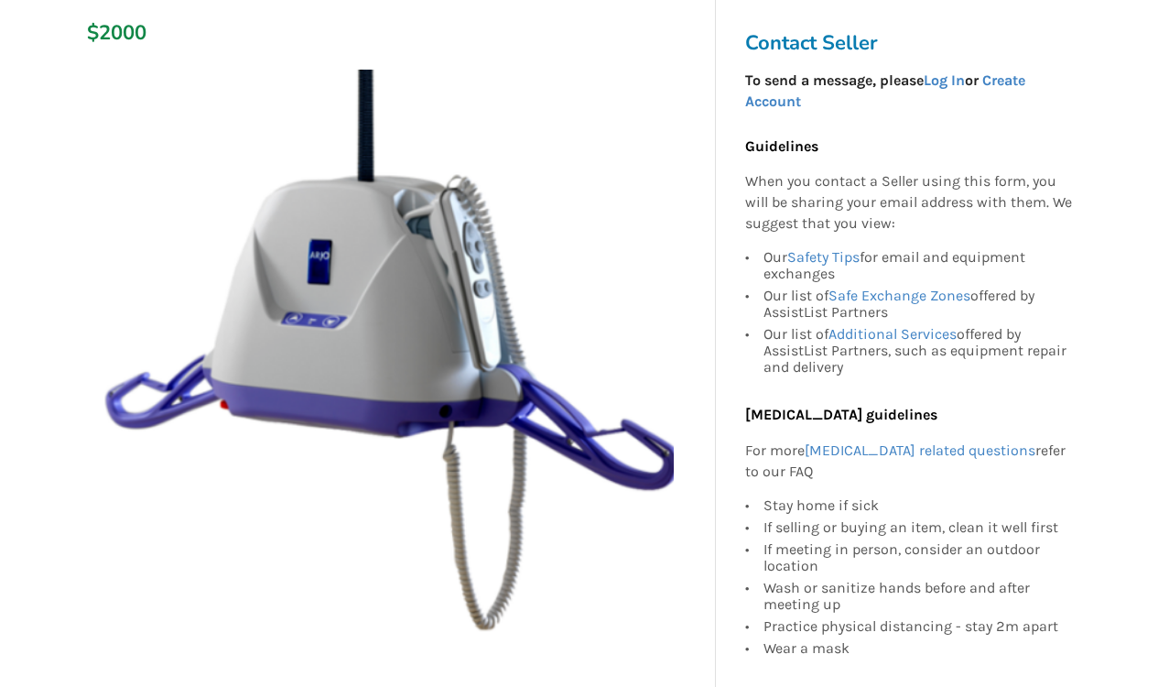
click at [423, 478] on img at bounding box center [387, 357] width 574 height 574
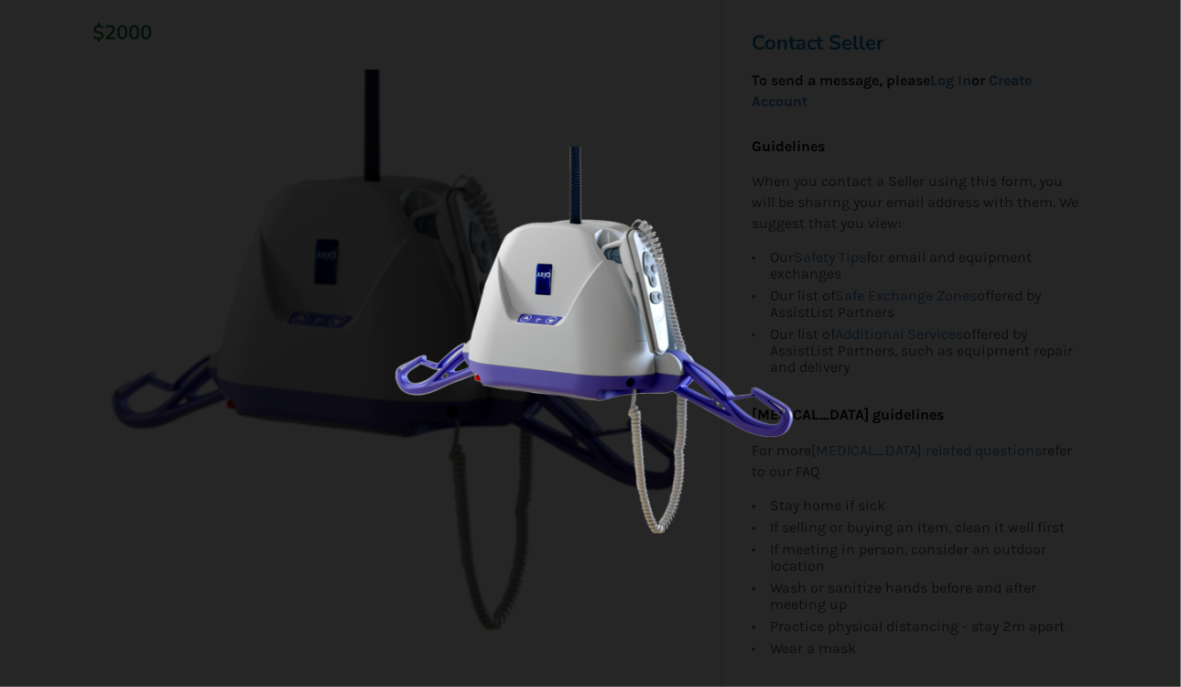
click at [423, 478] on img at bounding box center [590, 345] width 705 height 396
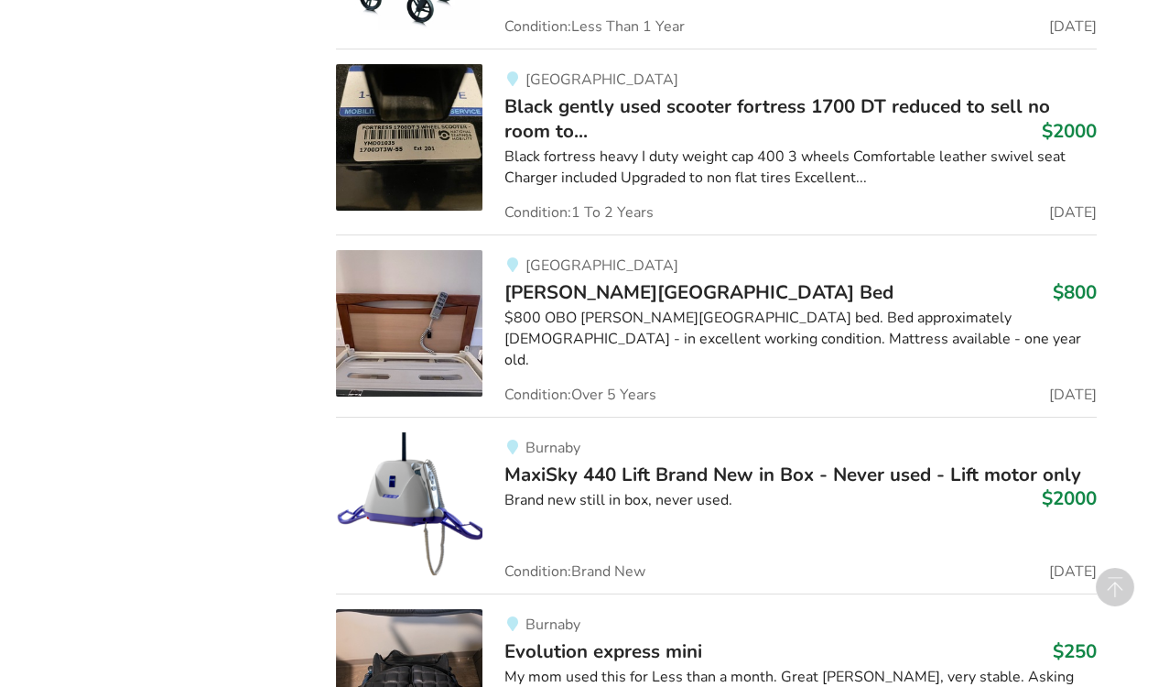
scroll to position [30412, 0]
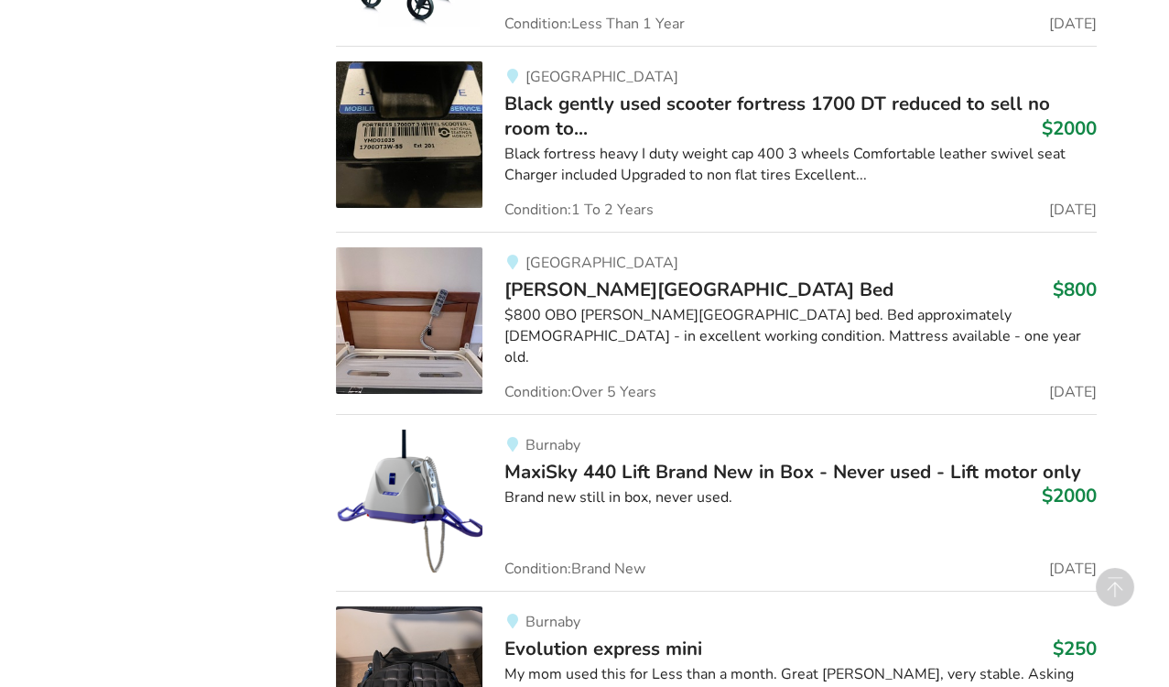
click at [583, 606] on div "Burnaby Evolution express mini $250 My mom used this for Less than a month. Gre…" at bounding box center [790, 679] width 614 height 147
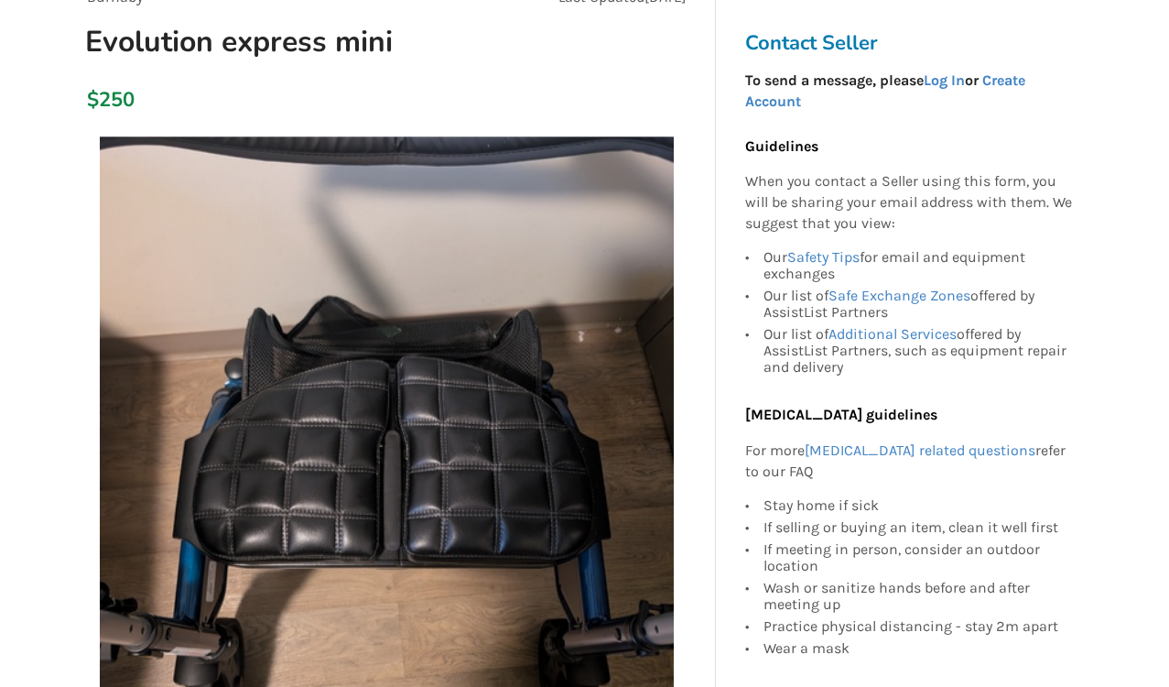
scroll to position [200, 0]
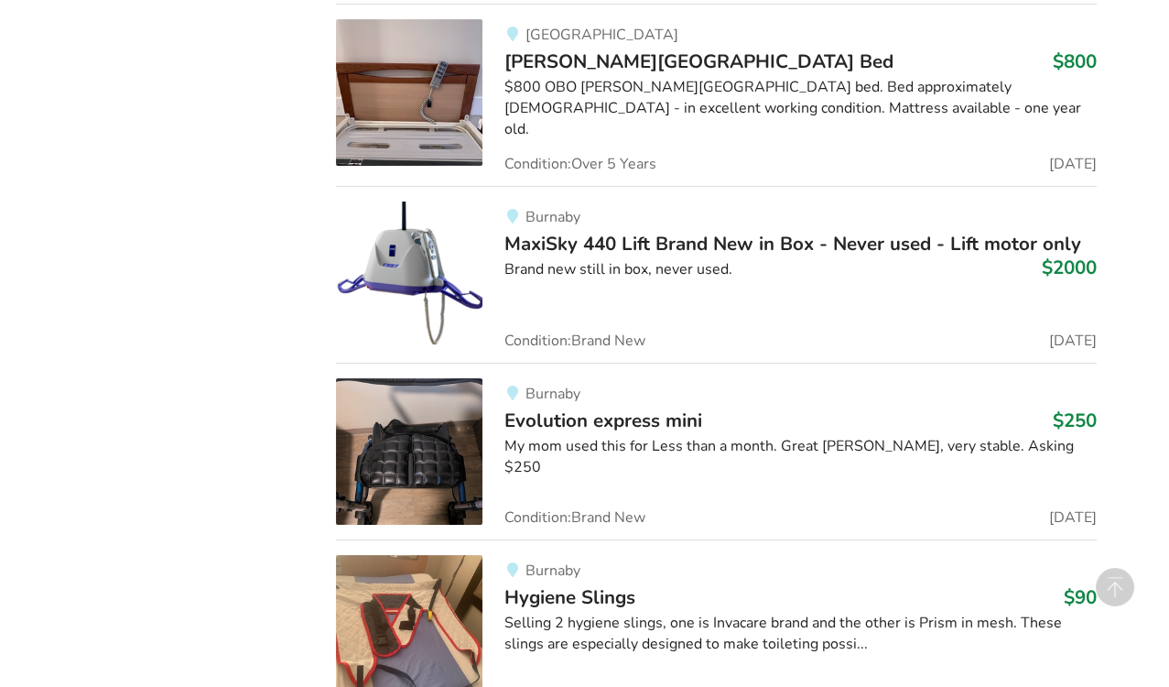
scroll to position [30641, 0]
click at [395, 554] on img at bounding box center [409, 627] width 147 height 147
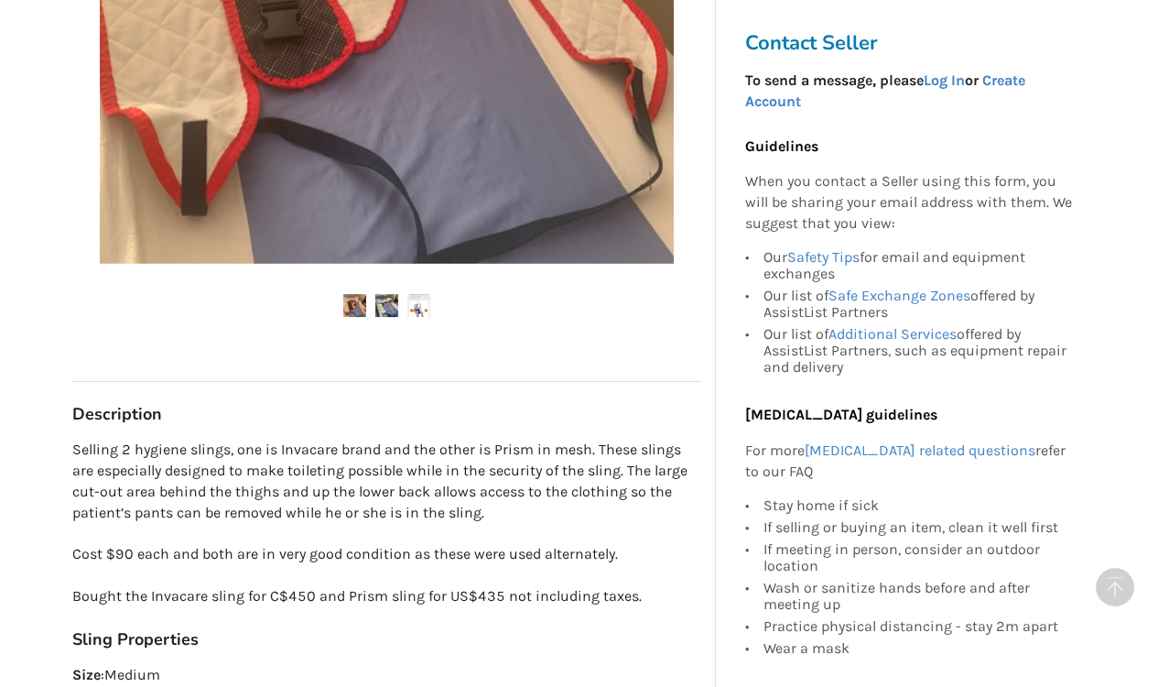
scroll to position [646, 0]
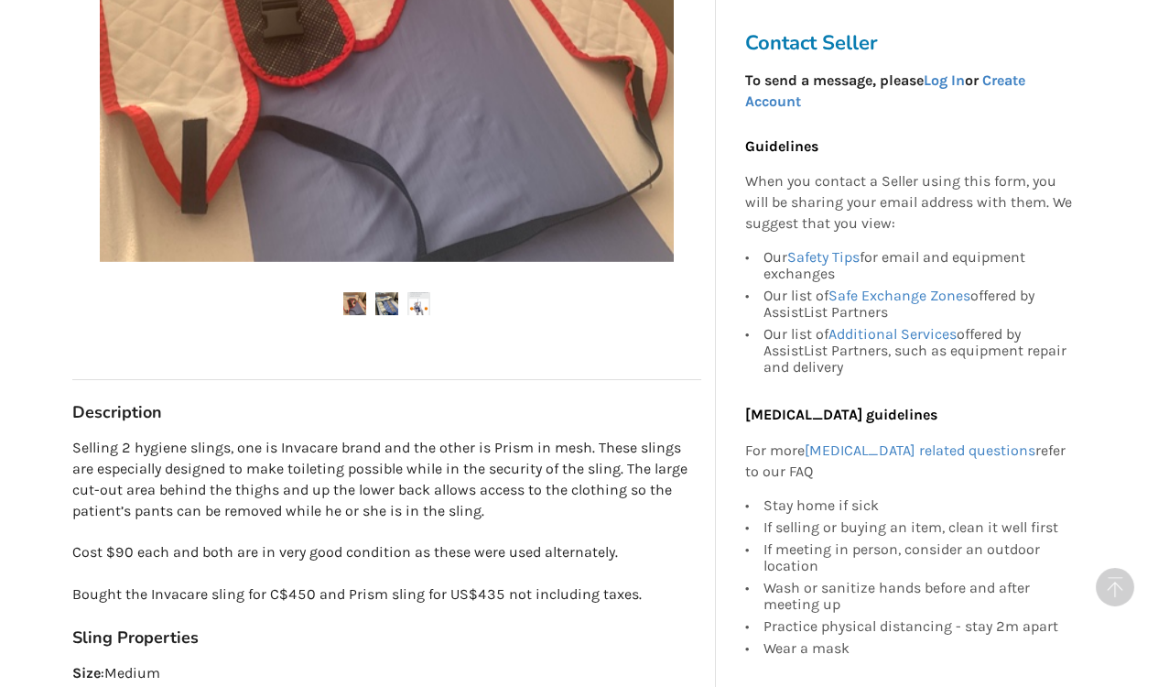
click at [411, 577] on p "Selling 2 hygiene slings, one is Invacare brand and the other is Prism in mesh.…" at bounding box center [386, 522] width 629 height 168
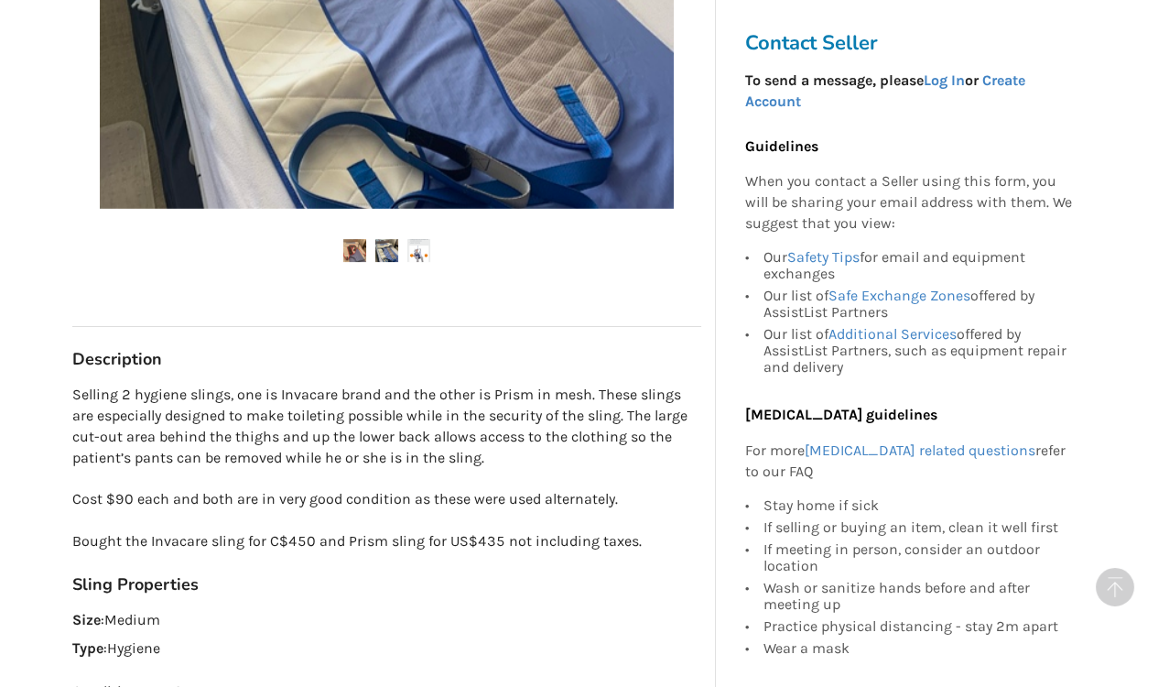
scroll to position [700, 0]
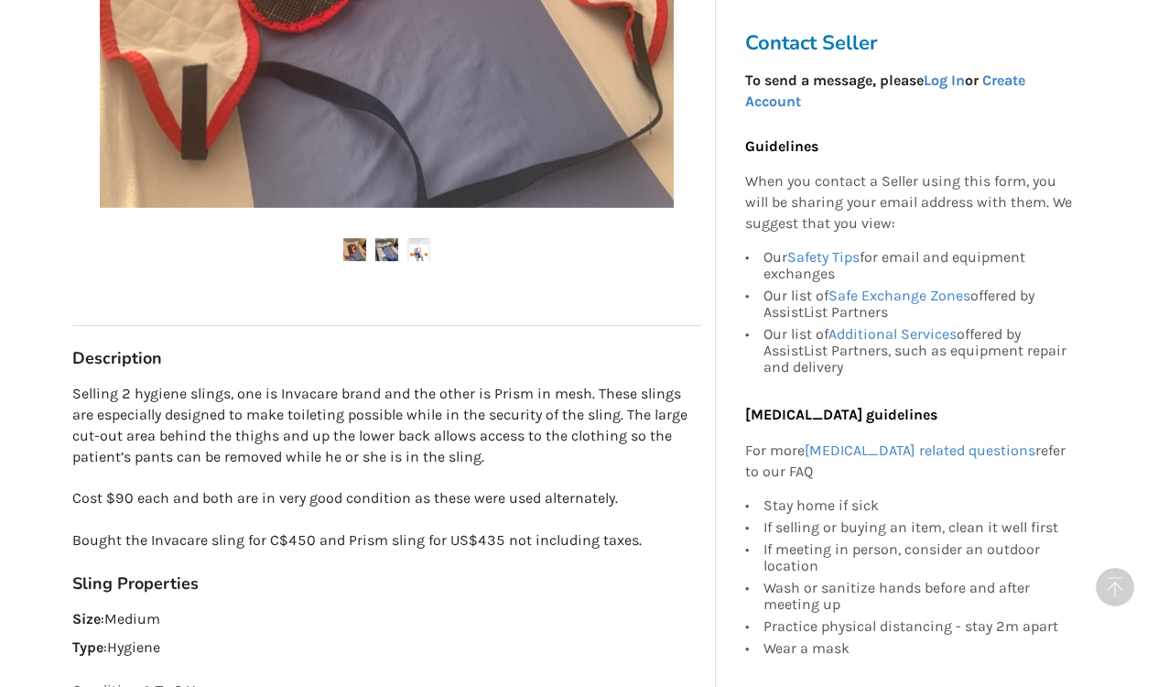
click at [374, 623] on p "Size : Medium" at bounding box center [386, 619] width 629 height 21
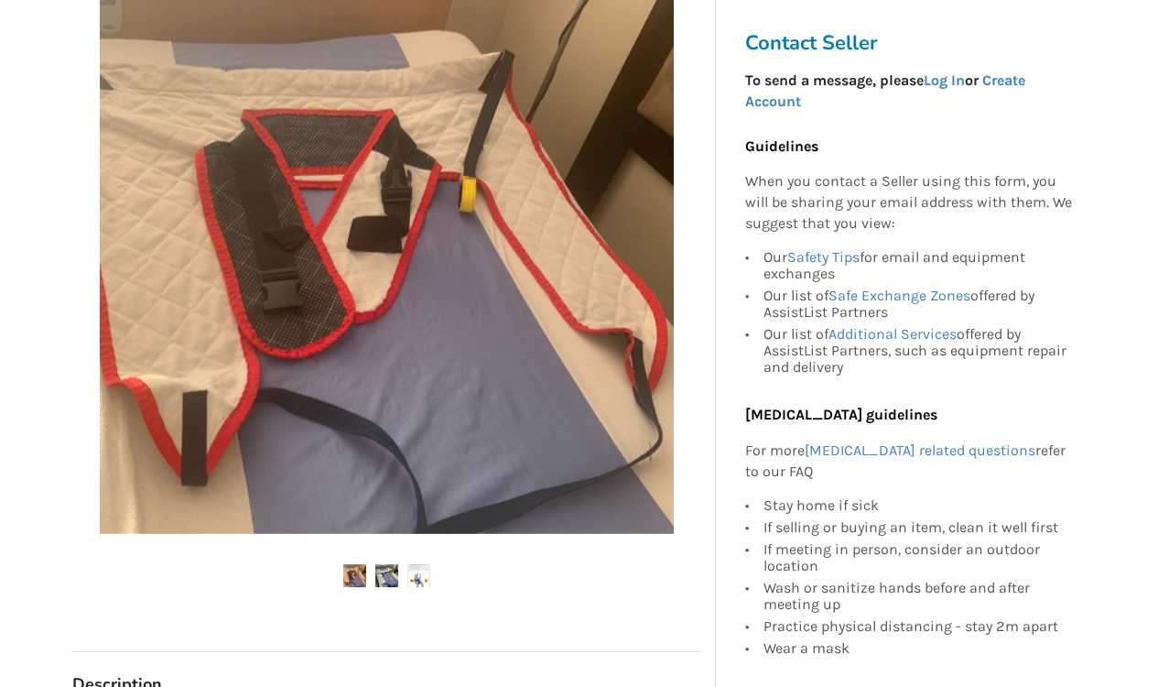
scroll to position [374, 0]
click at [385, 576] on img at bounding box center [386, 576] width 23 height 23
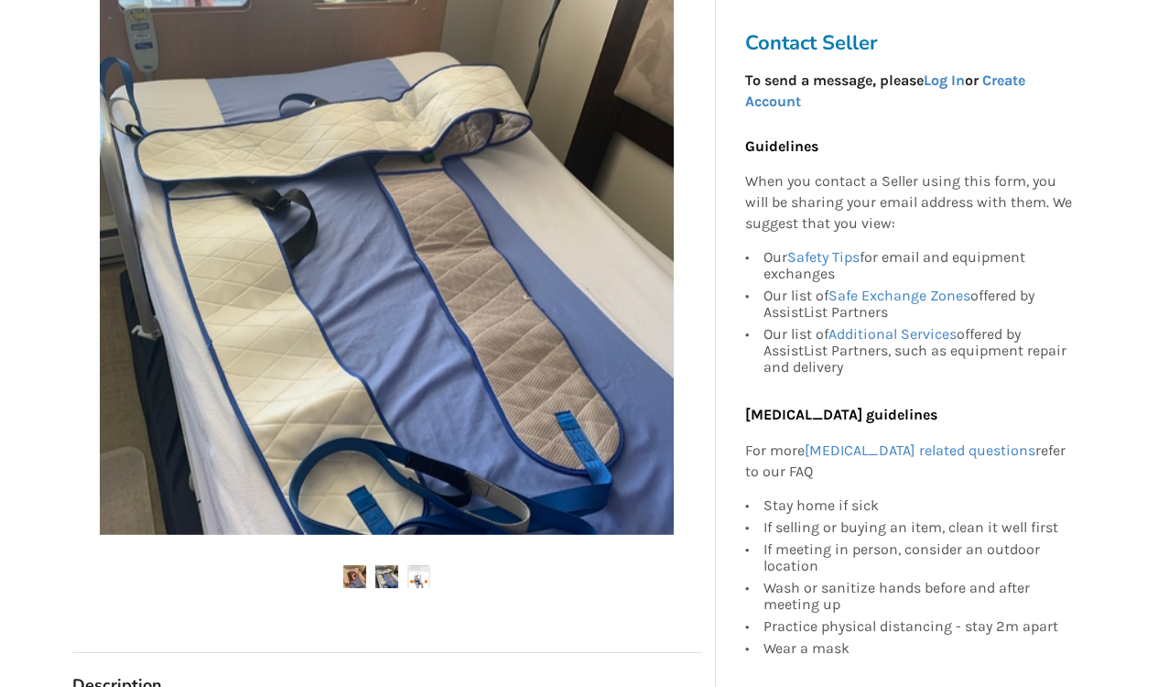
click at [409, 576] on img at bounding box center [418, 576] width 23 height 23
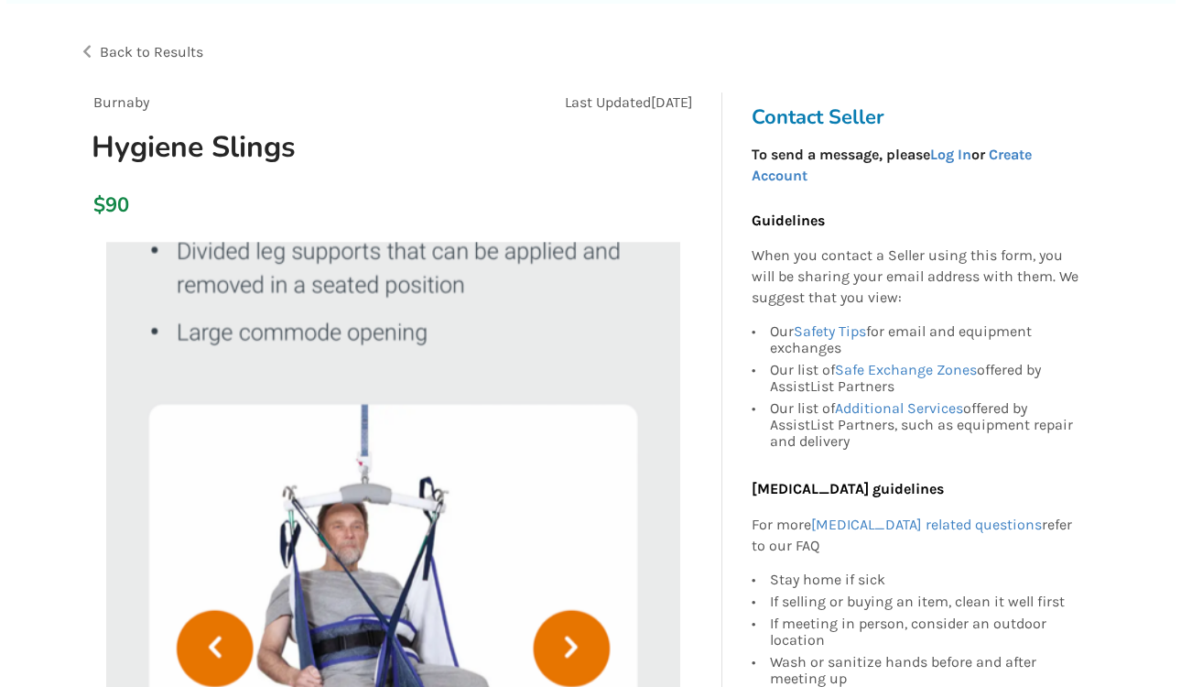
scroll to position [88, 0]
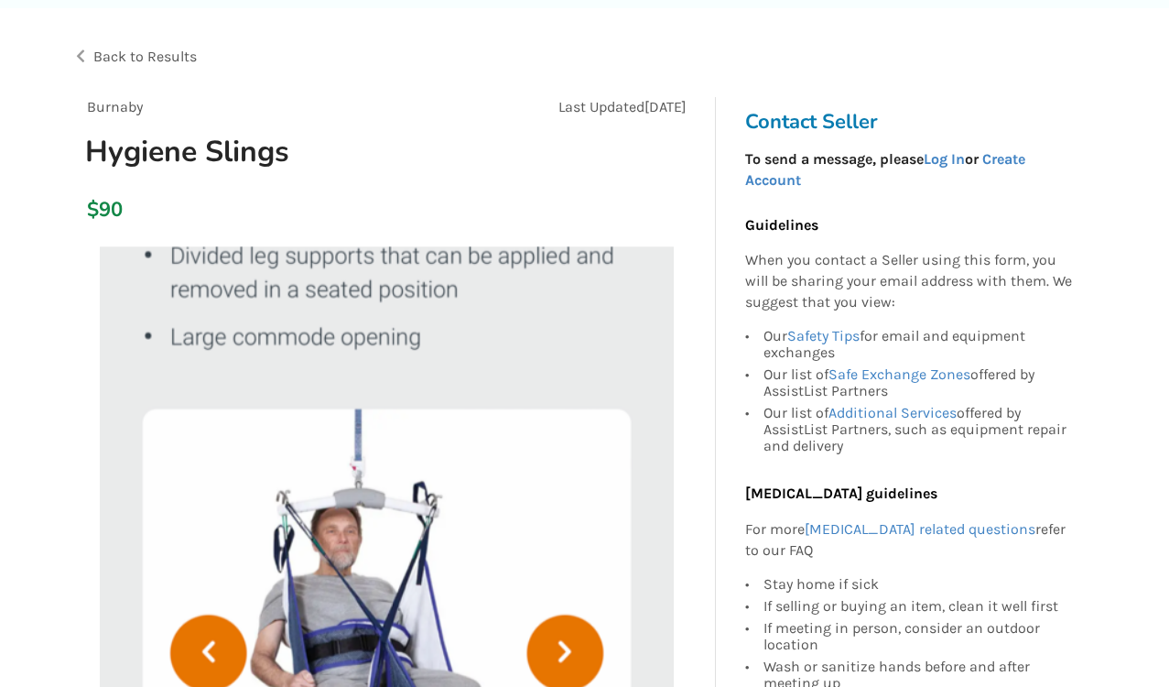
drag, startPoint x: 409, startPoint y: 576, endPoint x: 379, endPoint y: 525, distance: 59.5
click at [379, 525] on img at bounding box center [387, 533] width 574 height 574
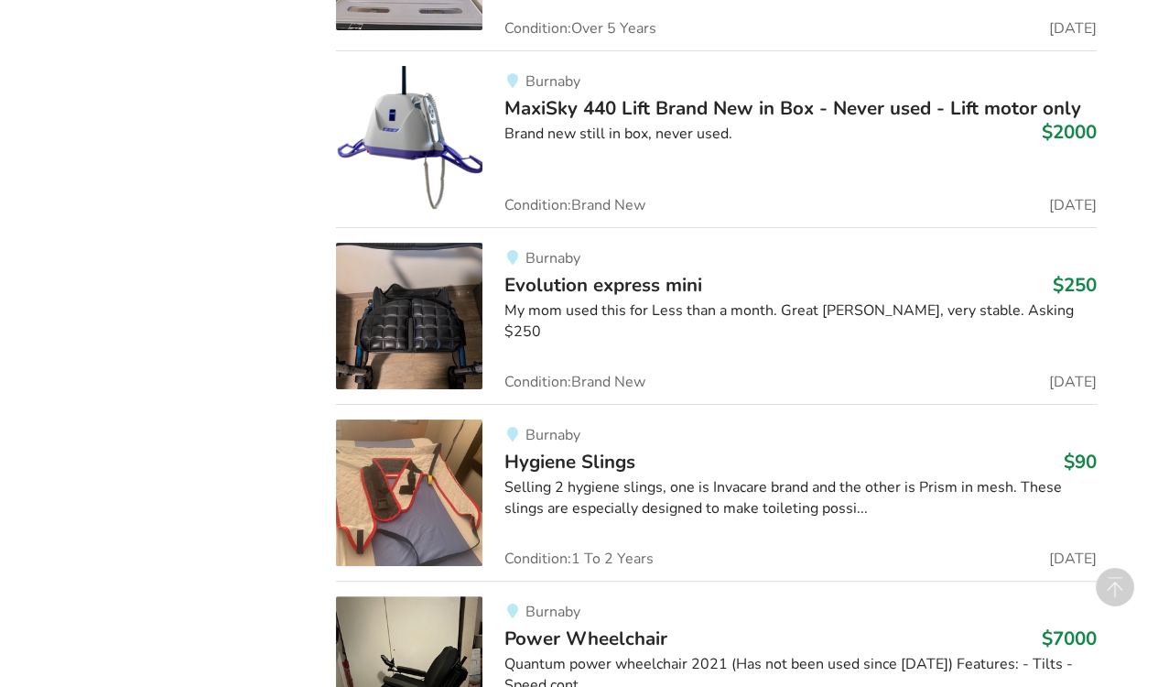
scroll to position [30784, 0]
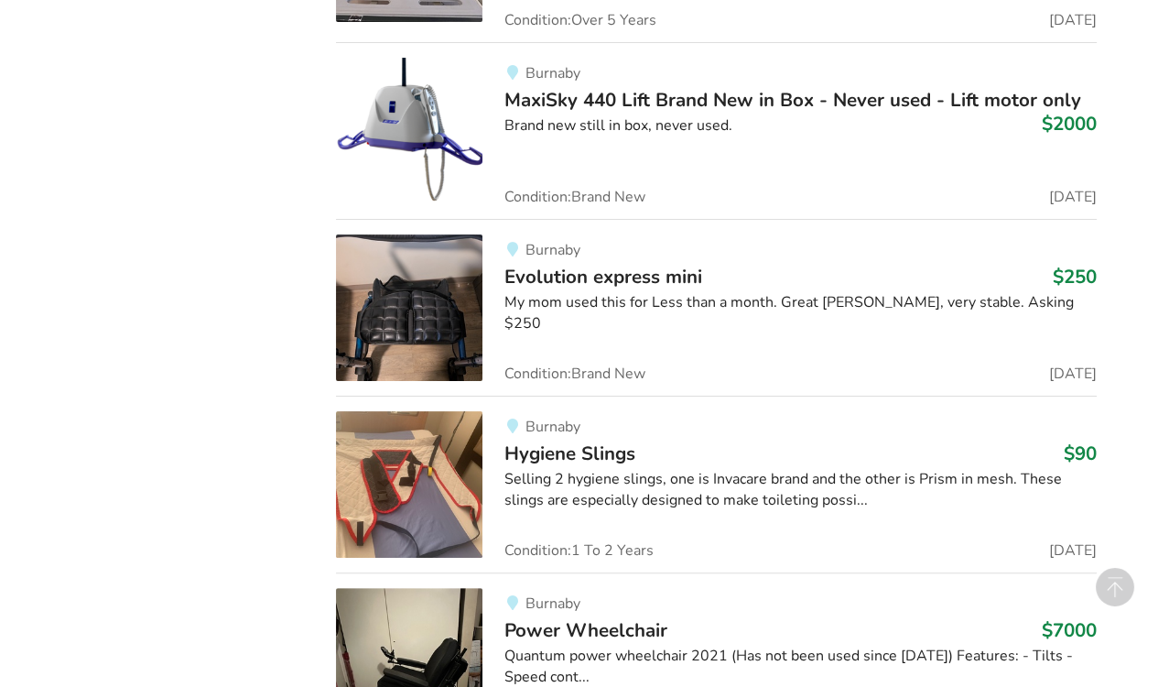
click at [550, 266] on link "Burnaby Evolution express mini $250 My mom used this for Less than a month. Gre…" at bounding box center [716, 307] width 761 height 177
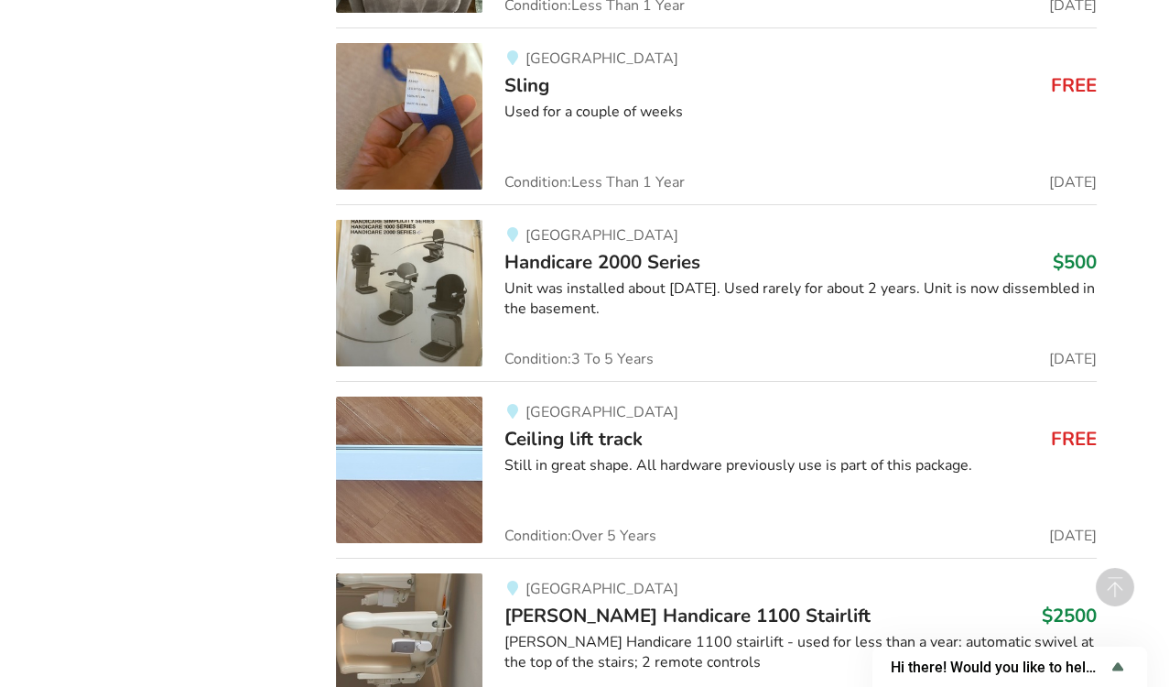
scroll to position [39577, 0]
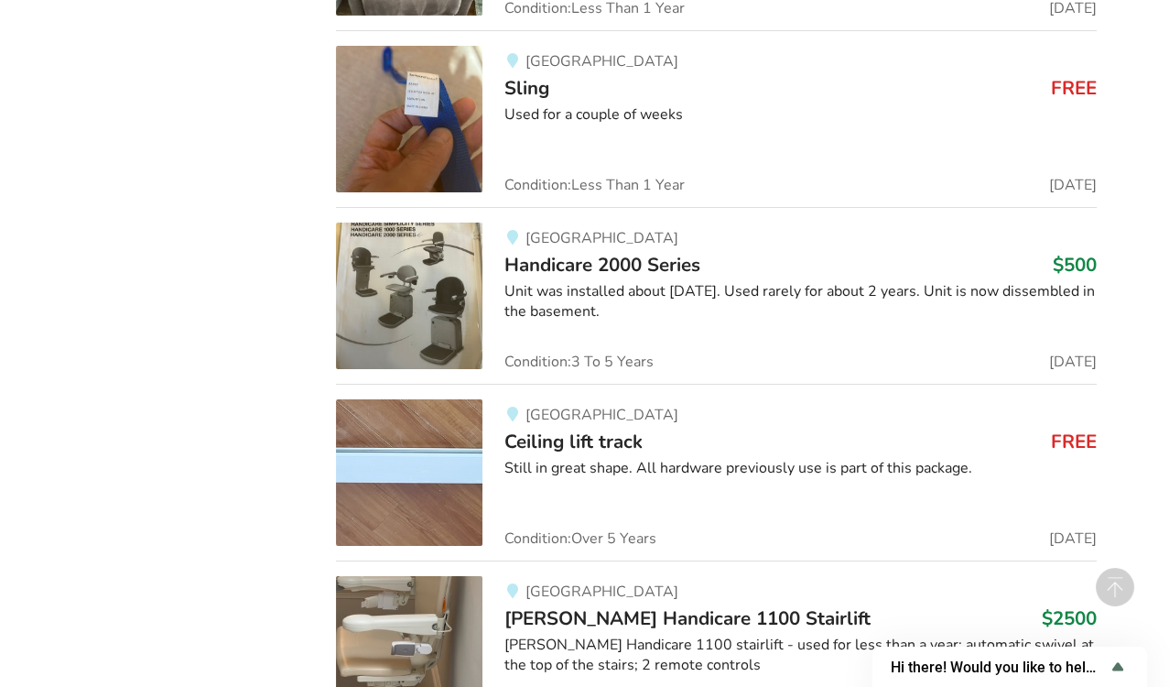
click at [581, 429] on span "Ceiling lift track" at bounding box center [574, 442] width 138 height 26
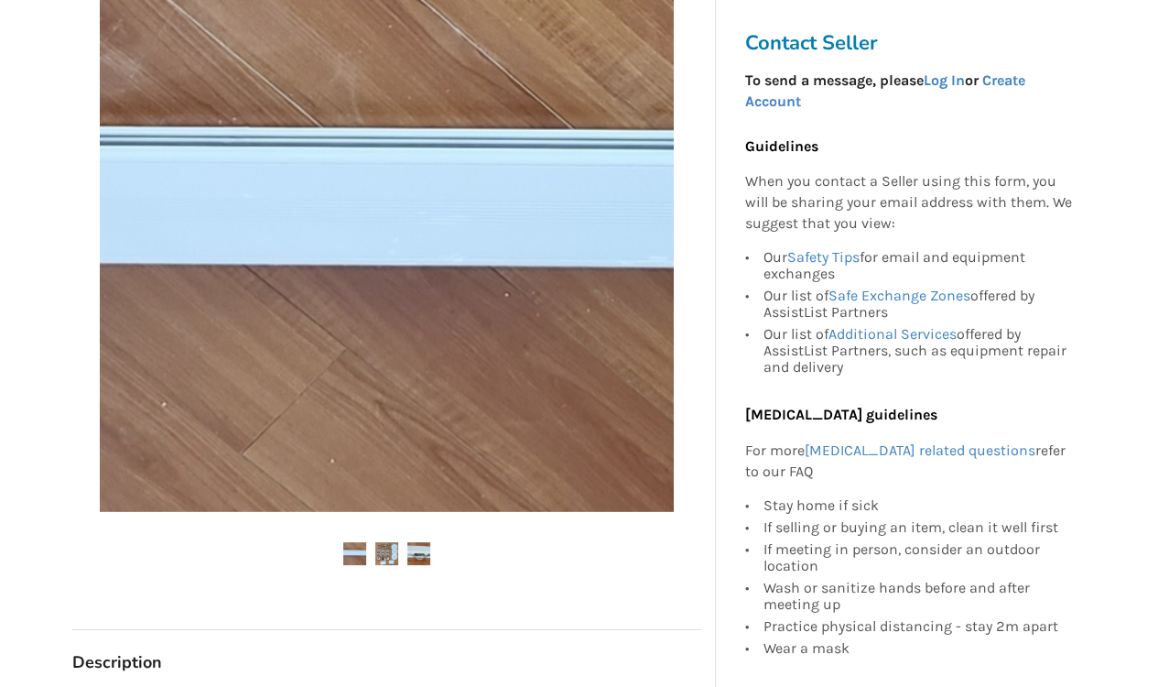
scroll to position [398, 0]
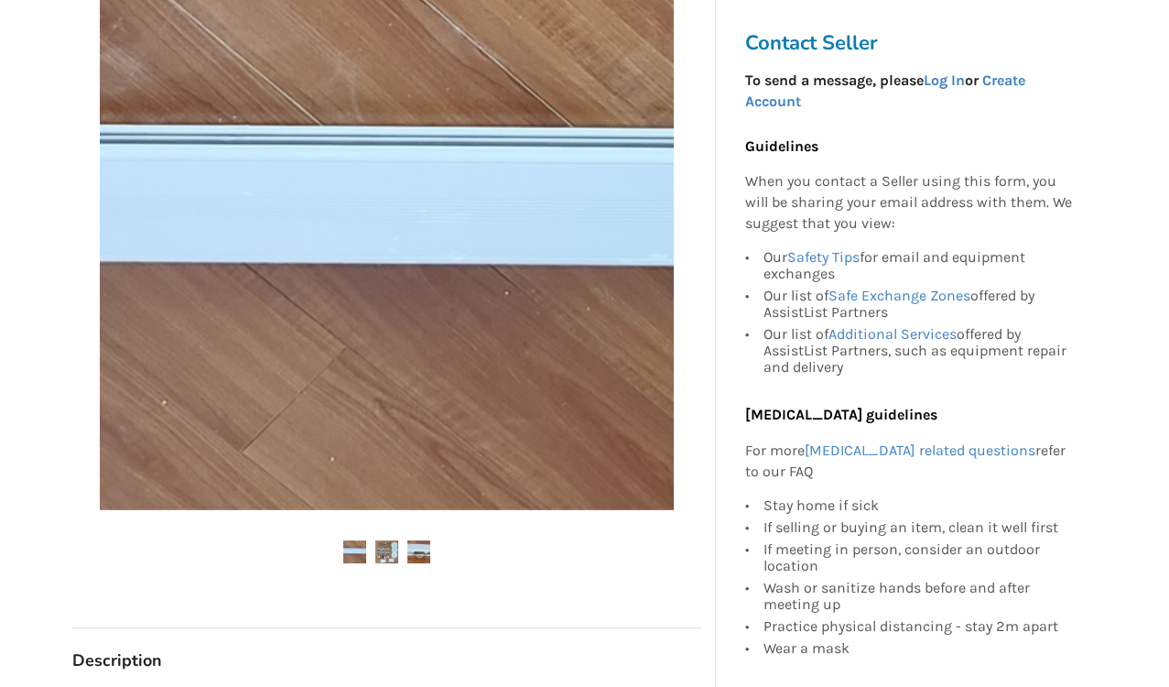
click at [385, 551] on img at bounding box center [386, 551] width 23 height 23
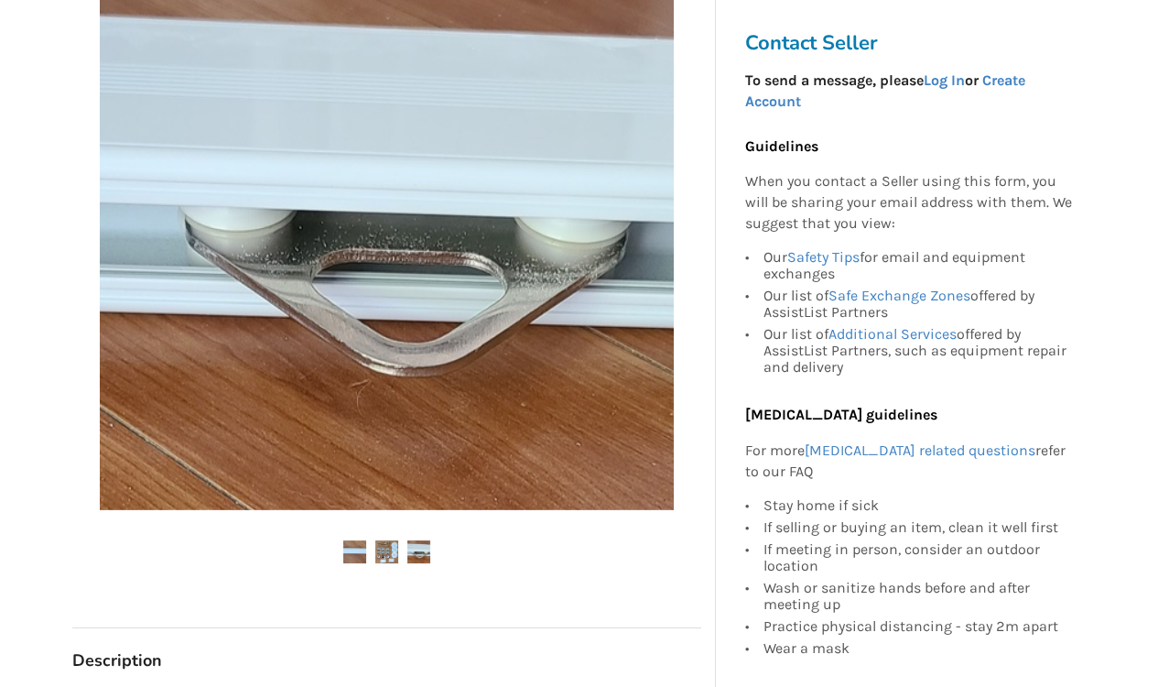
click at [419, 556] on img at bounding box center [418, 551] width 23 height 23
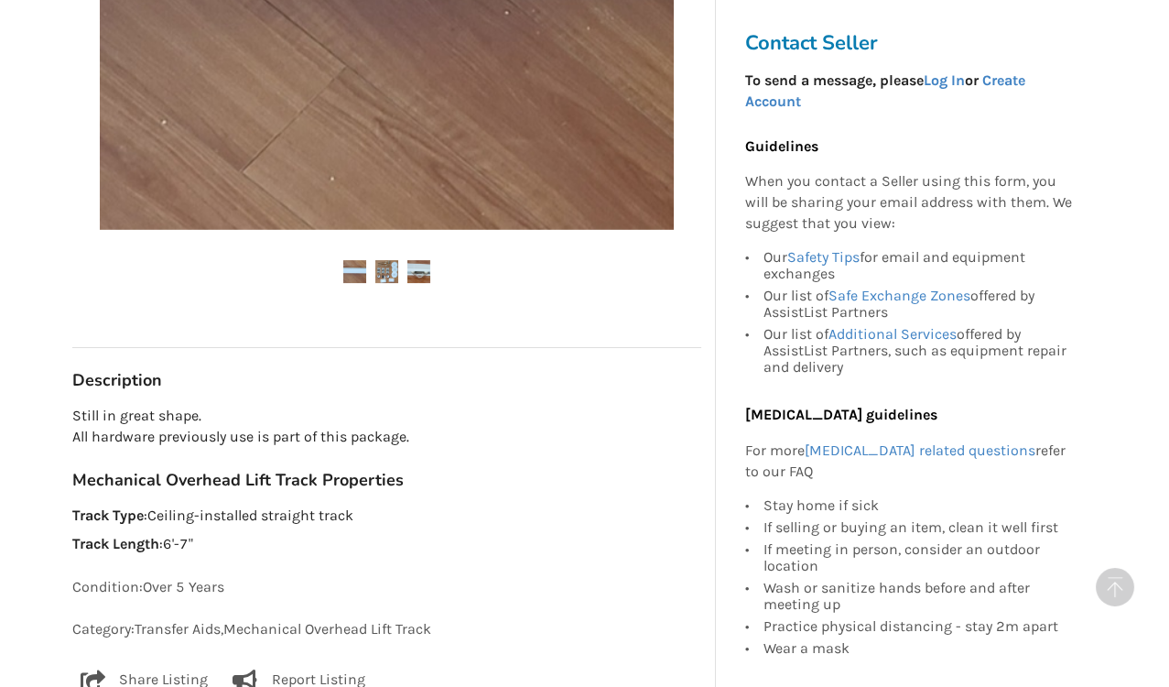
scroll to position [680, 0]
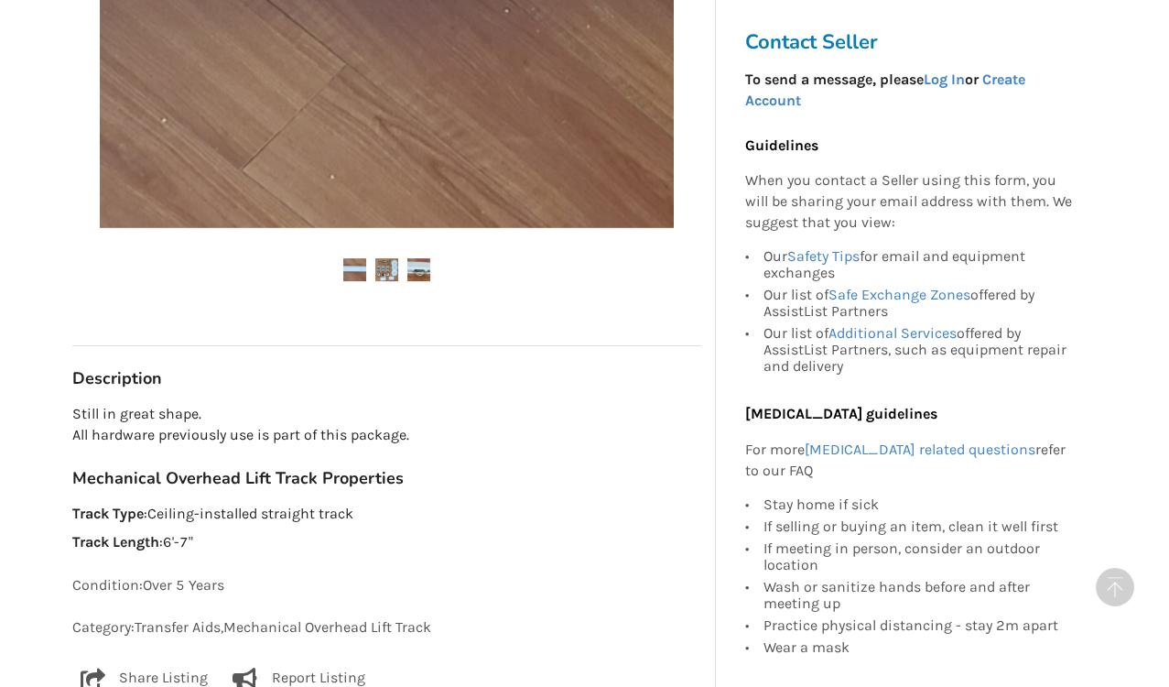
click at [341, 583] on p "Condition: Over 5 Years" at bounding box center [386, 585] width 629 height 21
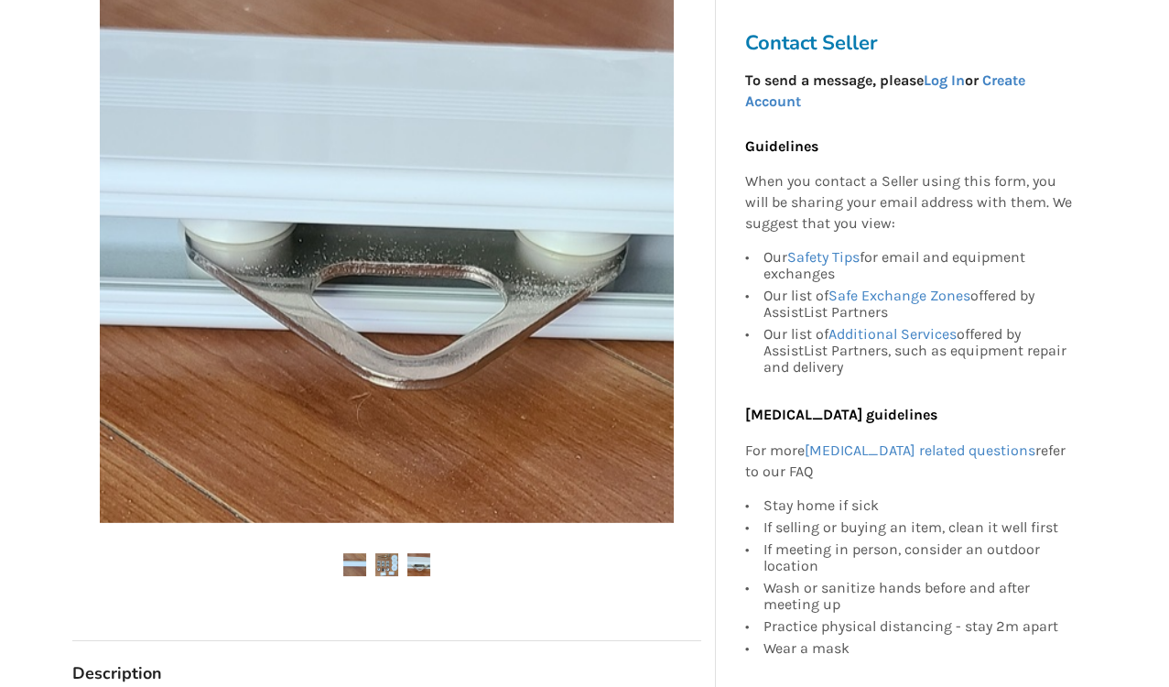
scroll to position [386, 0]
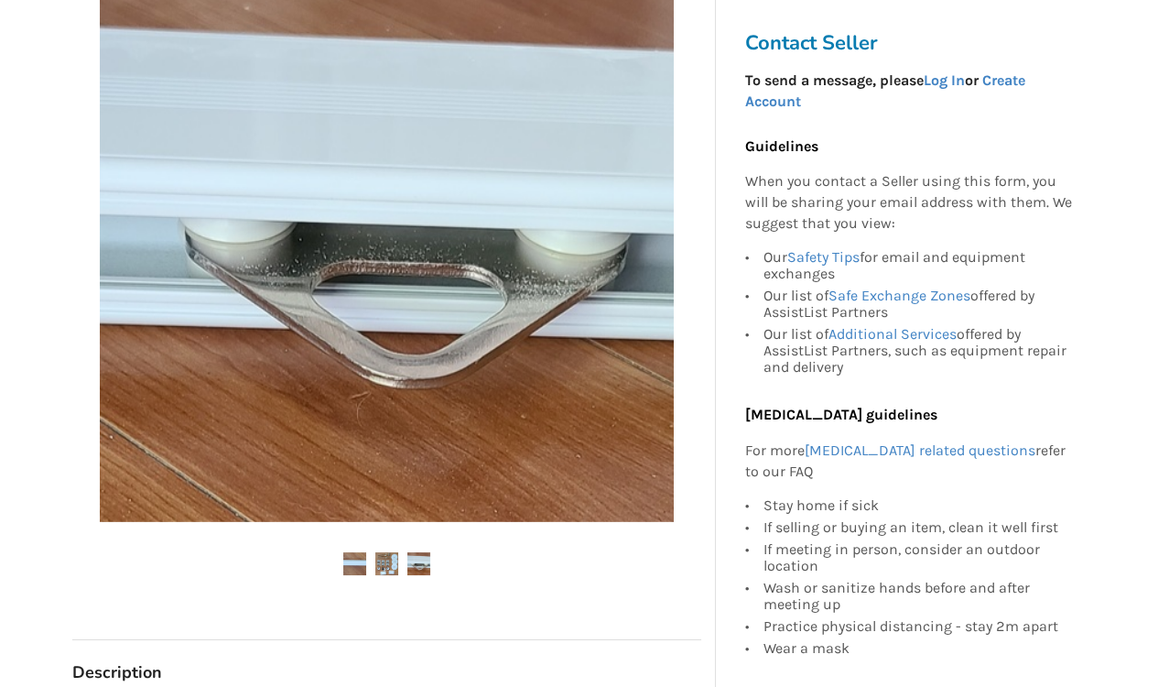
drag, startPoint x: 216, startPoint y: 599, endPoint x: 123, endPoint y: 291, distance: 321.5
click at [123, 291] on img at bounding box center [387, 235] width 574 height 574
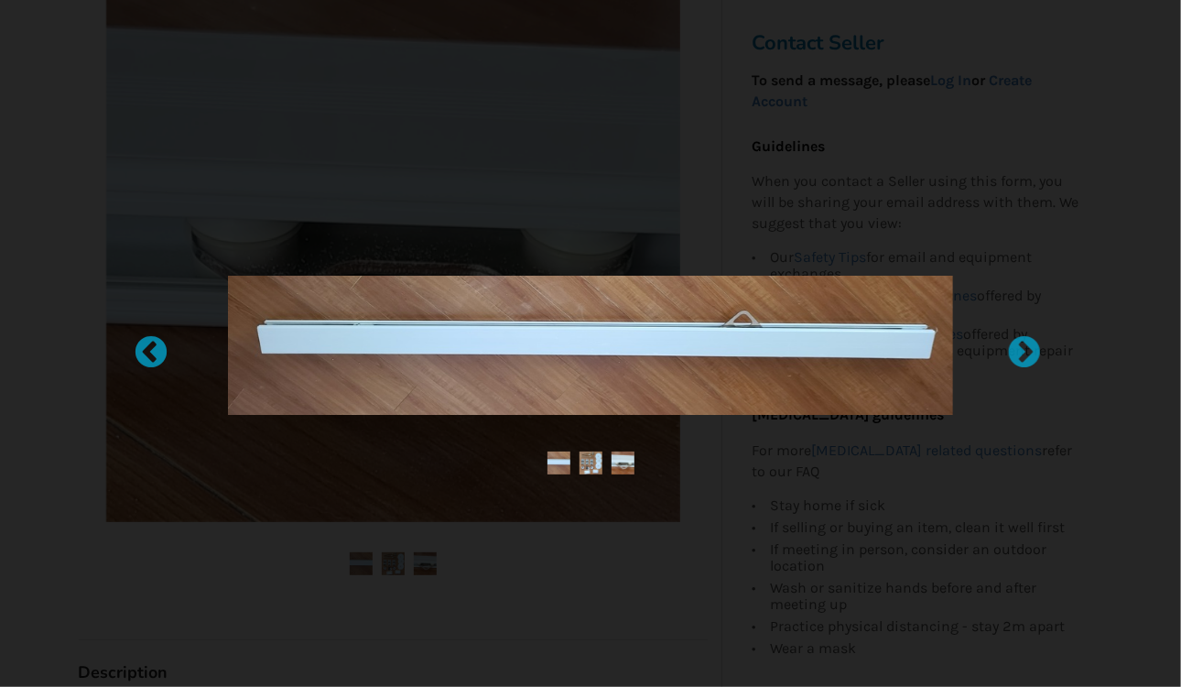
click at [331, 481] on div at bounding box center [590, 343] width 1181 height 687
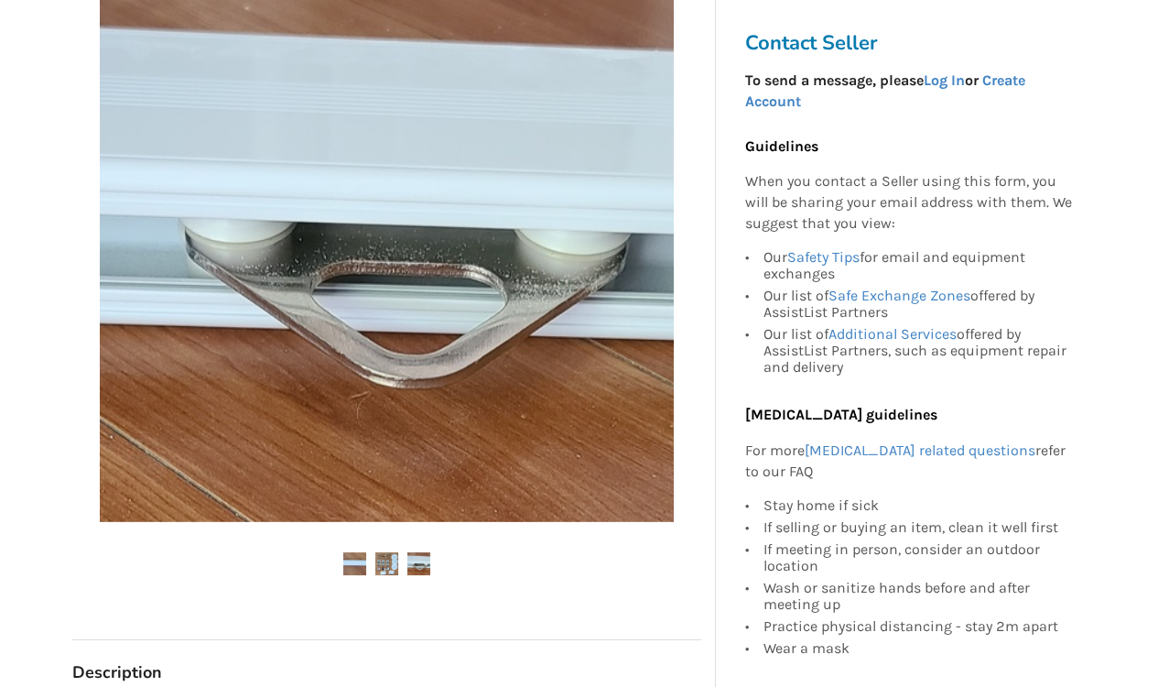
click at [387, 561] on img at bounding box center [386, 563] width 23 height 23
click at [357, 559] on img at bounding box center [354, 563] width 23 height 23
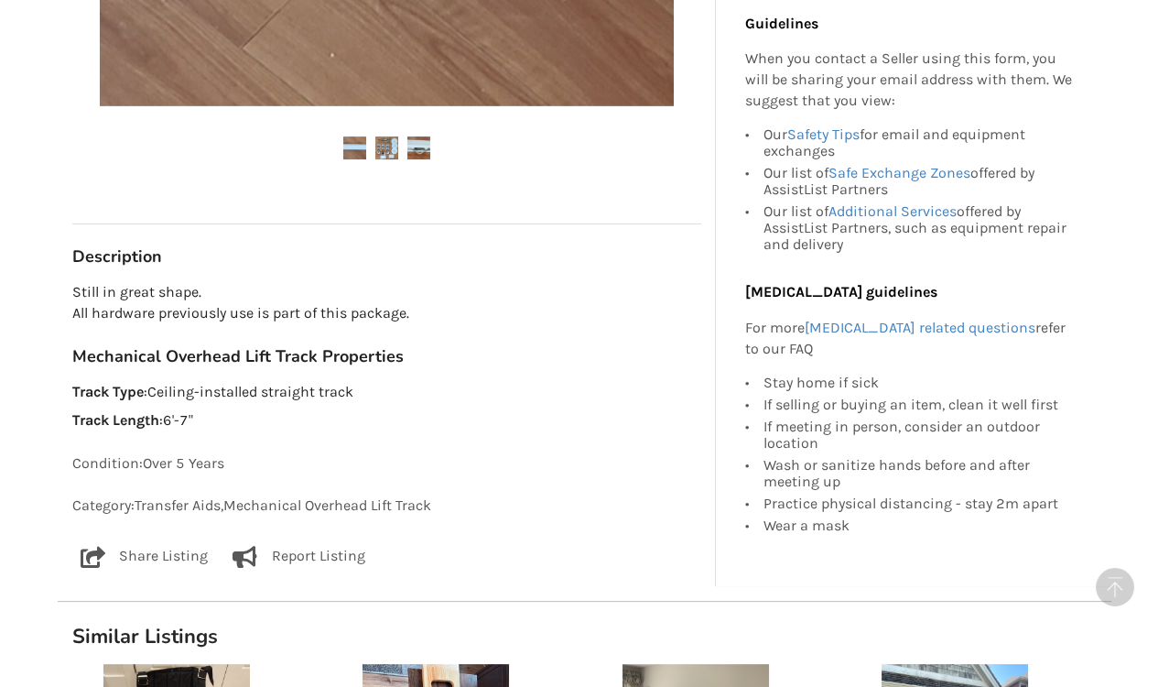
scroll to position [809, 0]
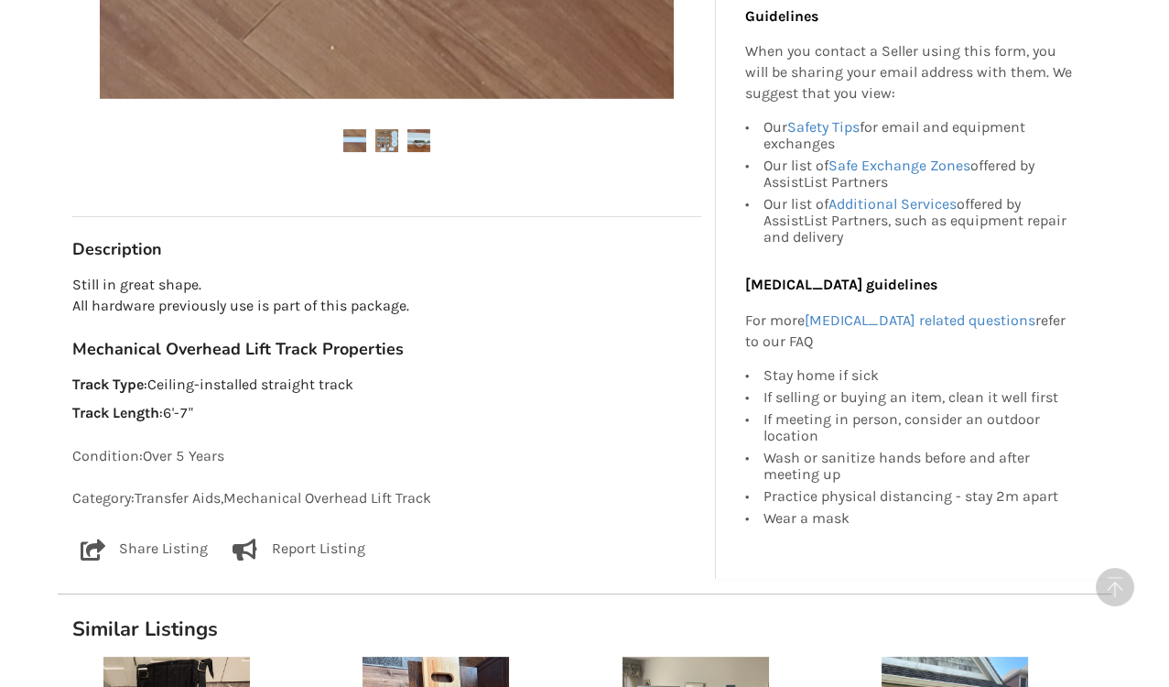
click at [357, 559] on div "Report Listing" at bounding box center [294, 551] width 142 height 26
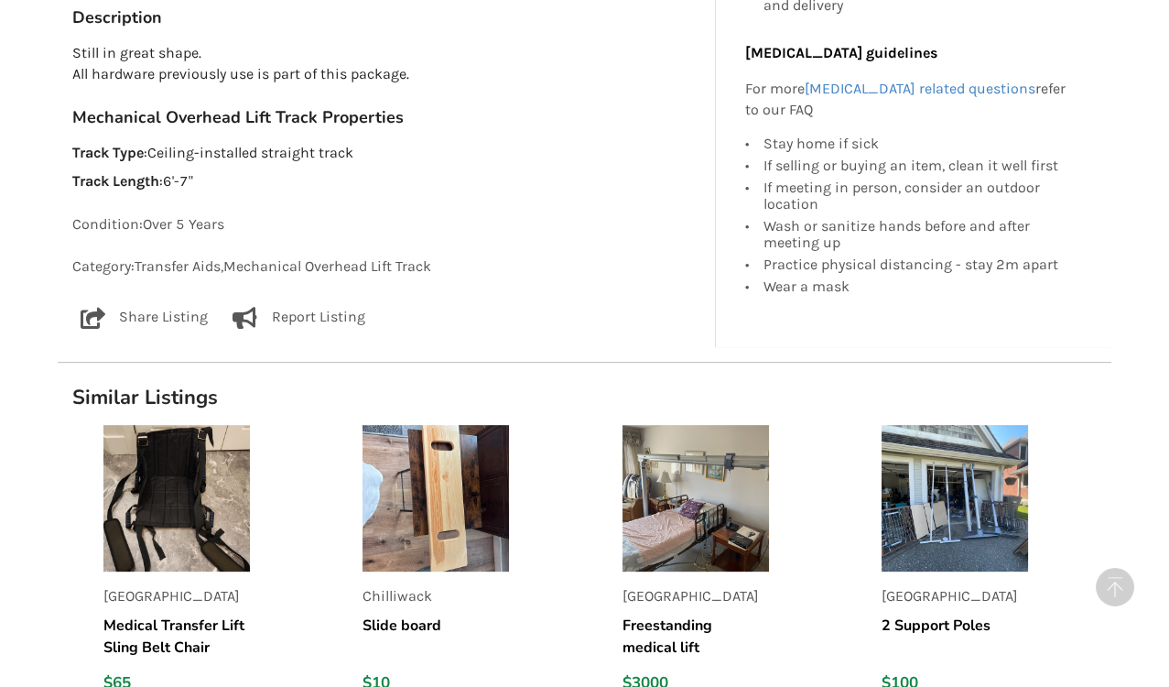
scroll to position [1042, 0]
click at [437, 530] on img at bounding box center [436, 497] width 147 height 147
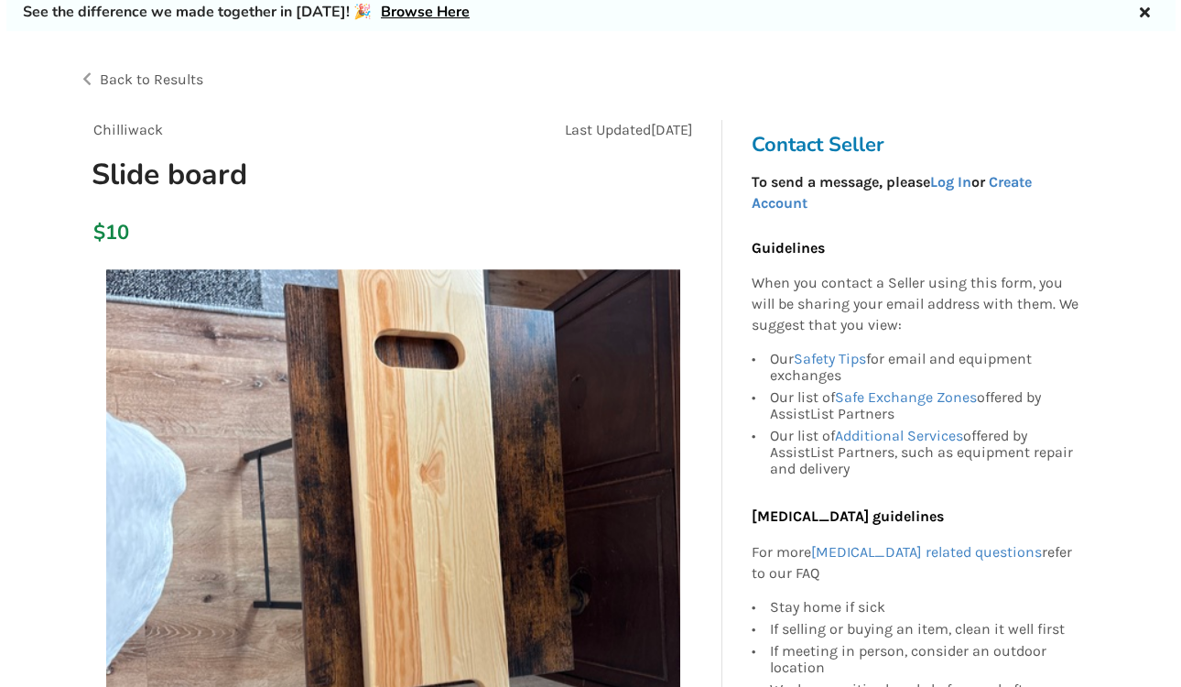
scroll to position [62, 0]
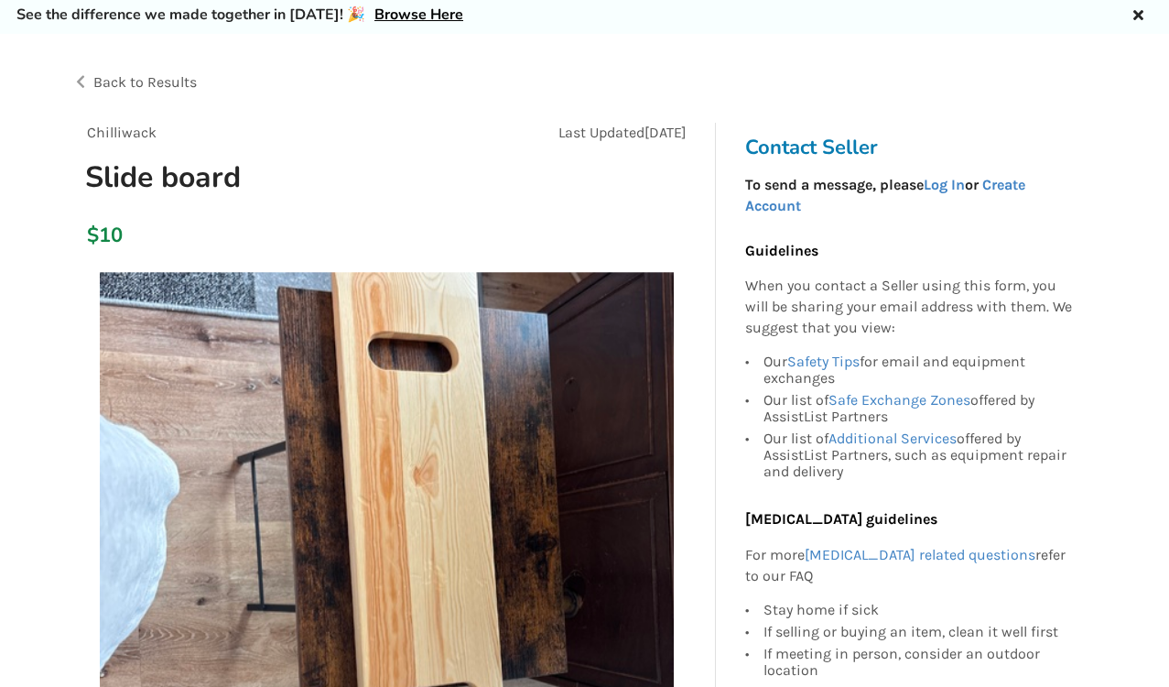
drag, startPoint x: 1113, startPoint y: 0, endPoint x: 634, endPoint y: 191, distance: 516.6
click at [634, 191] on div "Chilliwack Last Updated Sep 23 Slide board" at bounding box center [386, 167] width 629 height 88
click at [1004, 204] on p "To send a message, please Log In or Create Account" at bounding box center [913, 196] width 337 height 42
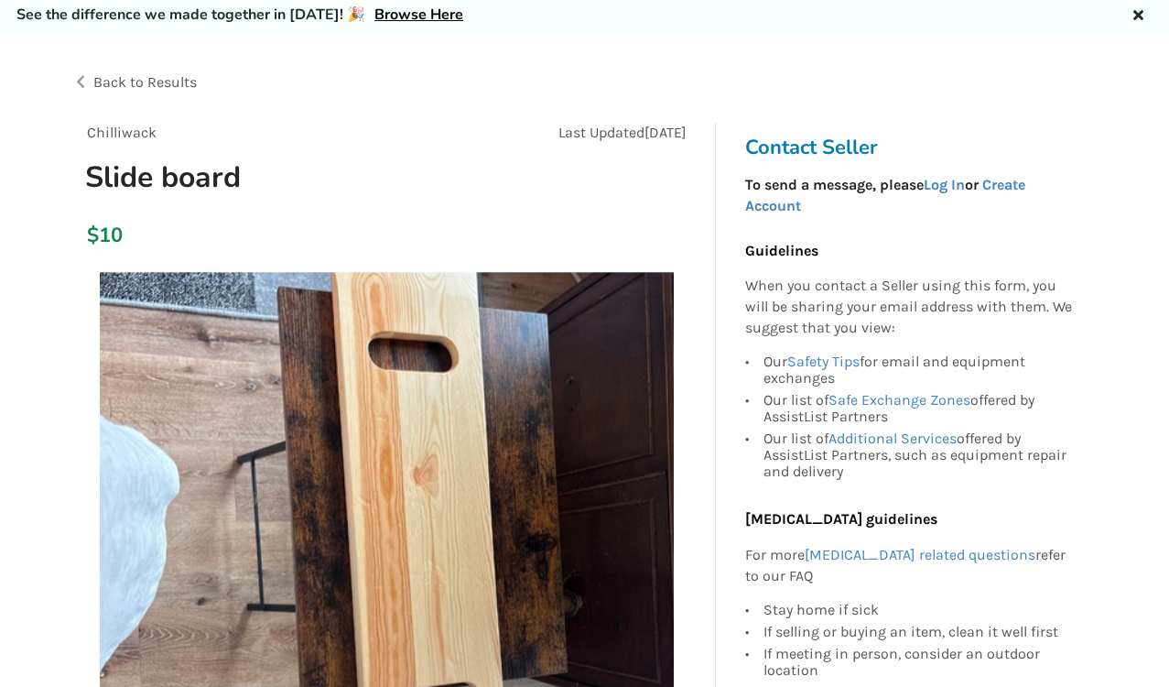
click at [567, 241] on div "$10" at bounding box center [386, 237] width 629 height 52
click at [490, 345] on img at bounding box center [387, 559] width 574 height 574
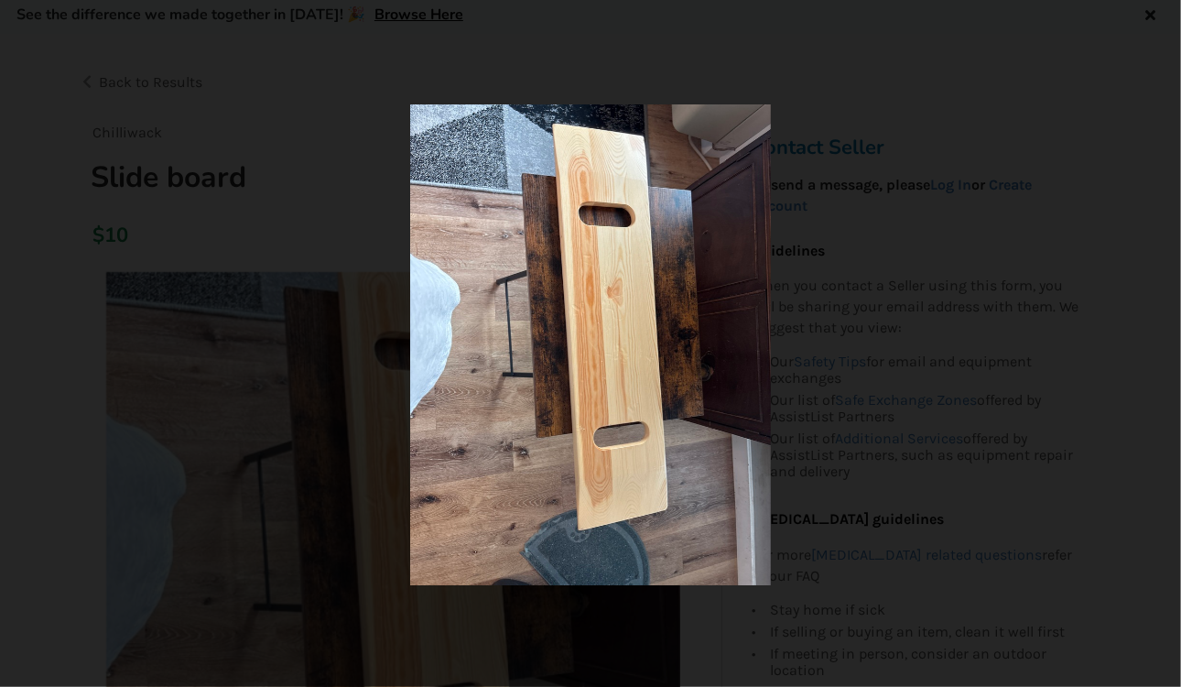
click at [505, 385] on img at bounding box center [590, 344] width 361 height 481
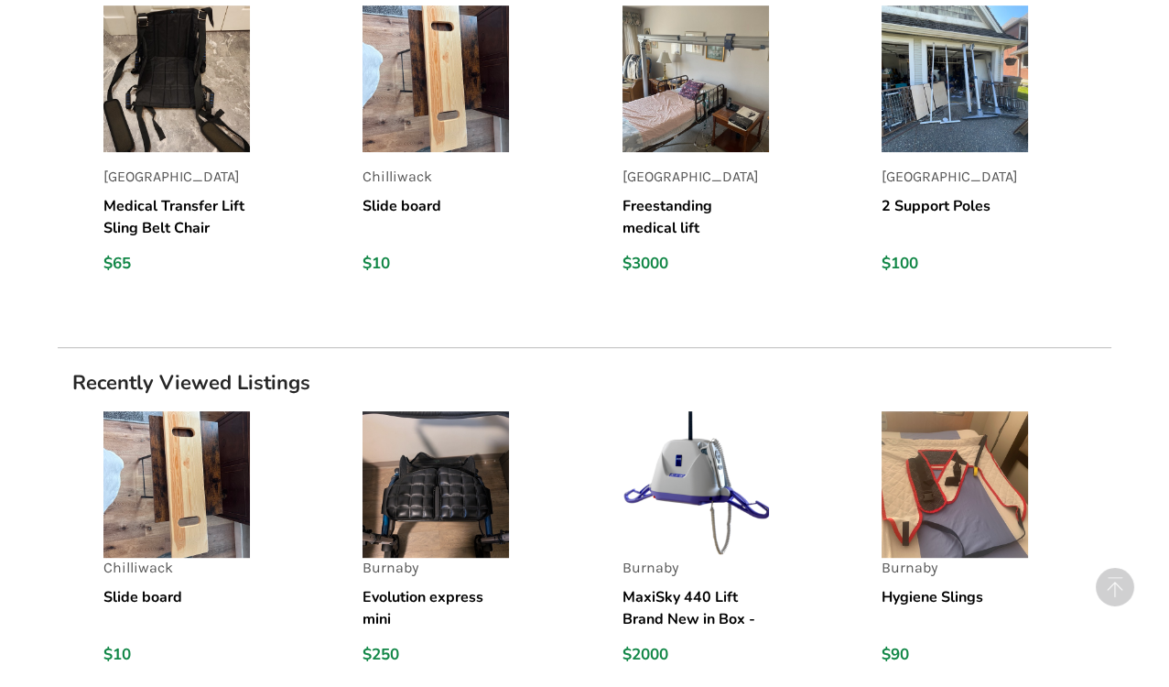
scroll to position [1475, 0]
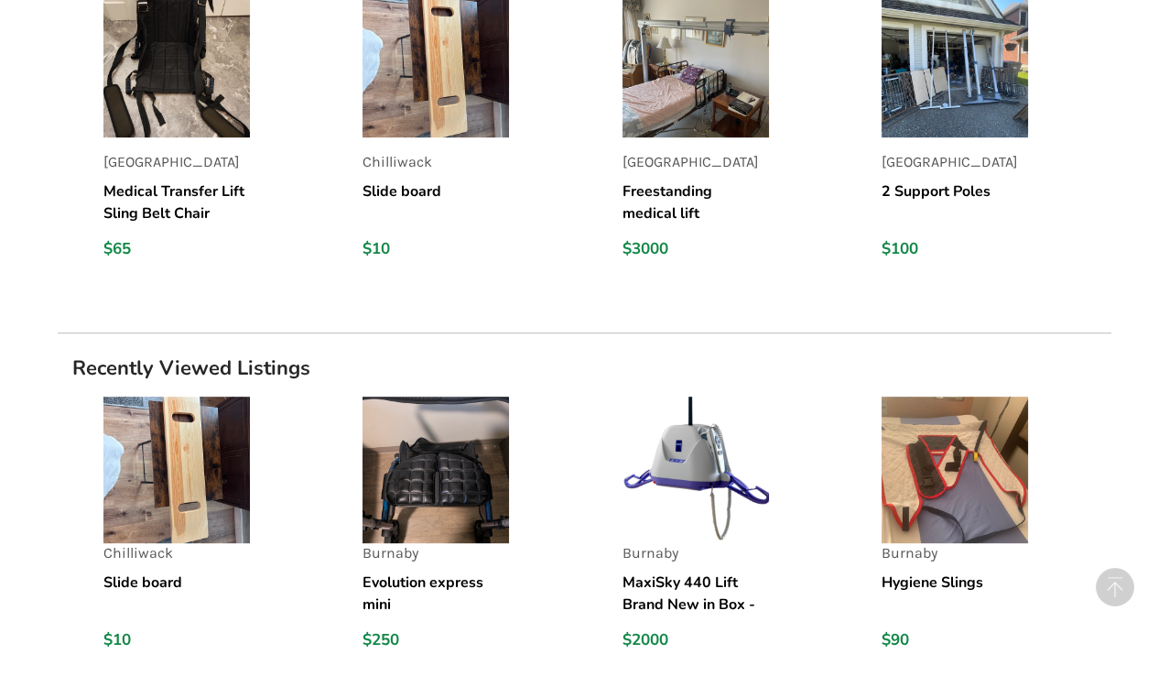
click at [407, 111] on img at bounding box center [436, 64] width 147 height 147
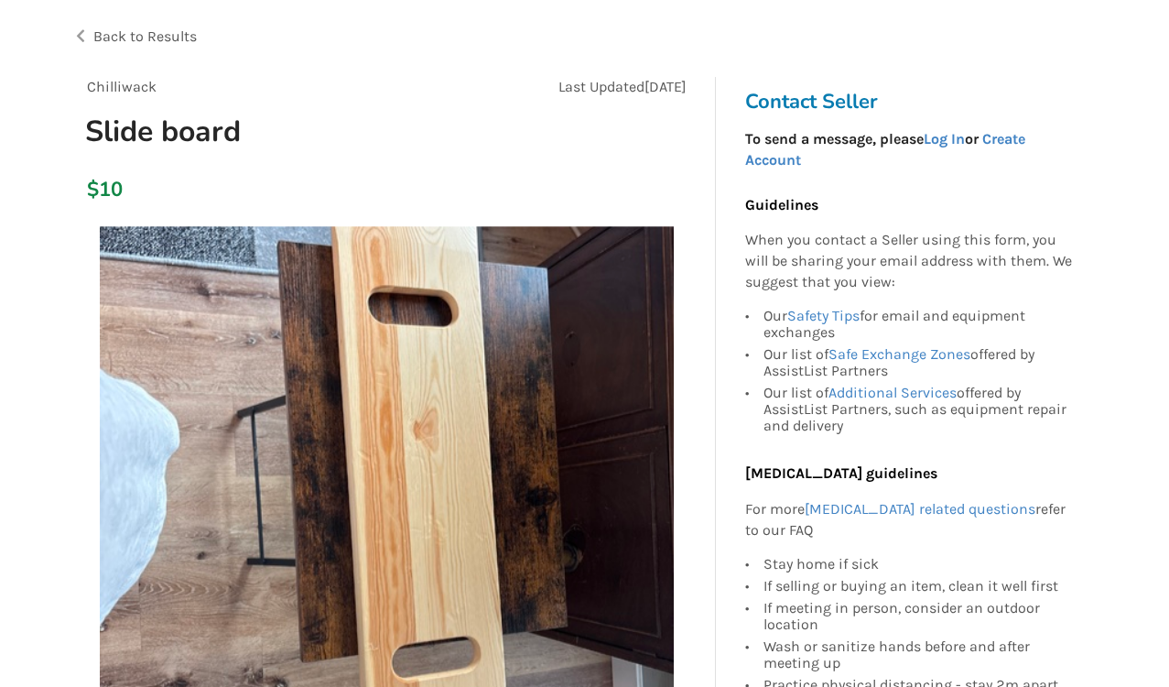
scroll to position [109, 0]
click at [407, 112] on h1 "Slide board" at bounding box center [287, 131] width 433 height 38
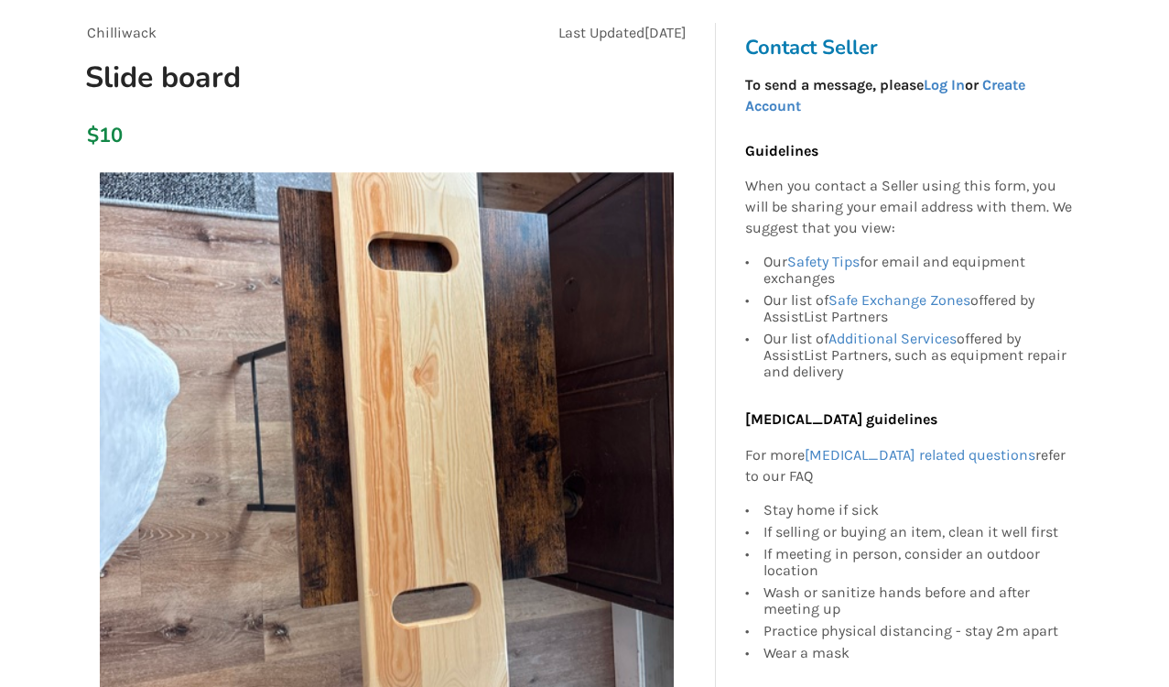
scroll to position [160, 0]
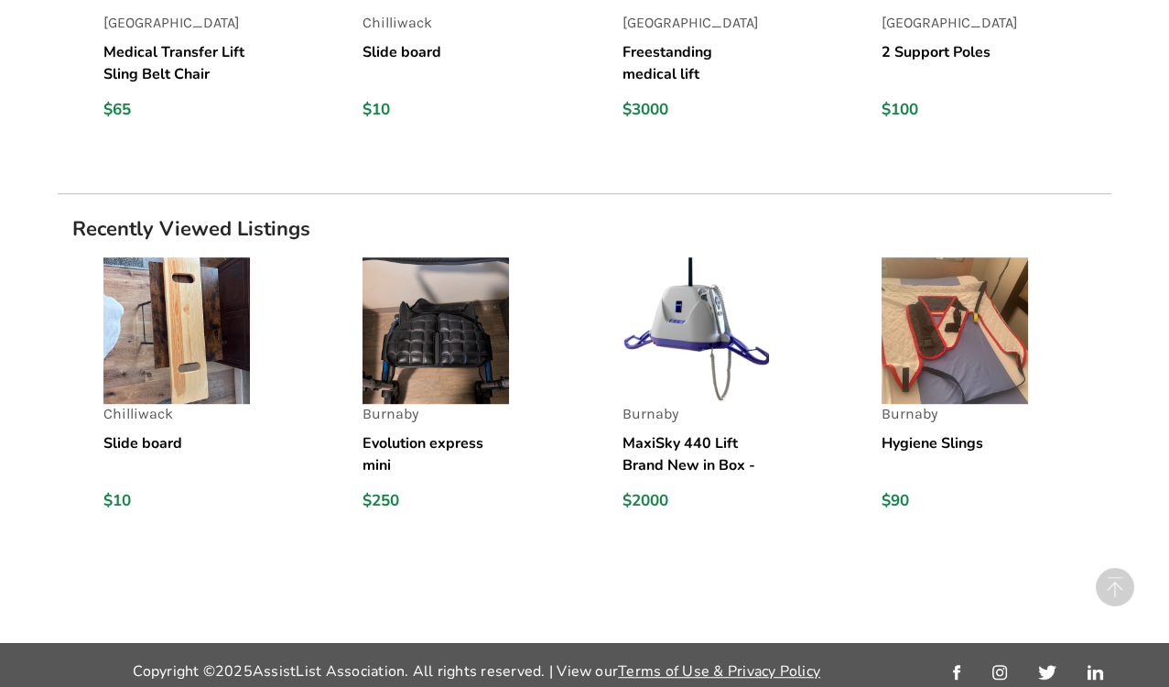
scroll to position [1621, 0]
